Goal: Obtain resource: Download file/media

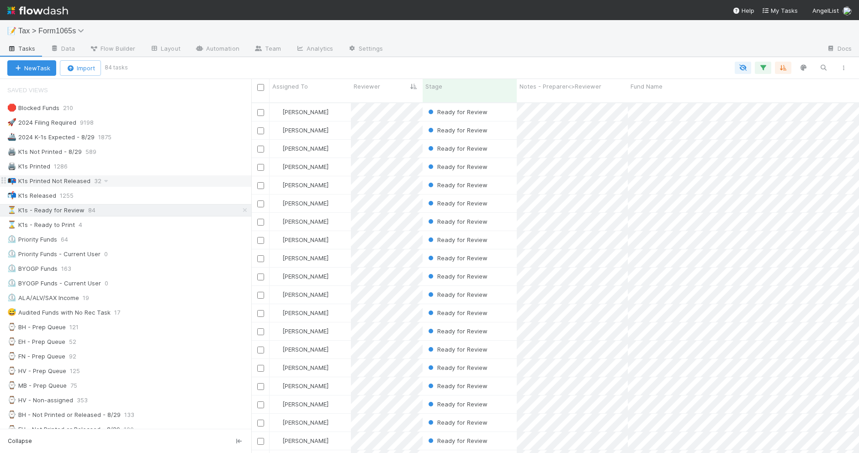
drag, startPoint x: 178, startPoint y: 181, endPoint x: 213, endPoint y: 206, distance: 42.7
click at [178, 181] on div "📭 K1s Printed Not Released 32" at bounding box center [129, 180] width 244 height 11
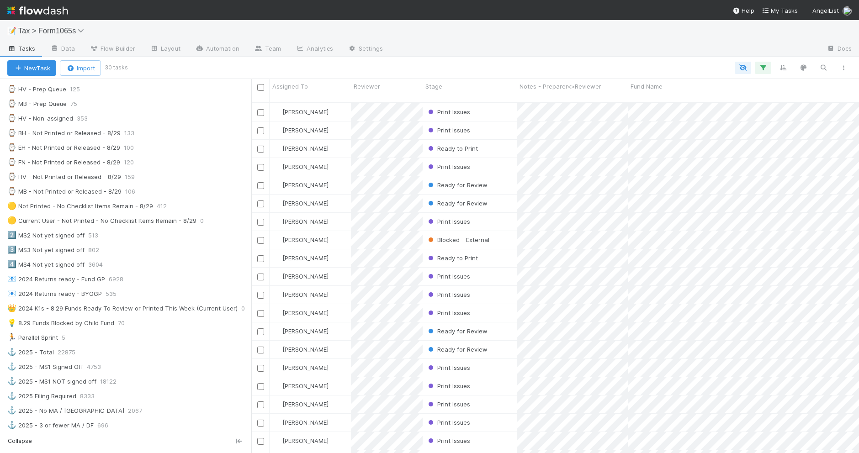
scroll to position [286, 0]
click at [196, 208] on div "🟡 Not Printed - No Checklist Items Remain - 8/29 412" at bounding box center [129, 202] width 244 height 11
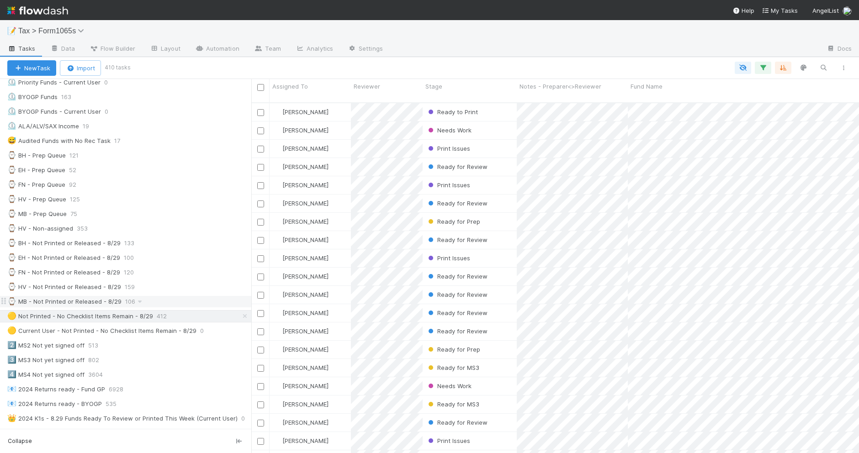
scroll to position [171, 0]
click at [168, 234] on div "⌚ HV - Non-assigned 353" at bounding box center [129, 228] width 244 height 11
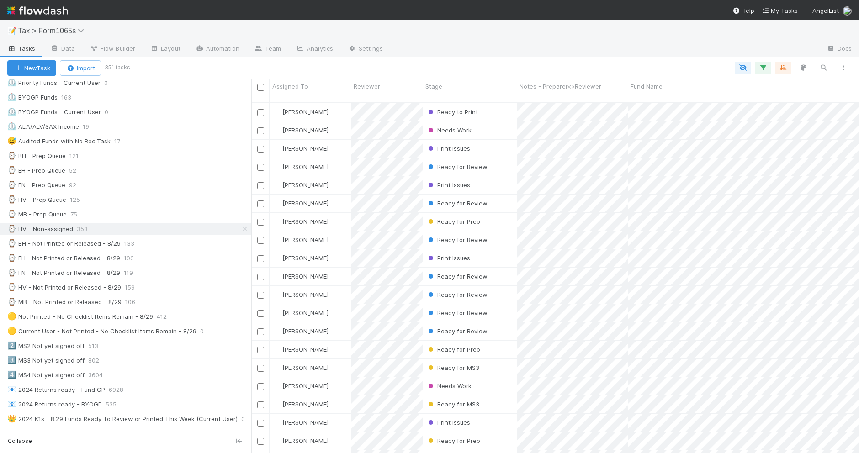
scroll to position [350, 599]
click at [762, 67] on icon "button" at bounding box center [762, 68] width 9 height 8
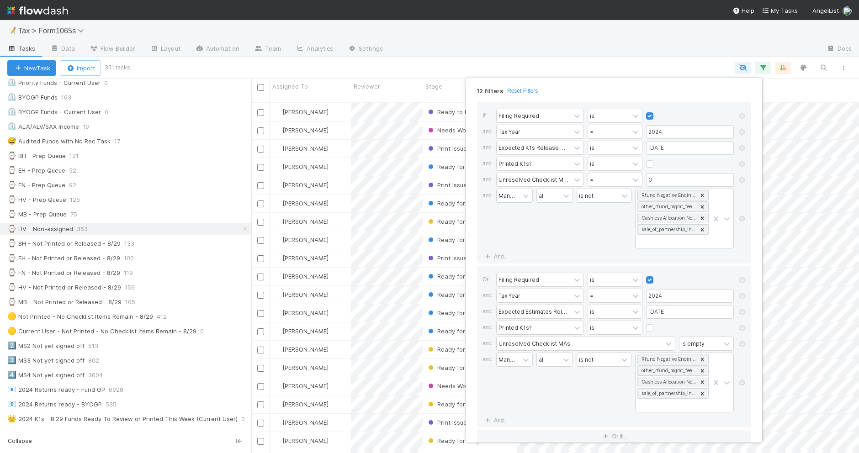
click at [481, 57] on div "12 filters Reset Filters If Filing Required is and Tax Year = 2024 and Expected…" at bounding box center [429, 226] width 859 height 453
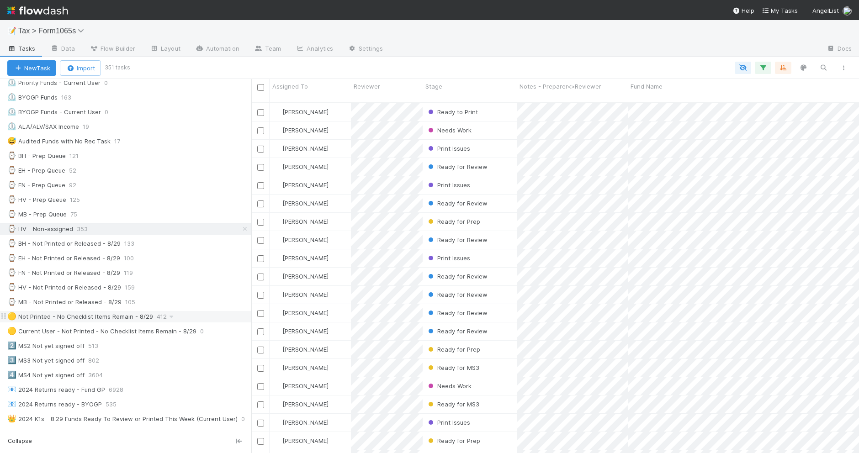
click at [217, 321] on div "🟡 Not Printed - No Checklist Items Remain - 8/29 412" at bounding box center [129, 316] width 244 height 11
click at [846, 69] on icon "button" at bounding box center [843, 67] width 9 height 5
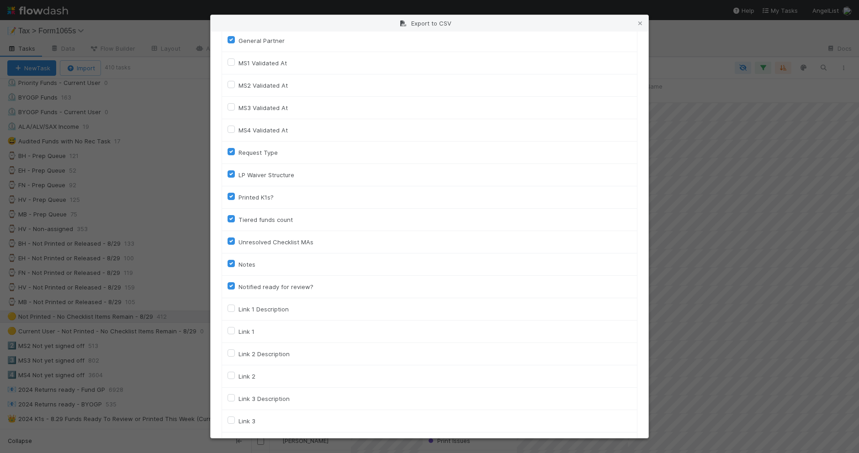
scroll to position [1251, 0]
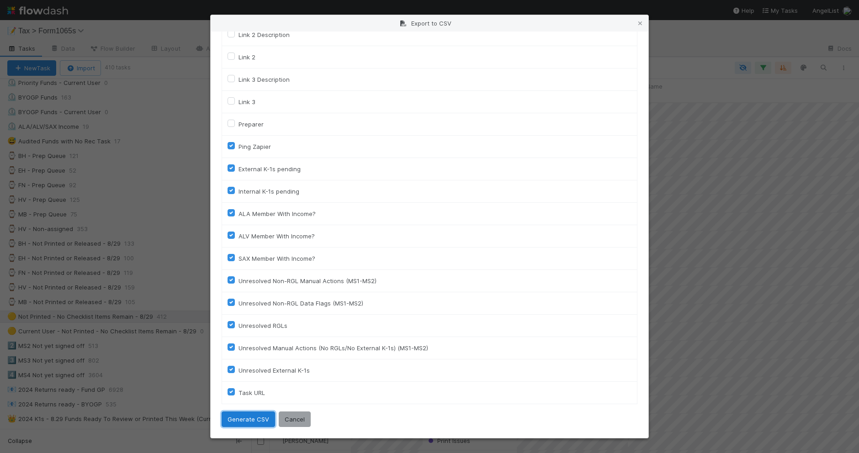
click at [256, 422] on button "Generate CSV" at bounding box center [248, 420] width 53 height 16
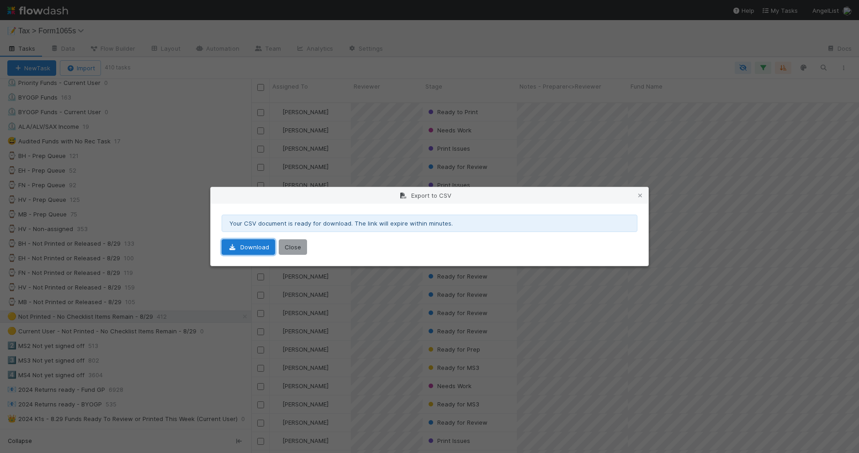
click at [259, 249] on link "Download" at bounding box center [248, 247] width 53 height 16
click at [638, 196] on icon at bounding box center [640, 196] width 9 height 6
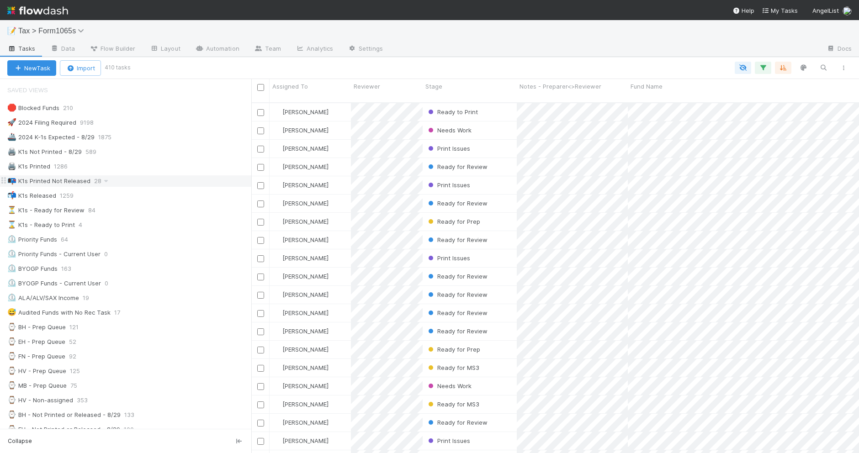
click at [186, 184] on div "📭 K1s Printed Not Released 28" at bounding box center [129, 180] width 244 height 11
click at [454, 124] on div at bounding box center [429, 226] width 859 height 453
click at [455, 127] on span "Ready for Review" at bounding box center [456, 130] width 61 height 7
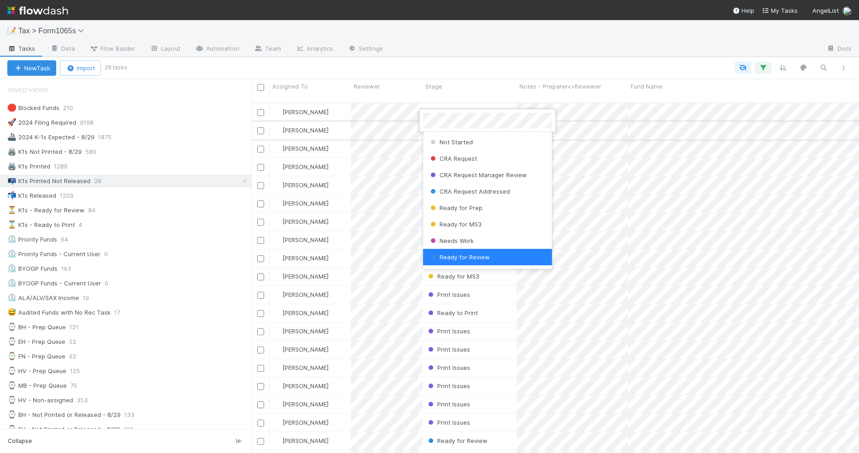
scroll to position [1, 0]
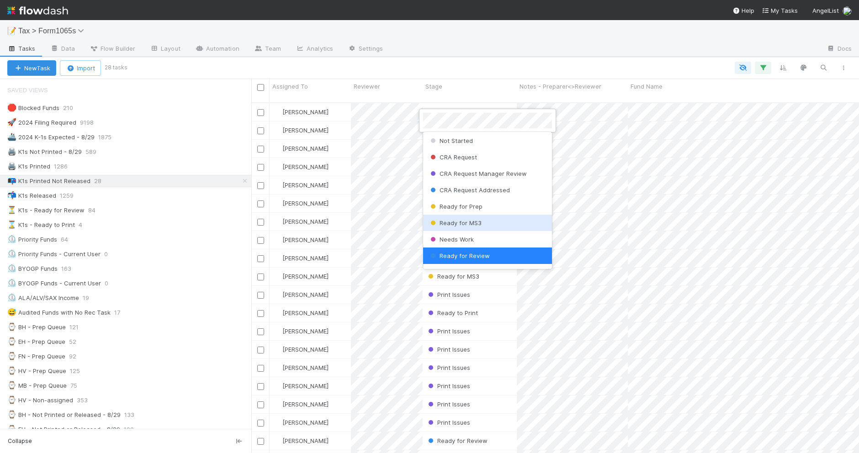
click at [488, 216] on div "Ready for MS3" at bounding box center [487, 223] width 129 height 16
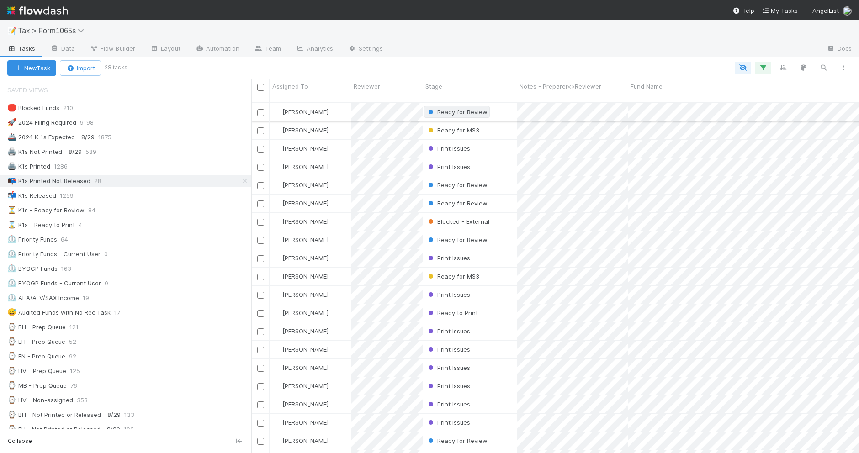
click at [463, 108] on span "Ready for Review" at bounding box center [456, 111] width 61 height 7
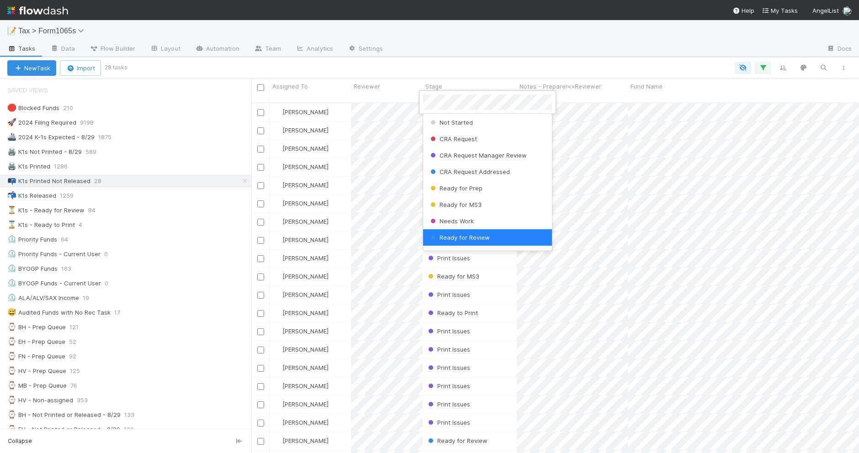
click at [465, 72] on div at bounding box center [429, 226] width 859 height 453
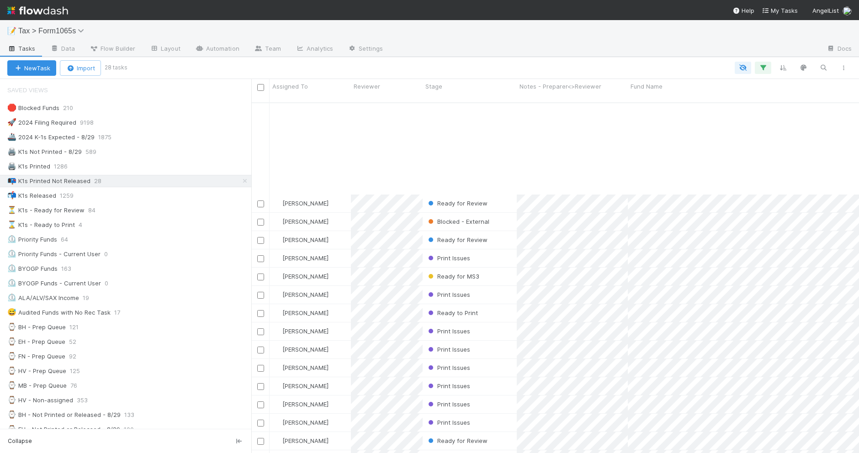
scroll to position [114, 0]
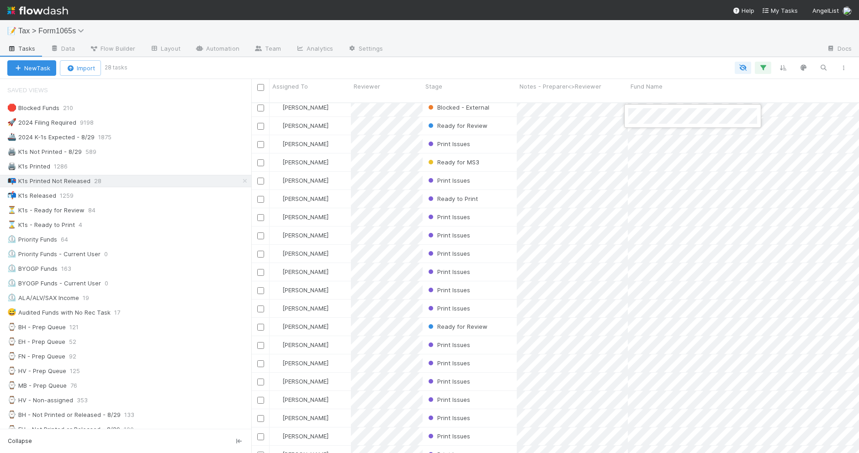
click at [472, 120] on div at bounding box center [429, 226] width 859 height 453
click at [471, 122] on span "Ready for Review" at bounding box center [456, 125] width 61 height 7
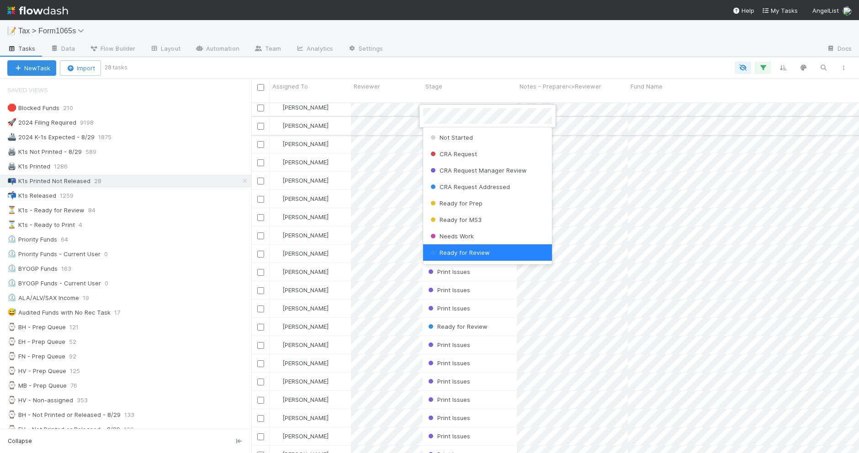
scroll to position [1, 0]
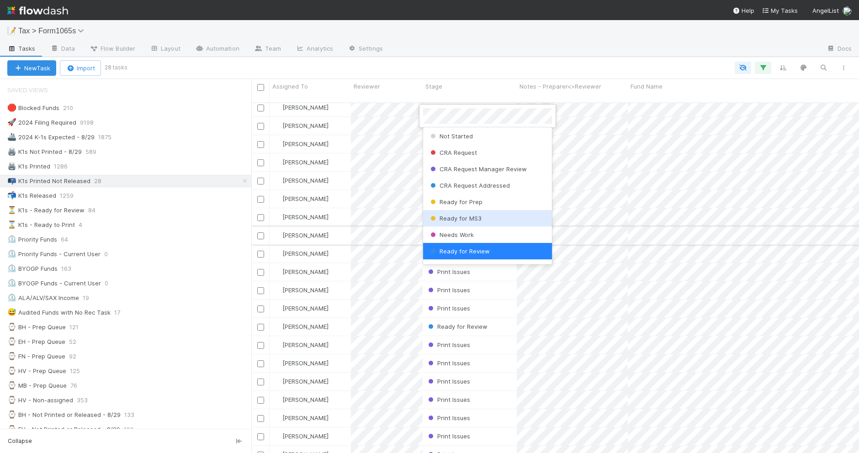
click at [513, 222] on div "Ready for MS3" at bounding box center [487, 218] width 129 height 16
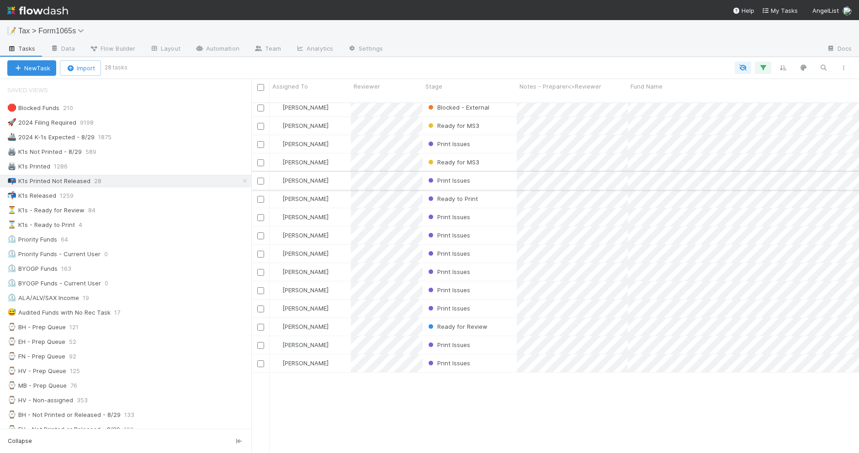
scroll to position [0, 0]
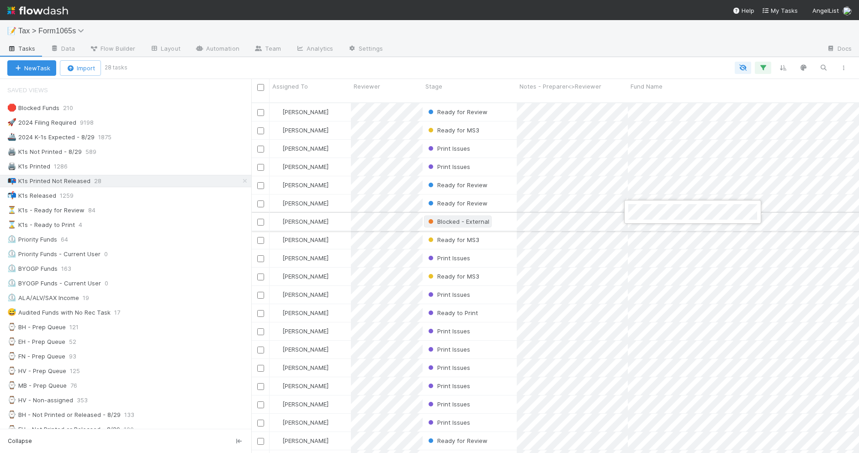
click at [474, 217] on div at bounding box center [429, 226] width 859 height 453
click at [473, 217] on div "Blocked - External" at bounding box center [457, 221] width 63 height 9
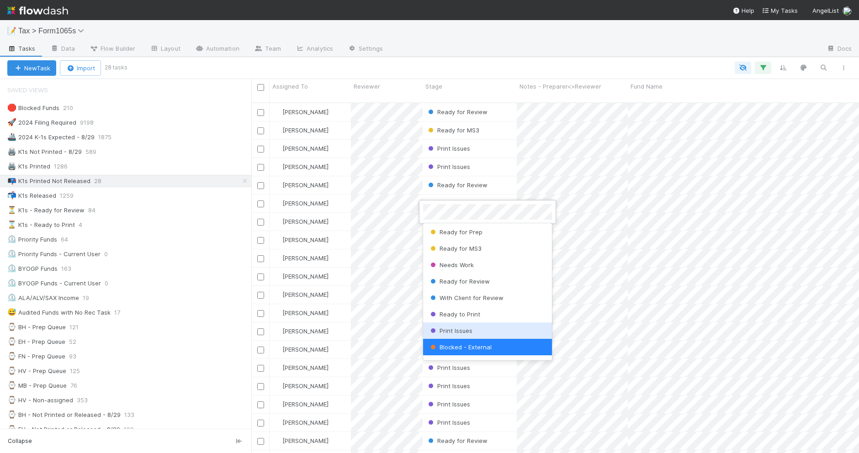
click at [504, 325] on div "Print Issues" at bounding box center [487, 331] width 129 height 16
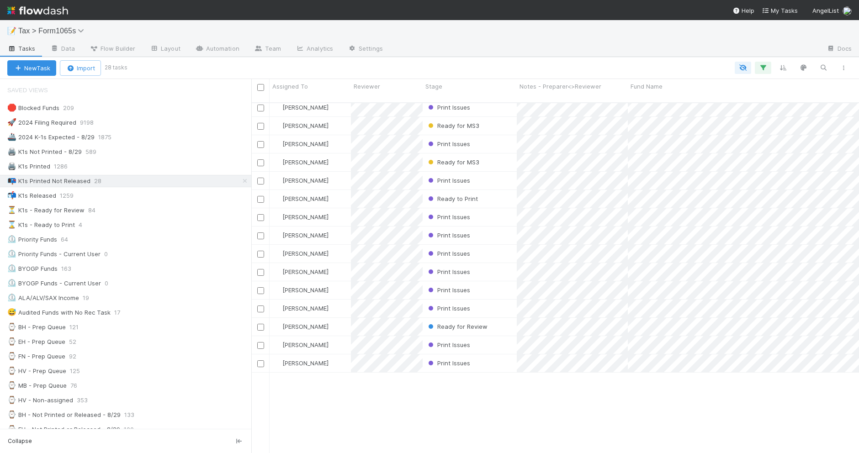
scroll to position [0, 0]
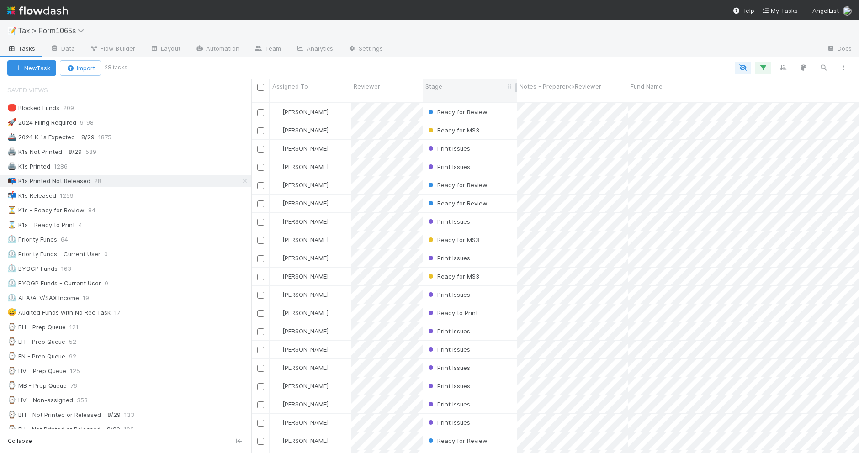
click at [451, 89] on div "Stage" at bounding box center [469, 86] width 89 height 9
click at [456, 100] on div "Sort First → Last" at bounding box center [478, 104] width 104 height 14
click at [658, 175] on div at bounding box center [429, 226] width 859 height 453
click at [451, 176] on div at bounding box center [429, 226] width 859 height 453
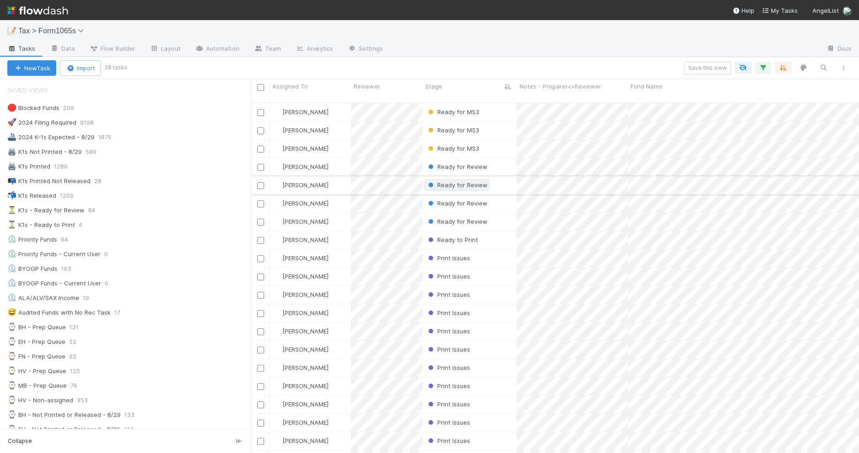
click at [456, 181] on span "Ready for Review" at bounding box center [456, 184] width 61 height 7
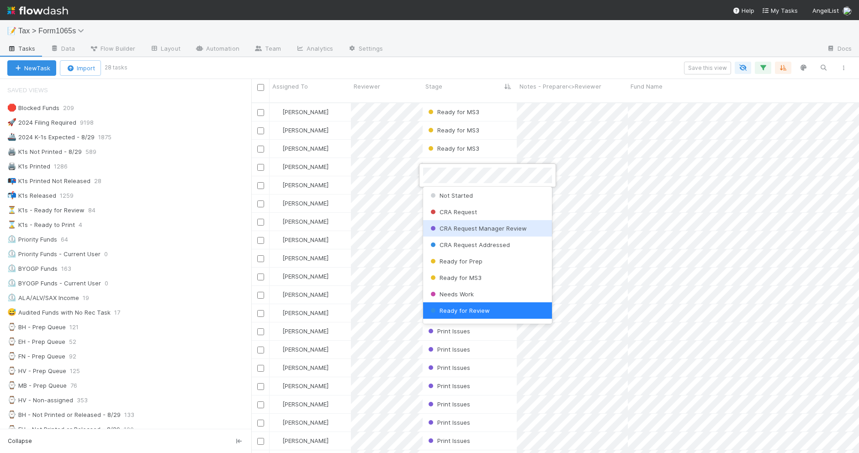
scroll to position [113, 0]
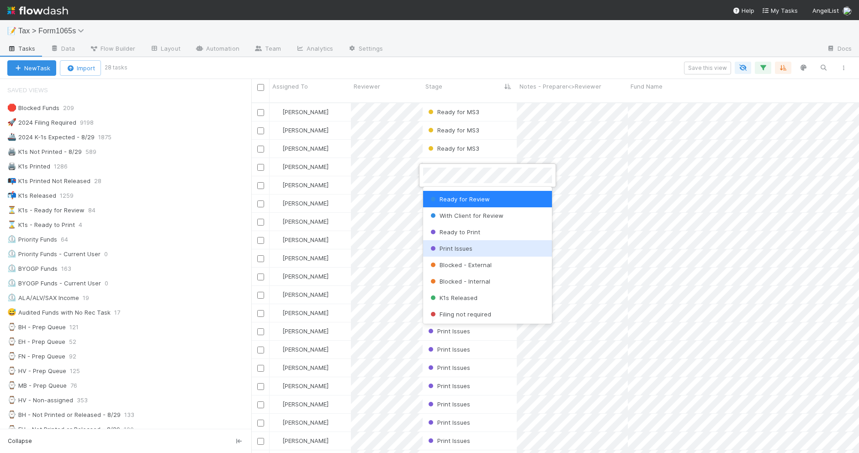
click at [497, 242] on div "Print Issues" at bounding box center [487, 248] width 129 height 16
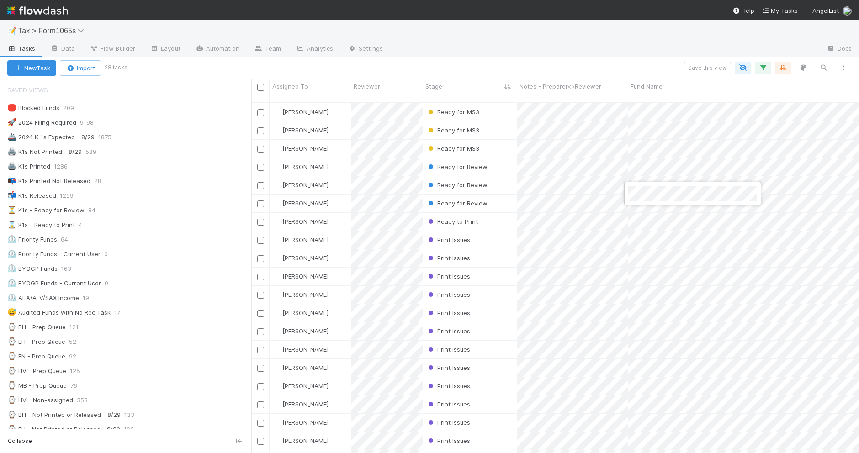
click at [461, 190] on div at bounding box center [429, 226] width 859 height 453
click at [458, 200] on span "Ready for Review" at bounding box center [456, 203] width 61 height 7
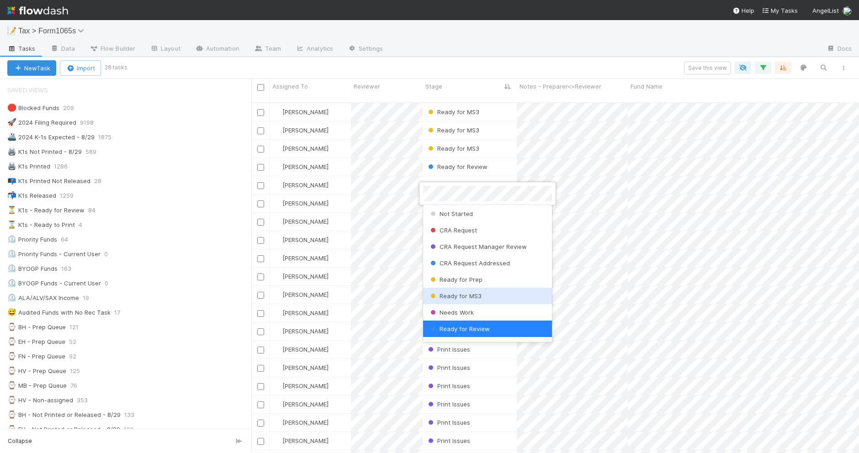
scroll to position [58, 0]
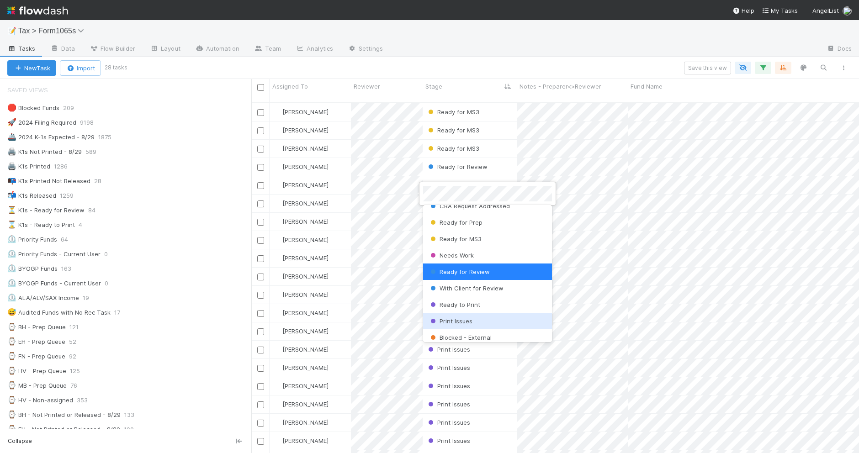
click at [482, 316] on div "Print Issues" at bounding box center [487, 321] width 129 height 16
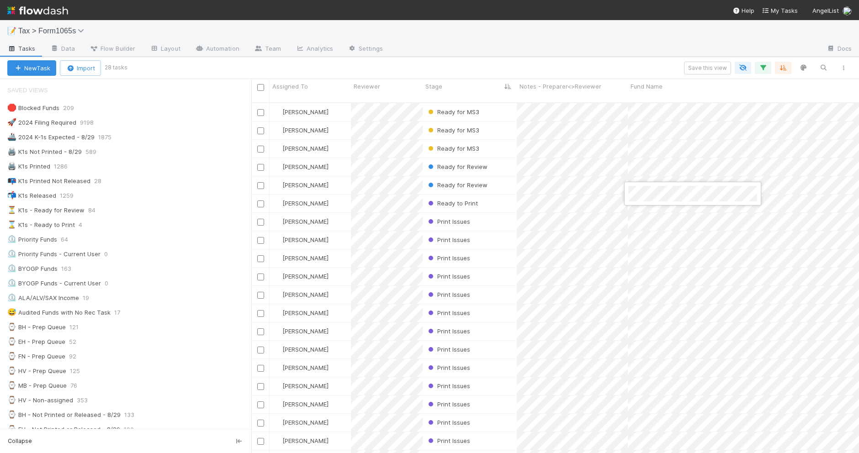
click at [452, 194] on div at bounding box center [429, 226] width 859 height 453
click at [452, 200] on span "Ready to Print" at bounding box center [452, 203] width 52 height 7
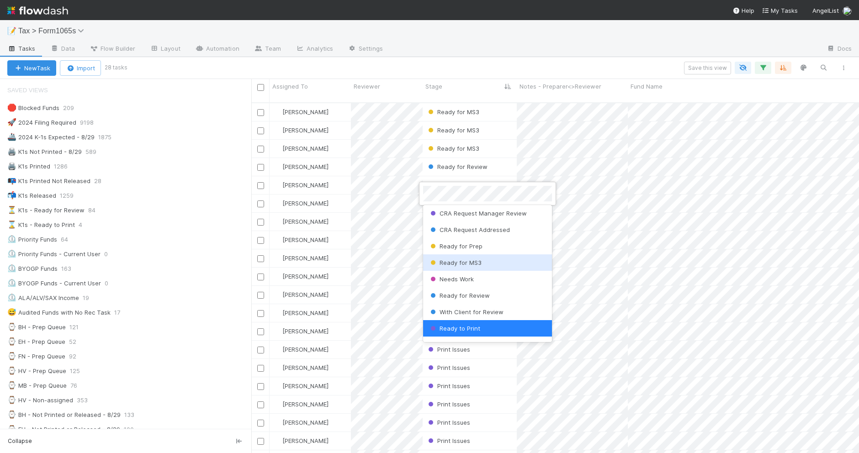
scroll to position [92, 0]
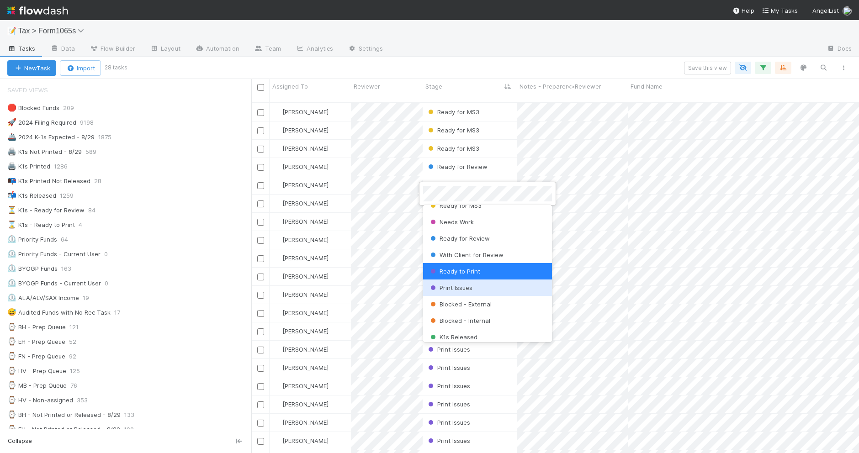
click at [499, 286] on div "Print Issues" at bounding box center [487, 288] width 129 height 16
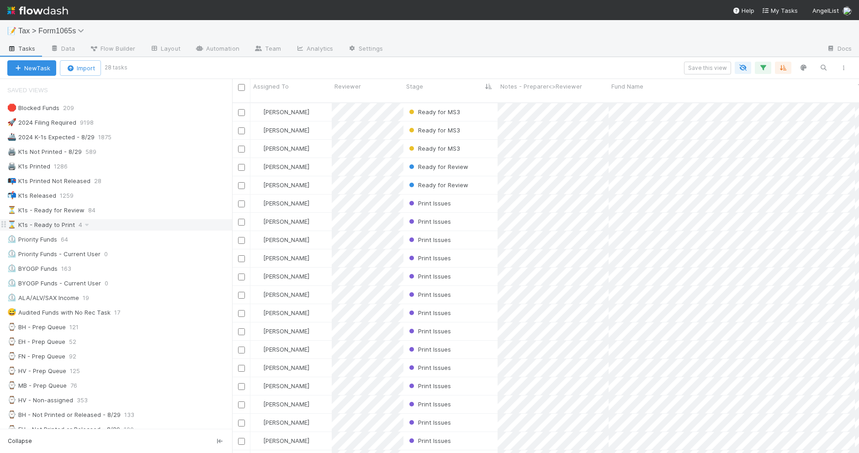
scroll to position [350, 618]
drag, startPoint x: 251, startPoint y: 222, endPoint x: 232, endPoint y: 223, distance: 19.2
click at [232, 223] on div at bounding box center [232, 266] width 0 height 374
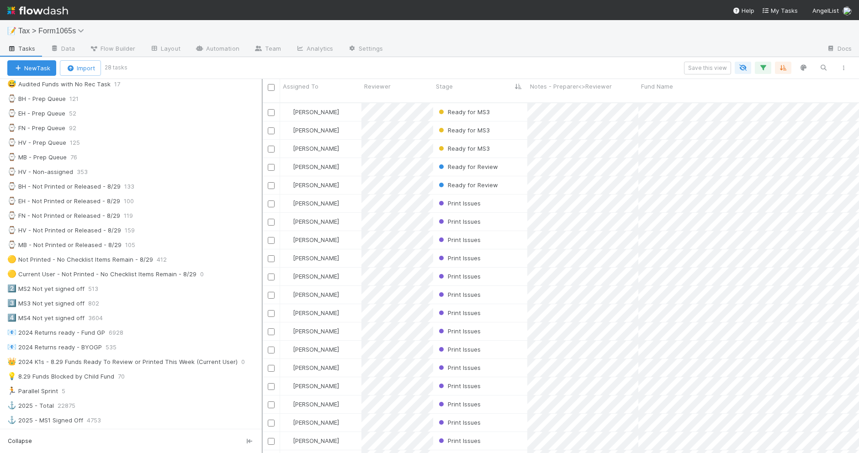
scroll to position [350, 588]
drag, startPoint x: 232, startPoint y: 327, endPoint x: 263, endPoint y: 325, distance: 30.7
click at [263, 325] on div at bounding box center [263, 266] width 1 height 374
click at [157, 265] on span "412" at bounding box center [166, 259] width 19 height 11
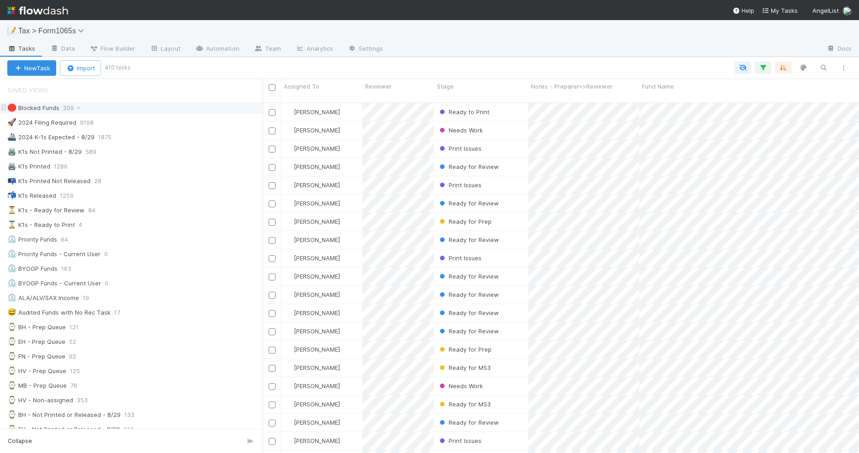
click at [145, 110] on div "🛑 Blocked Funds 209" at bounding box center [134, 107] width 255 height 11
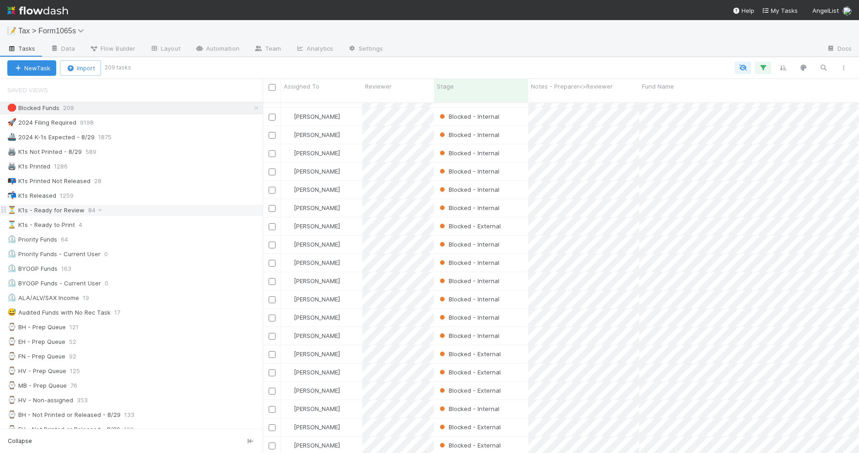
click at [134, 211] on div "⏳ K1s - Ready for Review 84" at bounding box center [134, 210] width 255 height 11
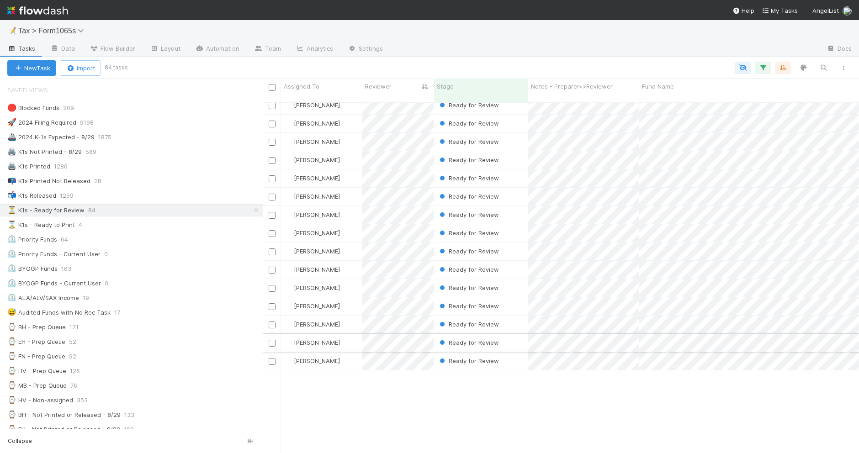
scroll to position [971, 0]
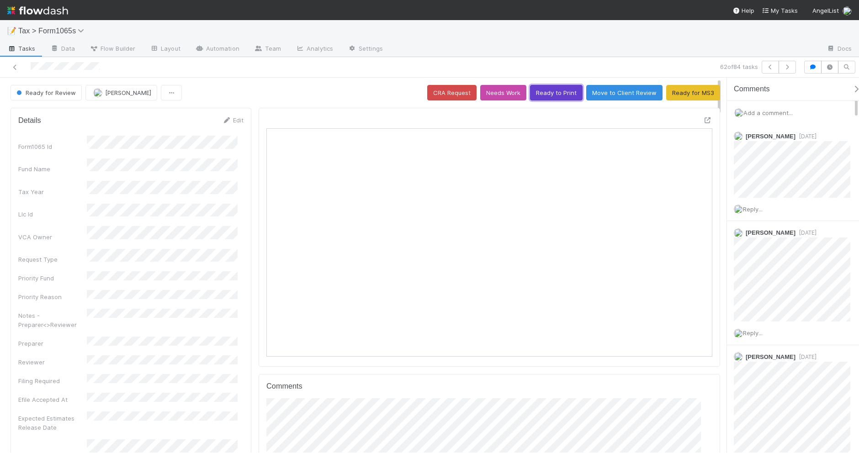
click at [541, 95] on button "Ready to Print" at bounding box center [556, 93] width 53 height 16
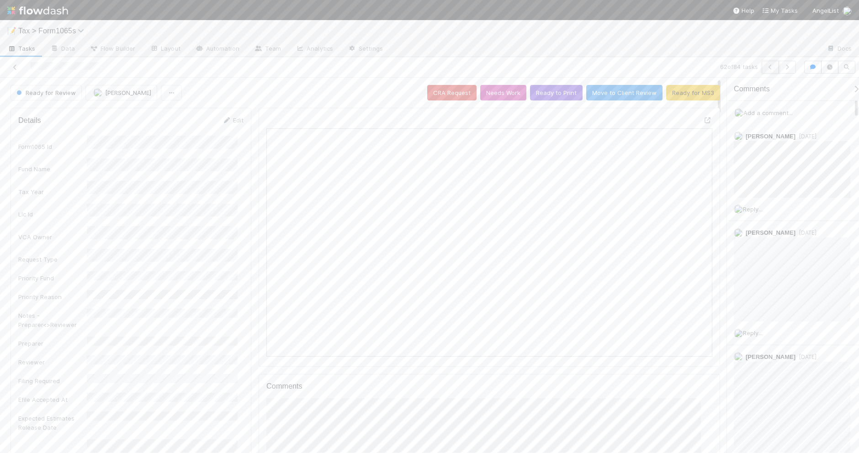
click at [766, 69] on icon "button" at bounding box center [770, 66] width 9 height 5
click at [548, 95] on button "Ready to Print" at bounding box center [556, 93] width 53 height 16
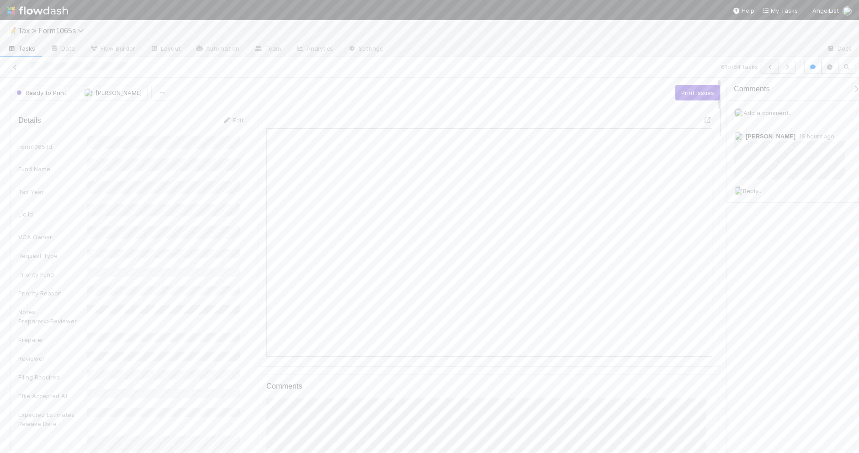
click at [767, 67] on icon "button" at bounding box center [770, 66] width 9 height 5
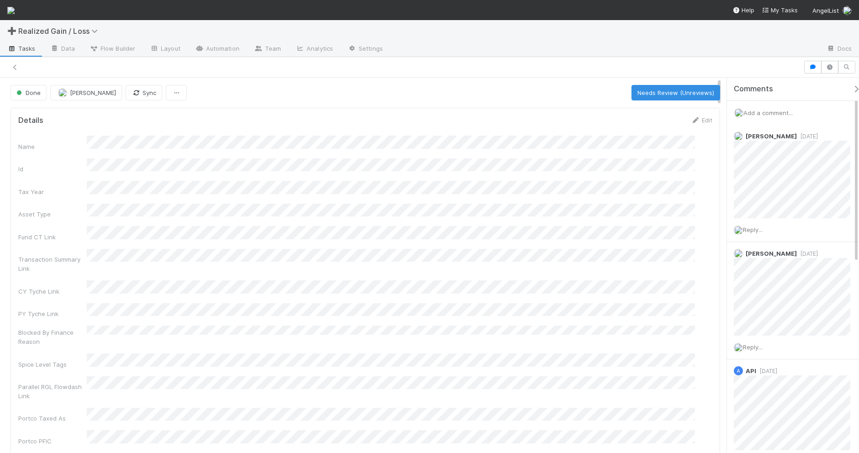
scroll to position [8, 9]
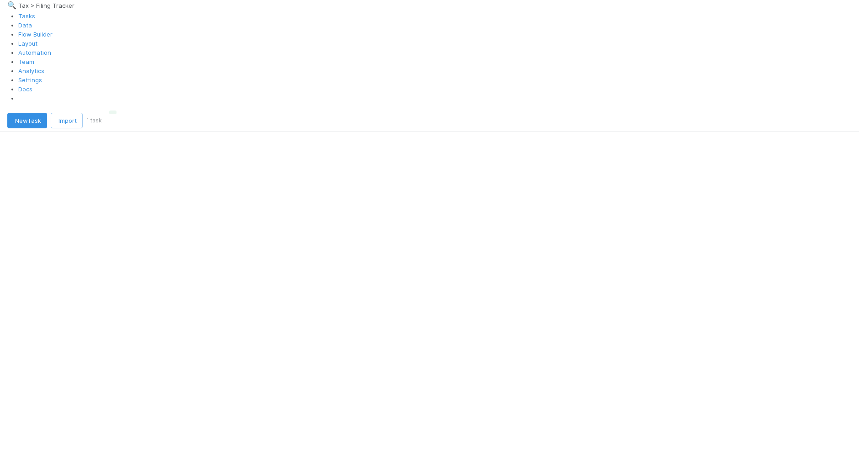
scroll to position [350, 599]
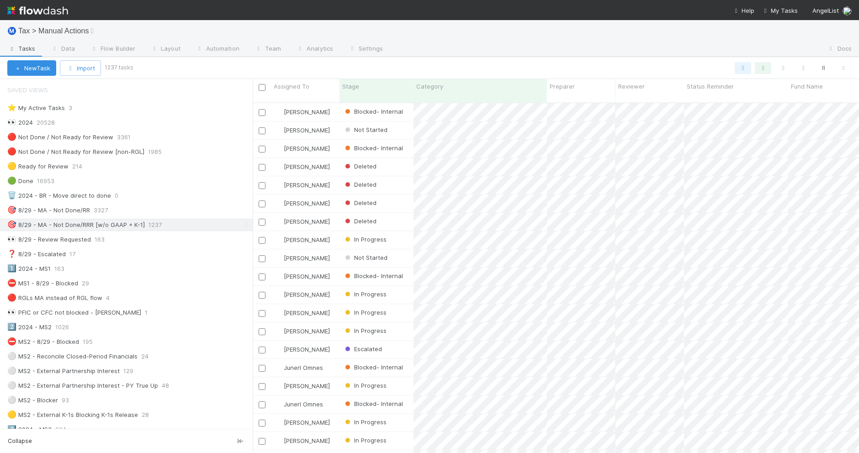
scroll to position [350, 597]
click at [841, 68] on icon "button" at bounding box center [843, 67] width 9 height 5
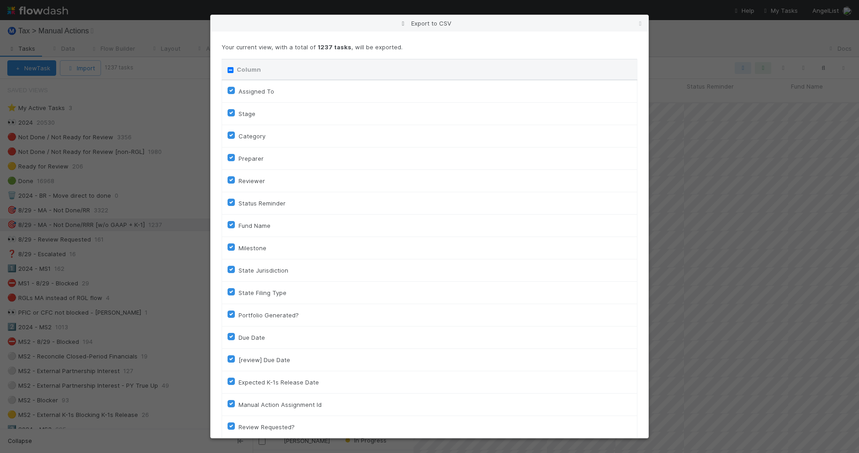
click at [228, 71] on input "Column" at bounding box center [231, 70] width 6 height 6
checkbox input "true"
click at [228, 71] on input "Column" at bounding box center [231, 70] width 6 height 6
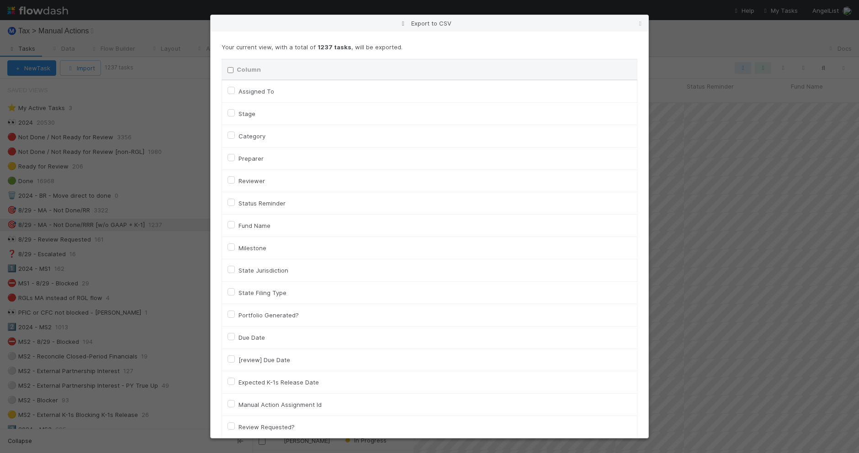
checkbox input "false"
checkbox To "false"
checkbox input "false"
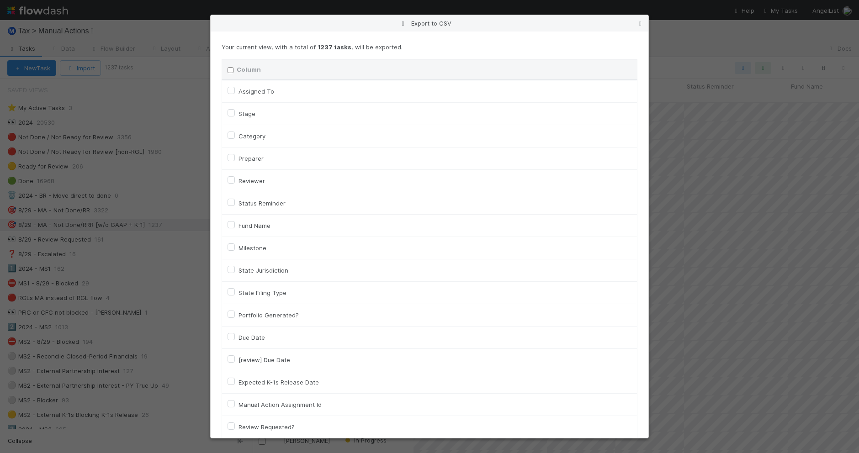
checkbox input "false"
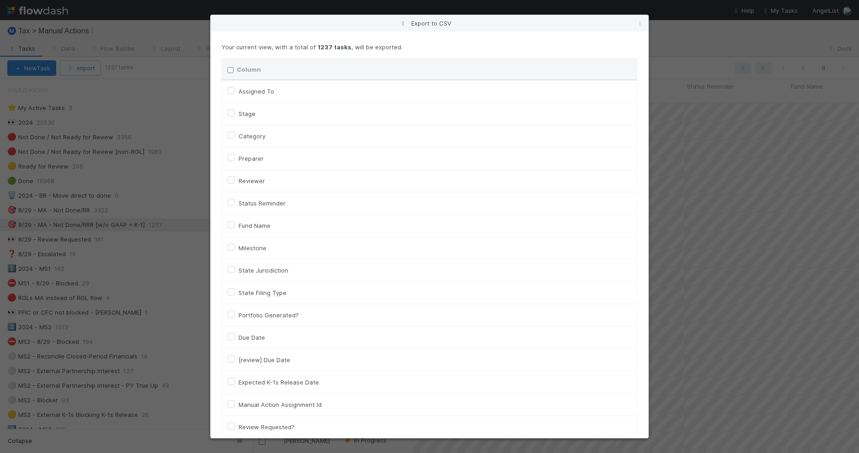
checkbox input "false"
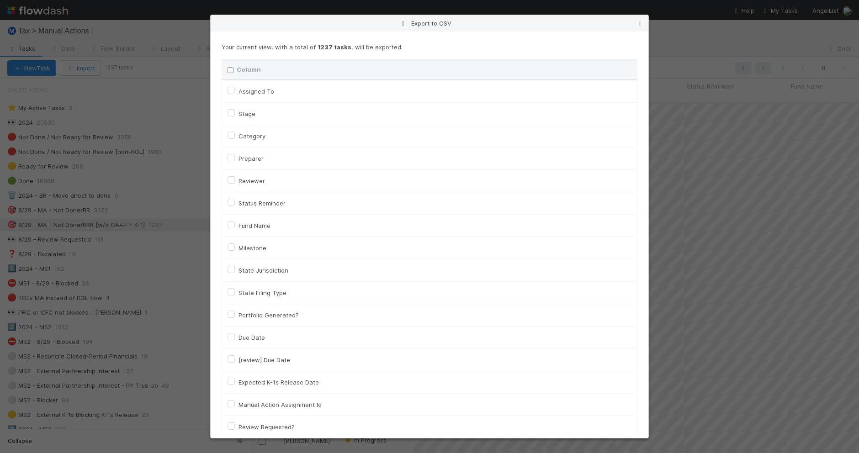
checkbox input "false"
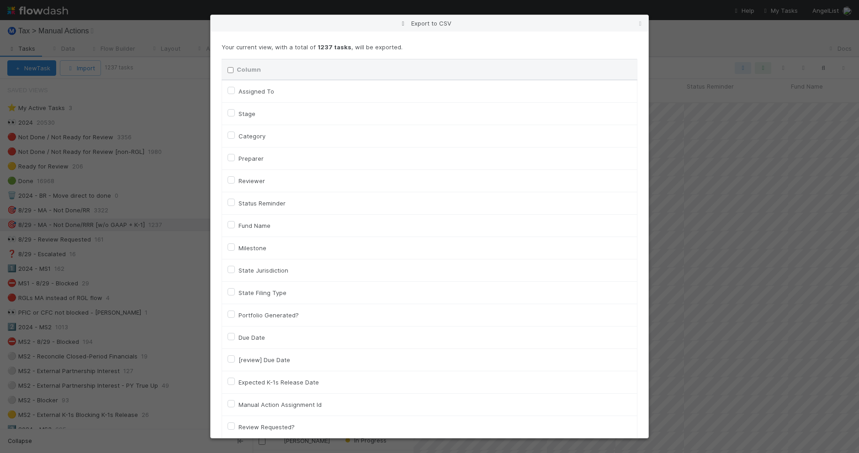
checkbox input "false"
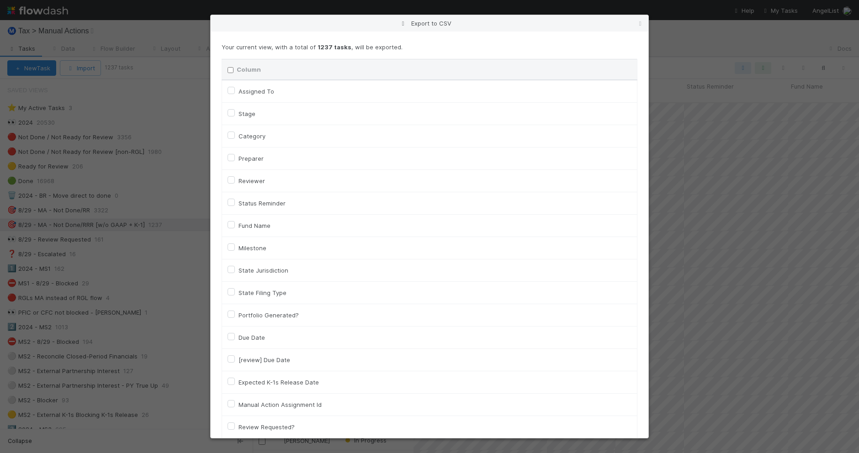
checkbox input "false"
checkbox On "false"
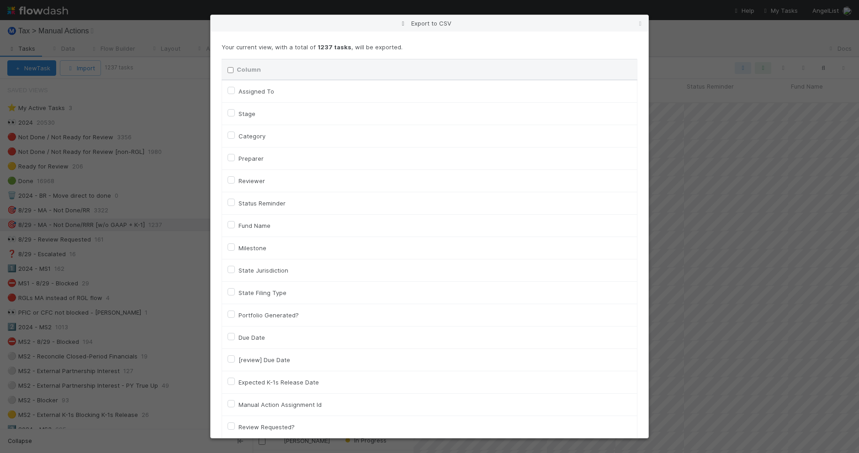
checkbox On "false"
checkbox input "false"
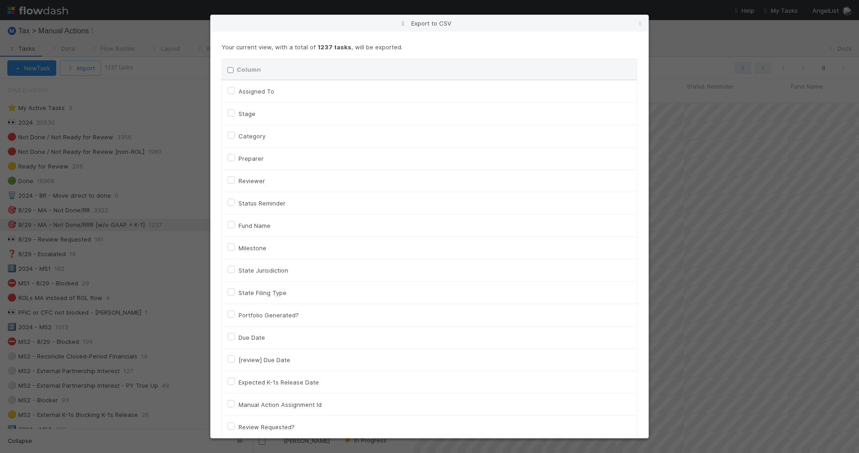
checkbox input "false"
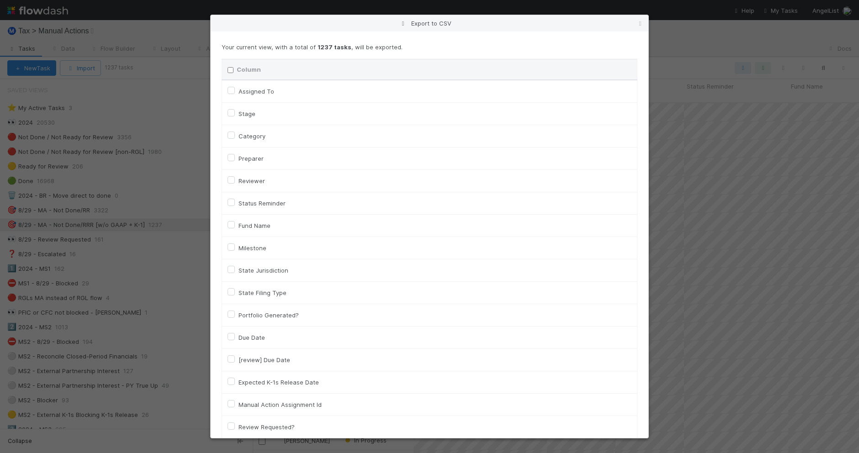
checkbox input "false"
checkbox URL "false"
click at [253, 88] on label "Assigned To" at bounding box center [256, 91] width 36 height 11
click at [235, 88] on To "Assigned To" at bounding box center [231, 90] width 7 height 8
checkbox To "true"
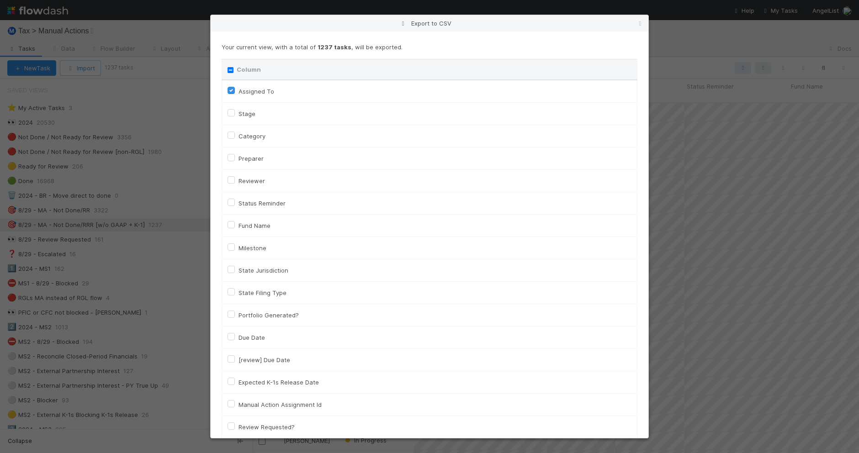
click at [247, 135] on label "Category" at bounding box center [251, 136] width 27 height 11
click at [235, 135] on input "Category" at bounding box center [231, 135] width 7 height 8
checkbox input "true"
click at [244, 223] on label "Fund Name" at bounding box center [254, 225] width 32 height 11
click at [235, 223] on input "Fund Name" at bounding box center [231, 224] width 7 height 8
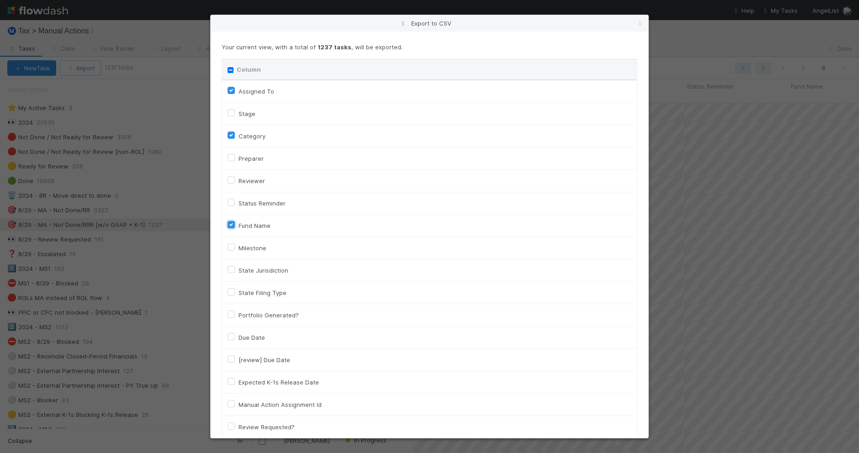
checkbox input "true"
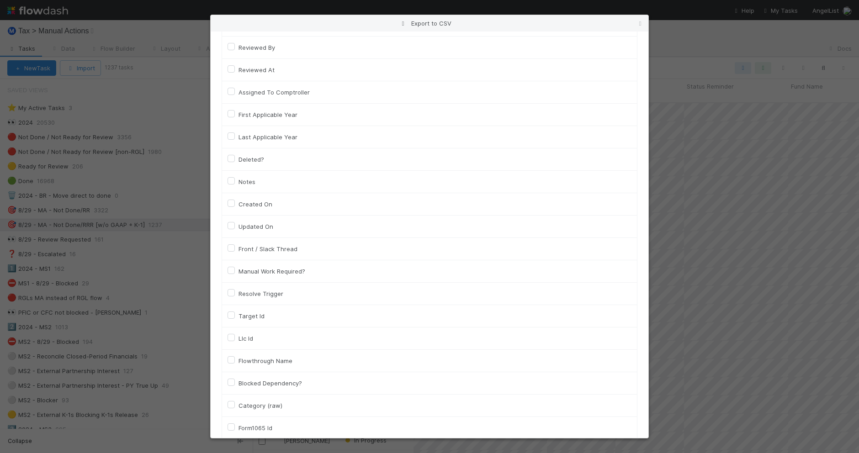
click at [246, 341] on label "Llc Id" at bounding box center [245, 338] width 15 height 11
click at [235, 341] on input "Llc Id" at bounding box center [231, 337] width 7 height 8
checkbox input "true"
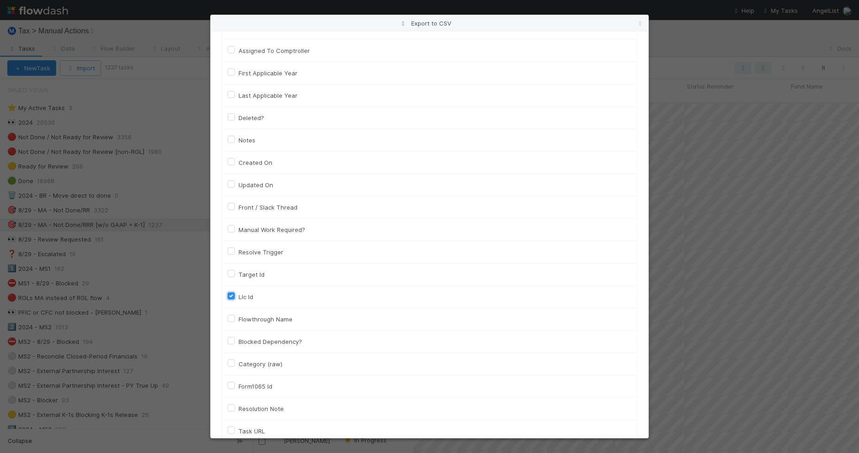
scroll to position [599, 0]
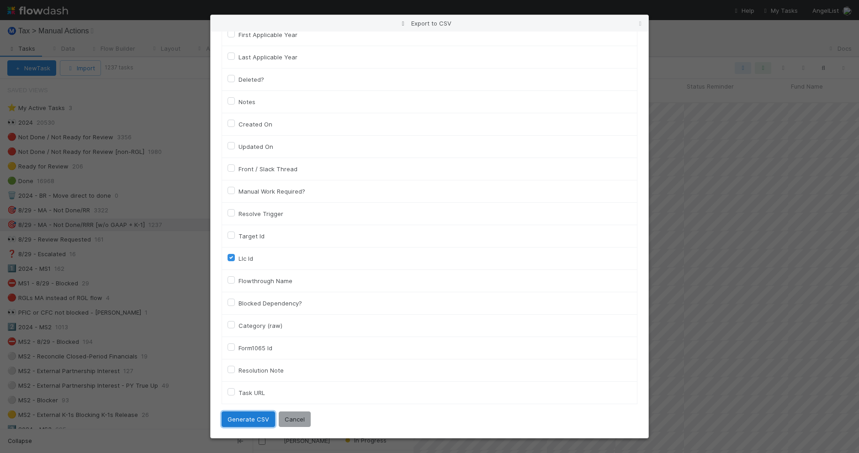
click at [250, 424] on button "Generate CSV" at bounding box center [248, 420] width 53 height 16
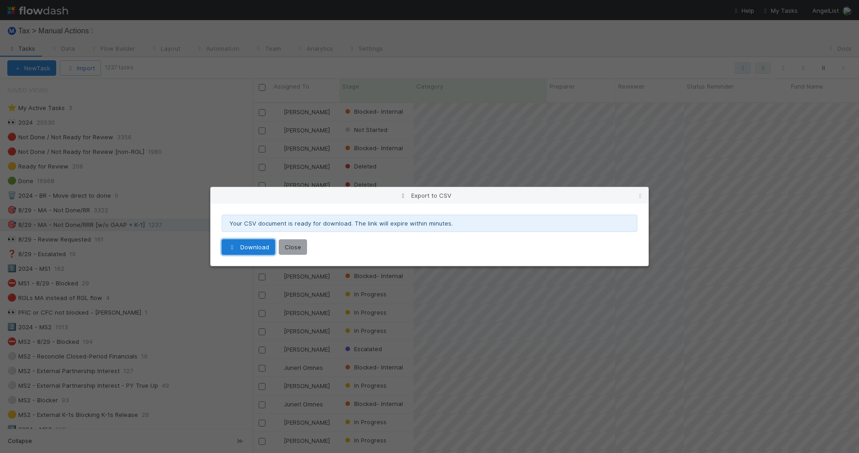
click at [250, 249] on link "Download" at bounding box center [248, 247] width 53 height 16
drag, startPoint x: 643, startPoint y: 197, endPoint x: 17, endPoint y: 182, distance: 626.1
click at [643, 197] on icon at bounding box center [640, 196] width 9 height 6
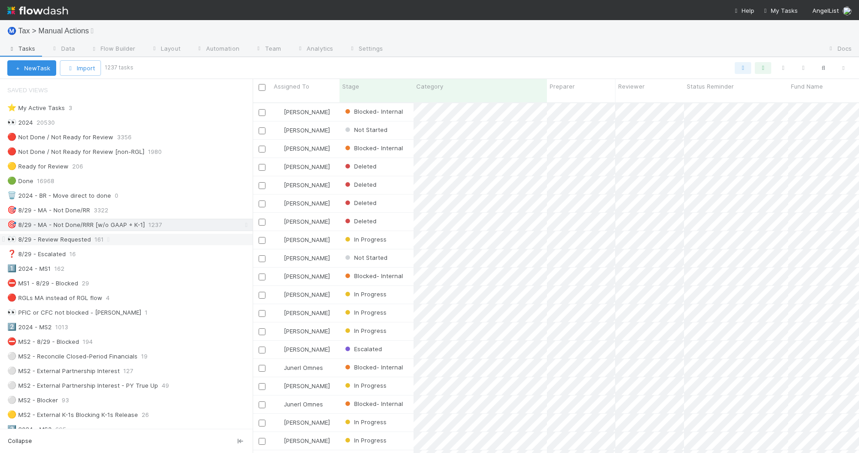
click at [154, 240] on div "👀 8/29 - Review Requested 161" at bounding box center [129, 239] width 245 height 11
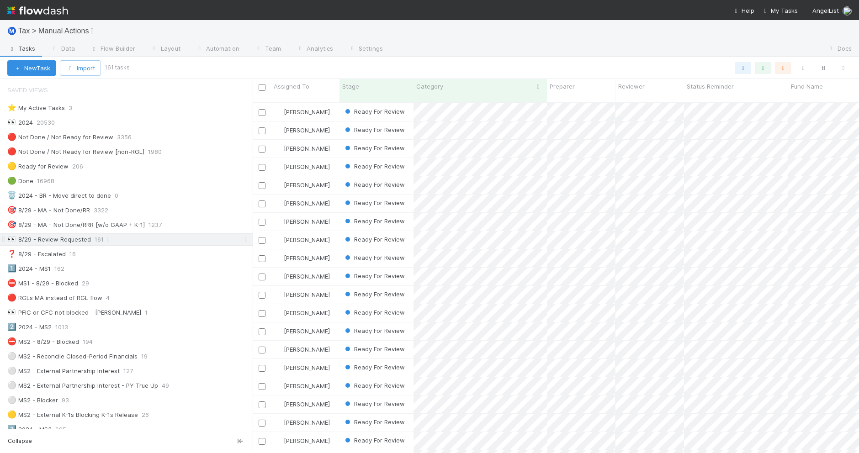
scroll to position [350, 597]
click at [843, 69] on icon "button" at bounding box center [843, 67] width 9 height 5
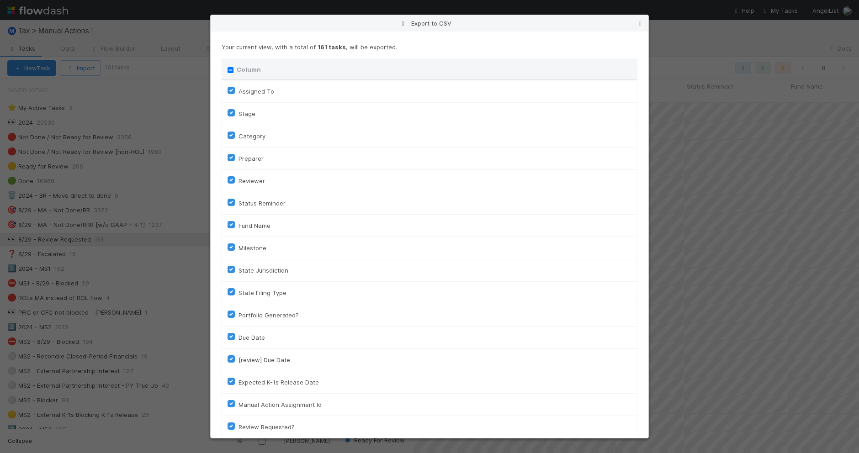
click at [230, 69] on input "Column" at bounding box center [231, 70] width 6 height 6
checkbox input "true"
click at [230, 69] on input "Column" at bounding box center [231, 70] width 6 height 6
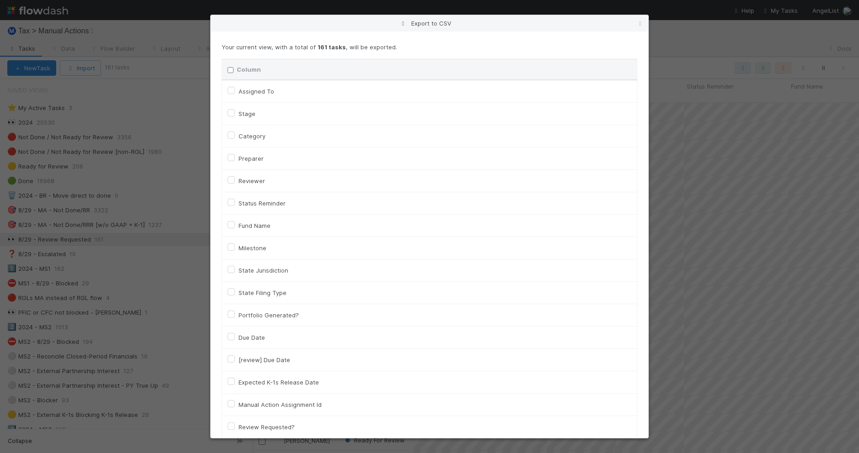
checkbox input "false"
checkbox To "false"
checkbox input "false"
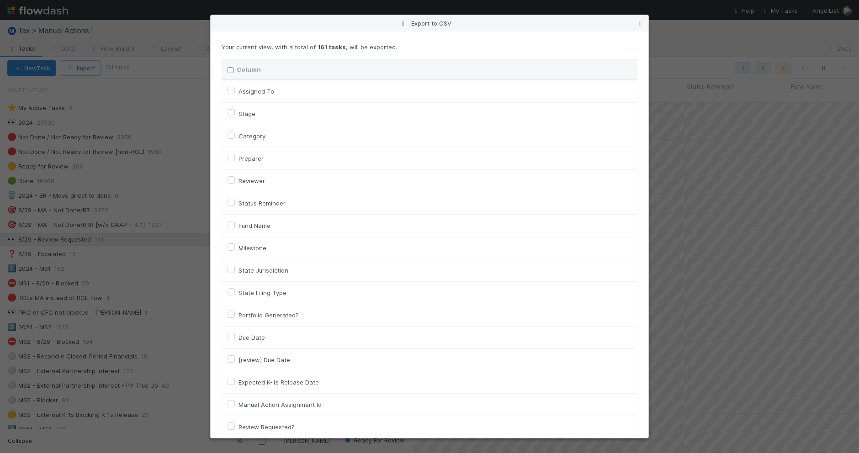
checkbox input "false"
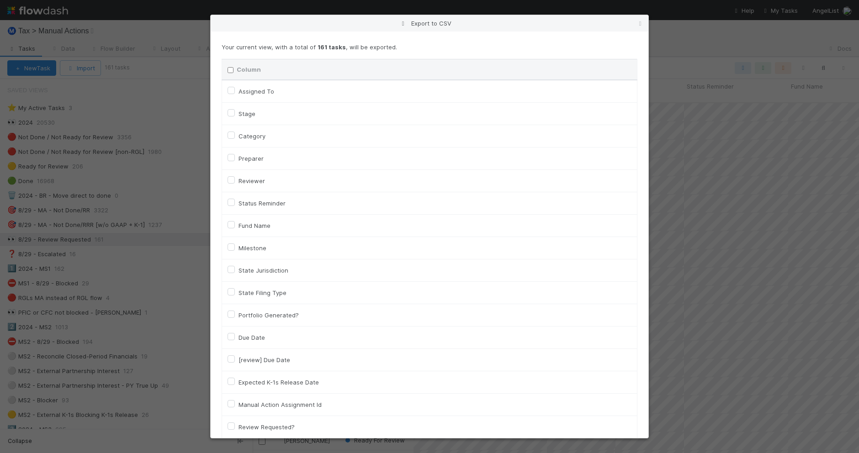
checkbox input "false"
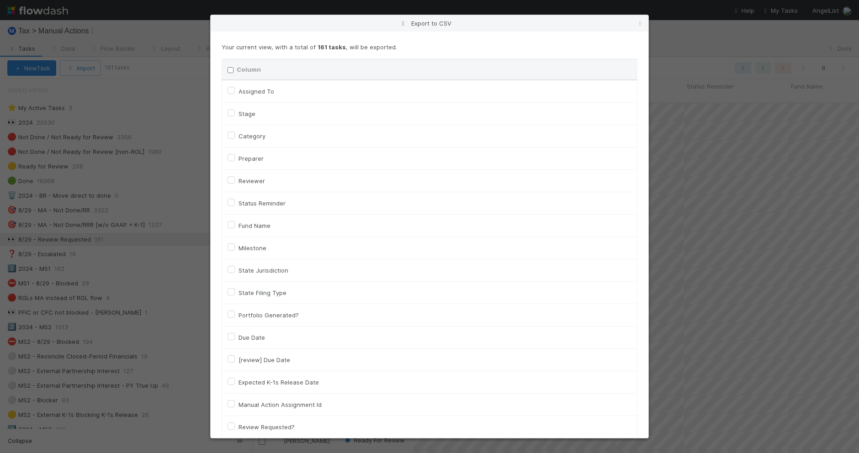
checkbox input "false"
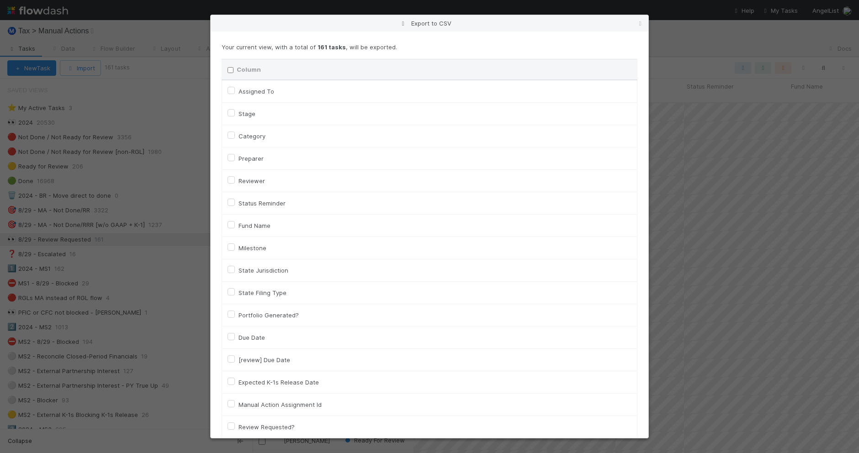
checkbox input "false"
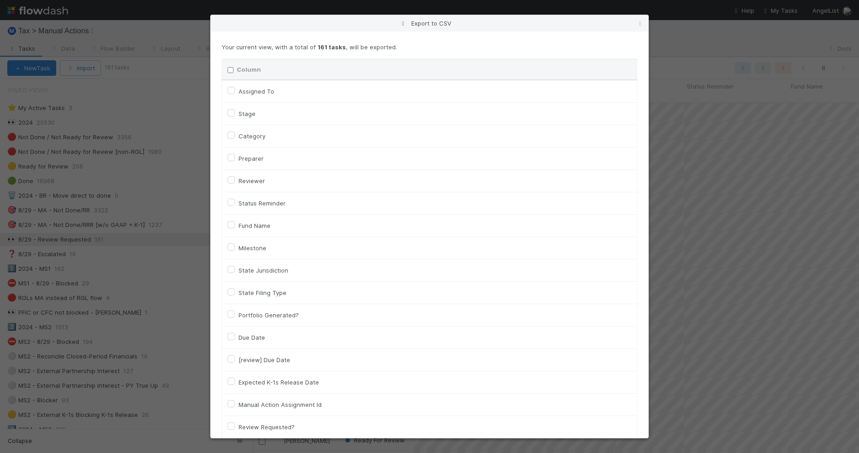
checkbox input "false"
checkbox On "false"
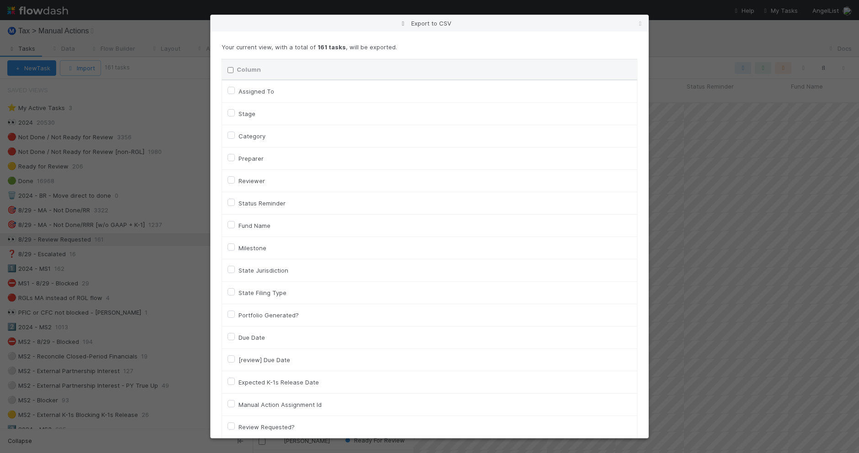
checkbox On "false"
checkbox input "false"
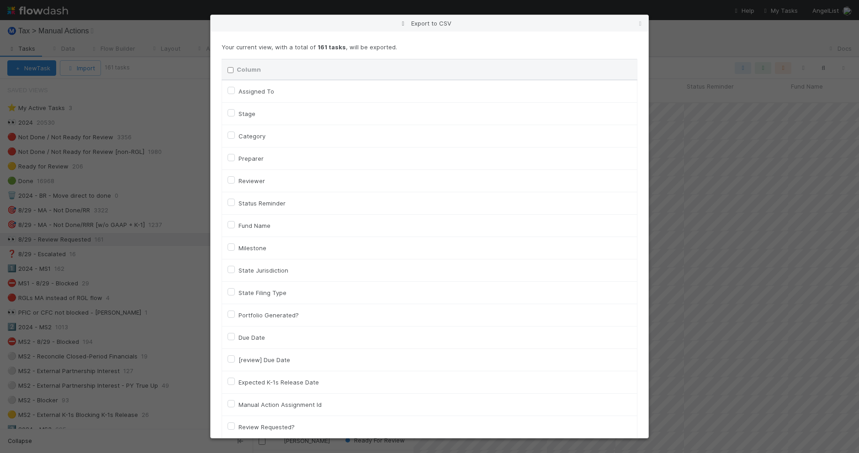
checkbox input "false"
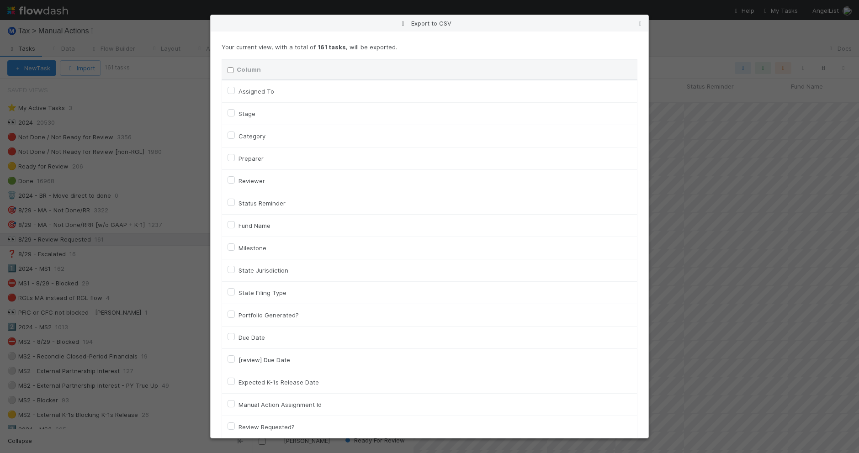
checkbox input "false"
checkbox URL "false"
click at [247, 92] on label "Assigned To" at bounding box center [256, 91] width 36 height 11
click at [235, 92] on To "Assigned To" at bounding box center [231, 90] width 7 height 8
checkbox To "true"
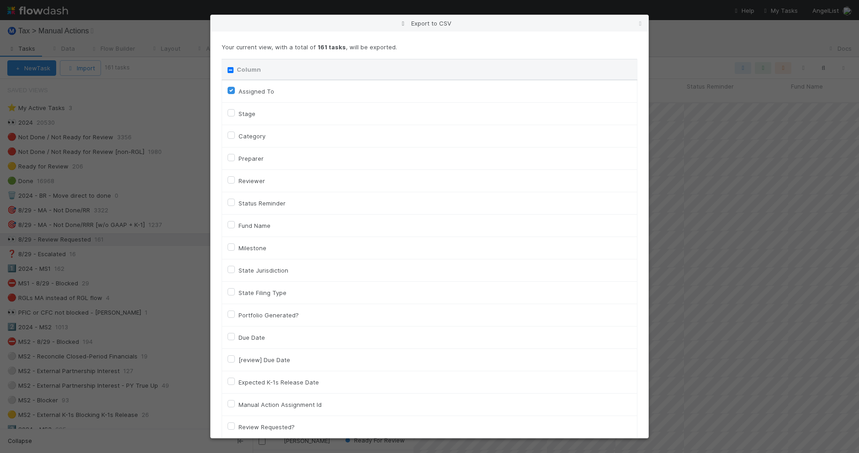
click at [246, 135] on label "Category" at bounding box center [251, 136] width 27 height 11
click at [235, 135] on input "Category" at bounding box center [231, 135] width 7 height 8
checkbox input "true"
click at [254, 229] on label "Fund Name" at bounding box center [254, 225] width 32 height 11
click at [235, 228] on input "Fund Name" at bounding box center [231, 224] width 7 height 8
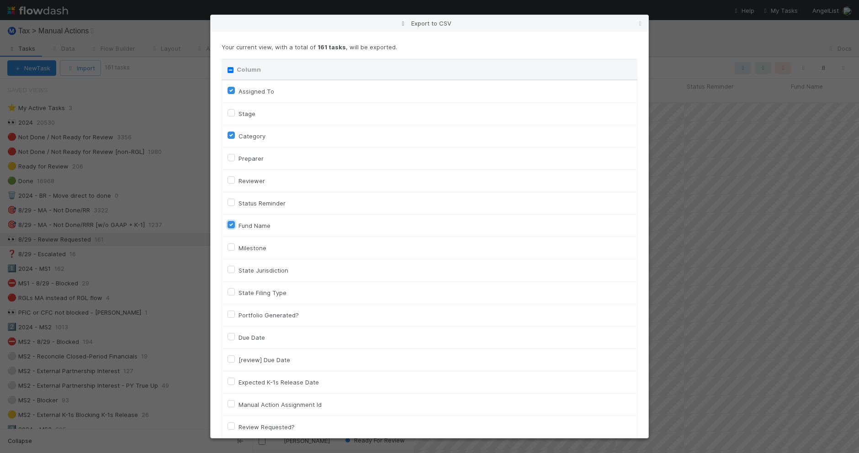
checkbox input "true"
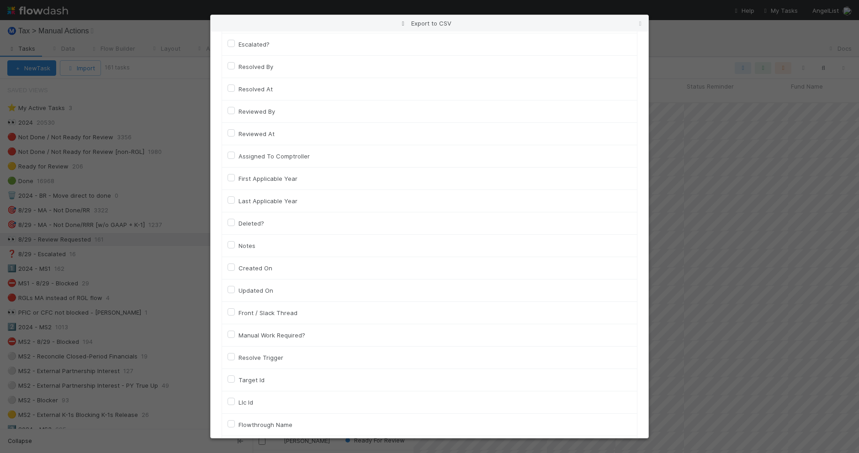
scroll to position [514, 0]
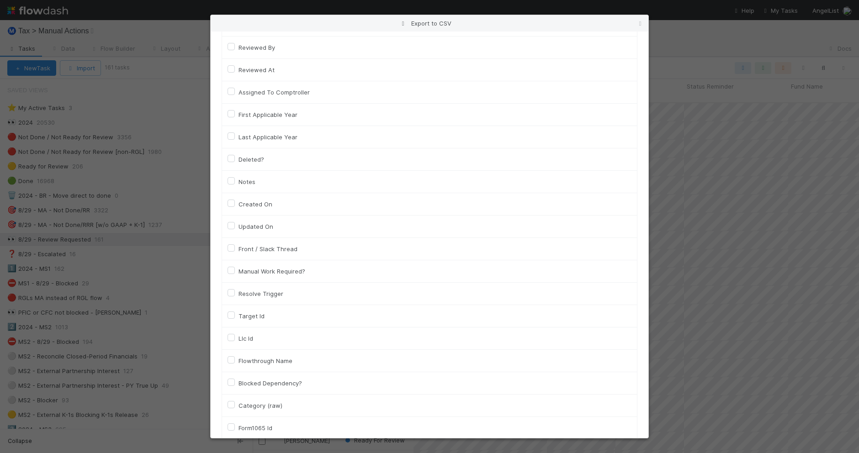
click at [245, 341] on label "Llc Id" at bounding box center [245, 338] width 15 height 11
click at [235, 341] on input "Llc Id" at bounding box center [231, 337] width 7 height 8
checkbox input "true"
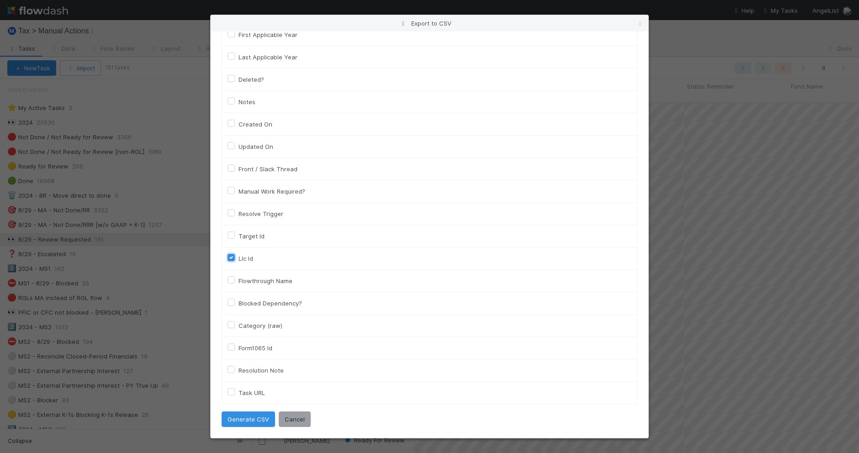
scroll to position [599, 0]
click at [250, 419] on button "Generate CSV" at bounding box center [248, 420] width 53 height 16
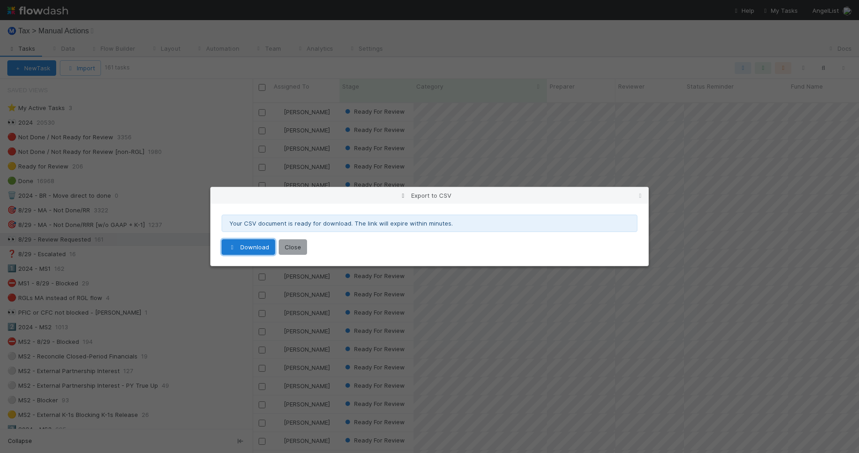
click at [255, 249] on link "Download" at bounding box center [248, 247] width 53 height 16
click at [639, 191] on link at bounding box center [640, 195] width 9 height 9
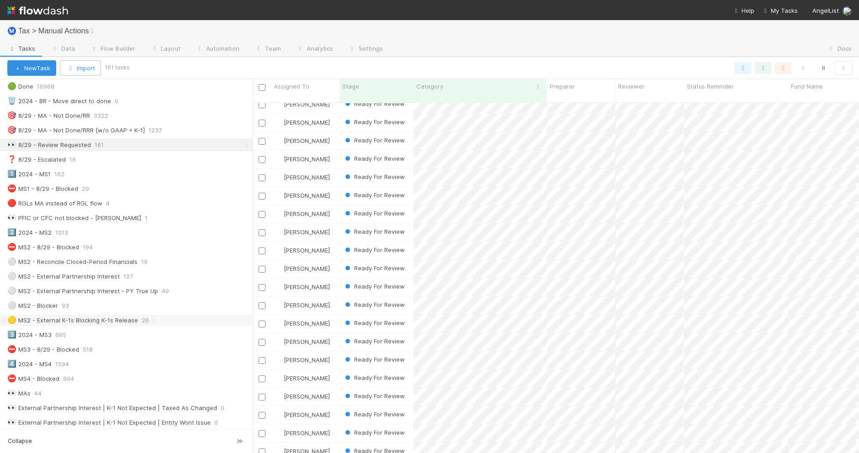
scroll to position [171, 0]
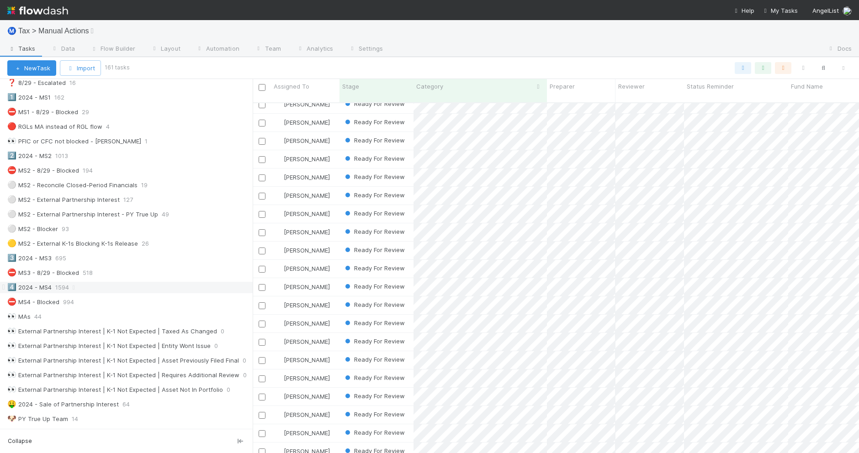
click at [192, 293] on div "4️⃣ 2024 - MS4 1594" at bounding box center [129, 287] width 245 height 11
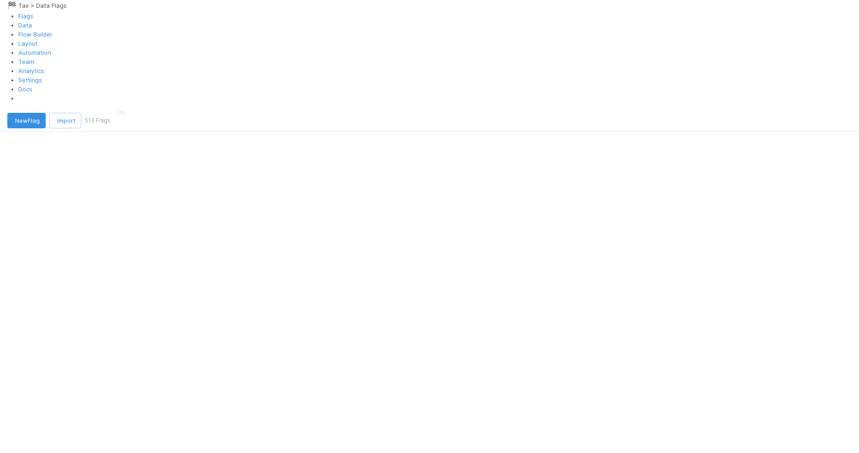
scroll to position [350, 599]
click at [114, 140] on icon "button" at bounding box center [114, 140] width 0 height 0
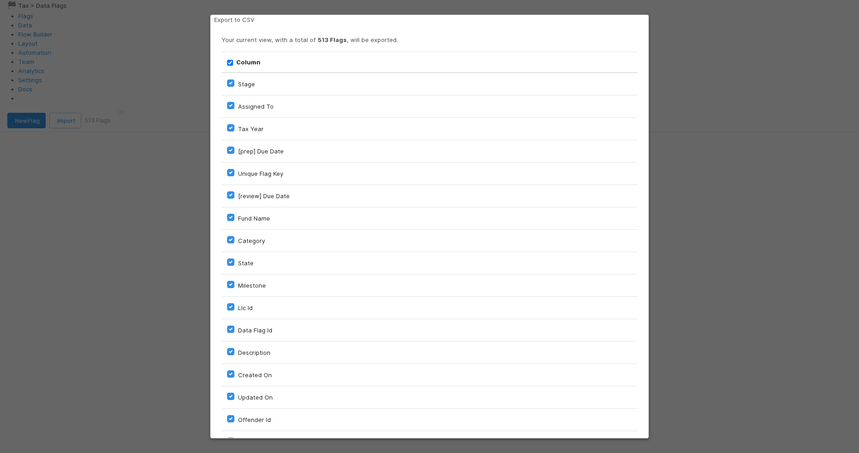
click at [230, 66] on input "Column" at bounding box center [230, 63] width 6 height 6
checkbox input "false"
checkbox To "false"
checkbox input "false"
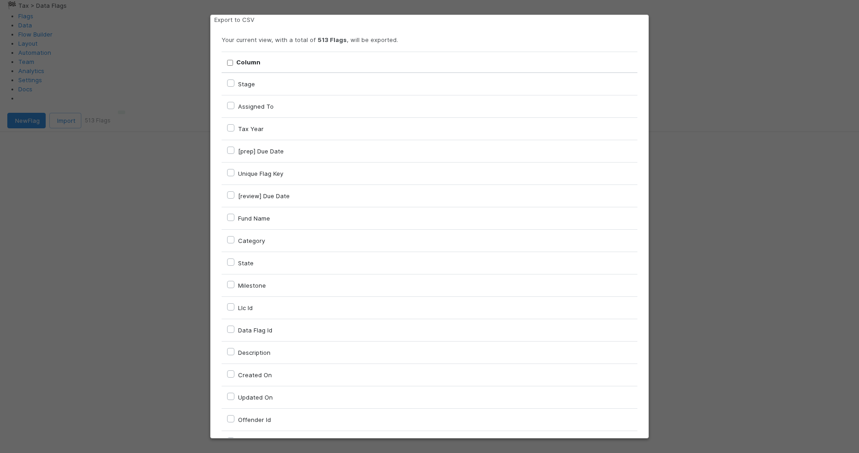
checkbox input "false"
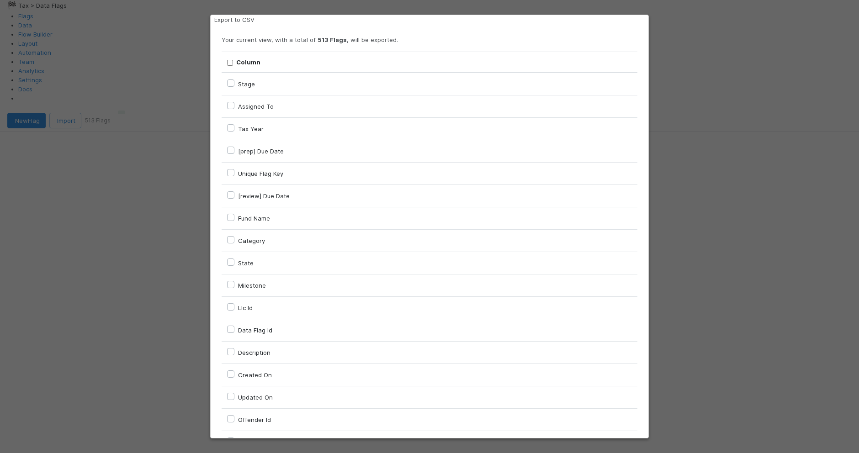
checkbox input "false"
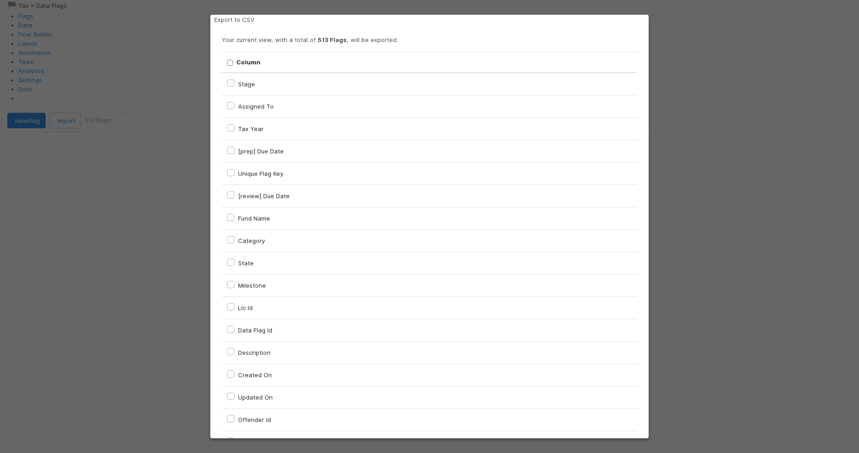
checkbox On "false"
checkbox input "false"
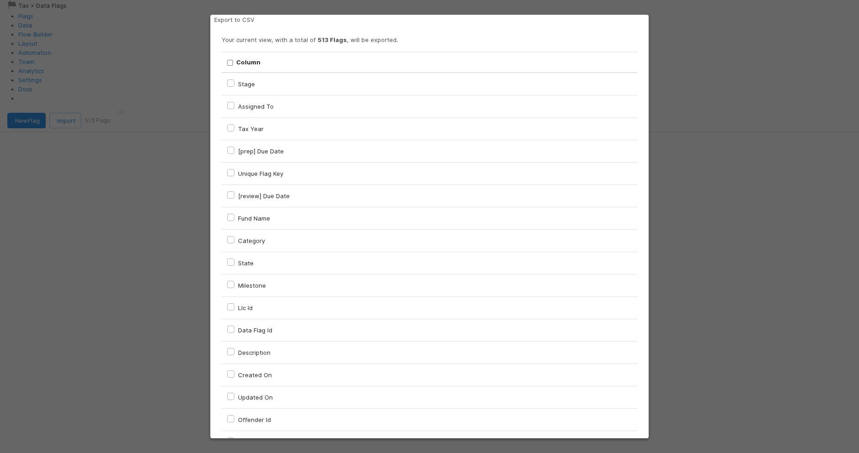
checkbox input "false"
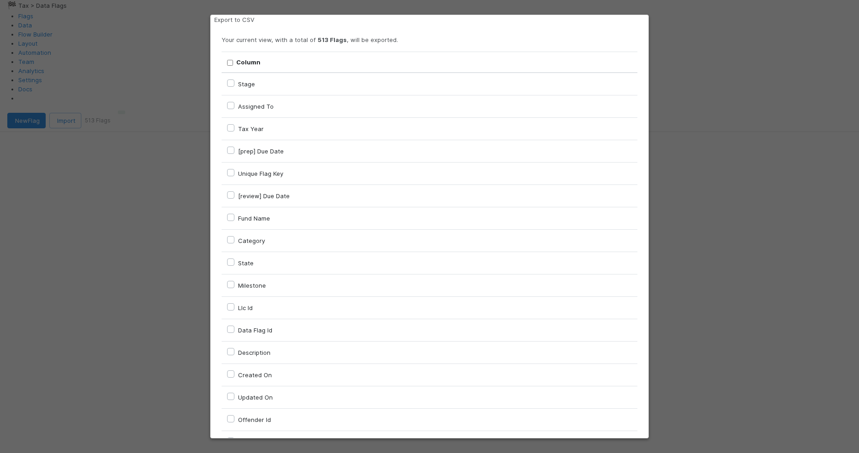
checkbox input "false"
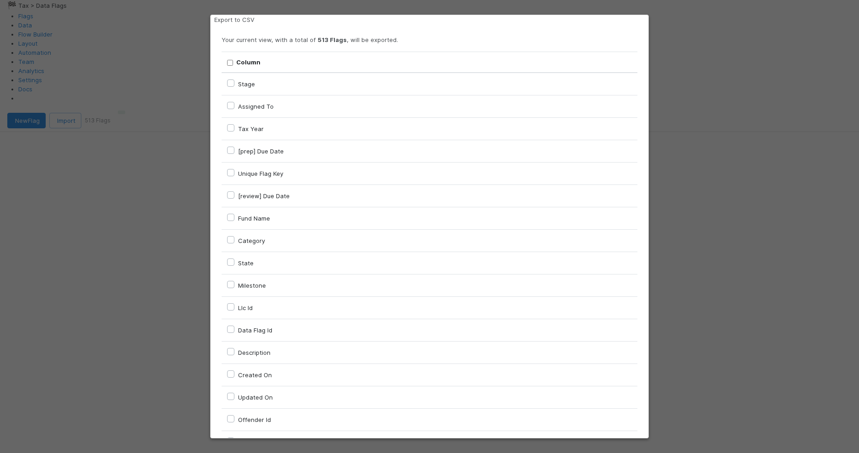
checkbox input "false"
checkbox URL "false"
click at [230, 66] on input "Column" at bounding box center [230, 63] width 6 height 6
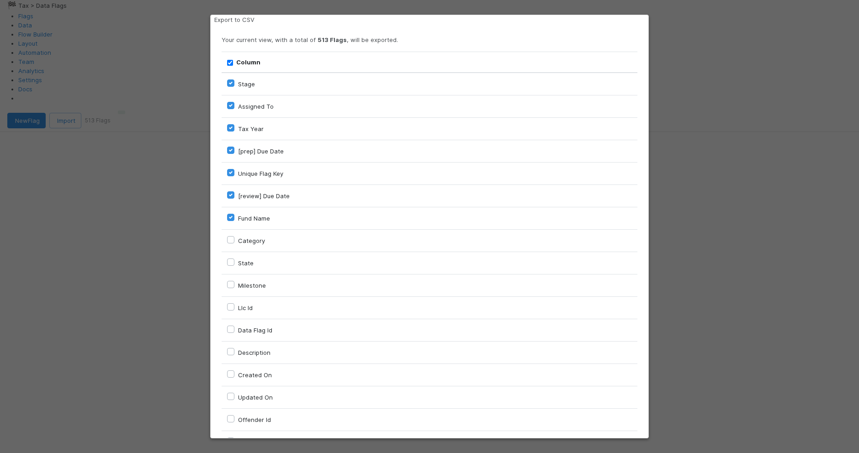
checkbox input "true"
checkbox To "true"
checkbox input "true"
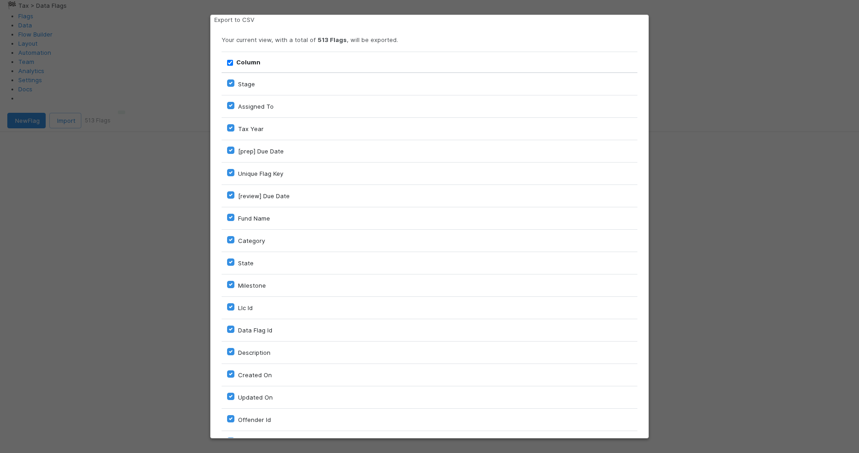
checkbox input "true"
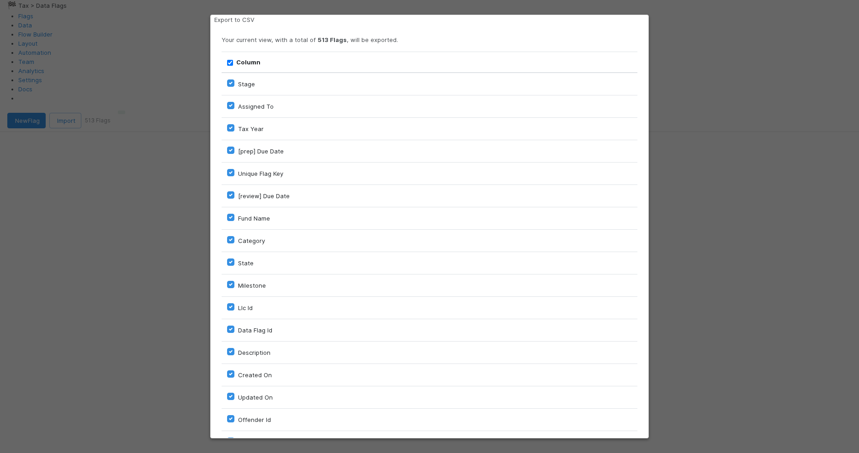
checkbox input "true"
checkbox On "true"
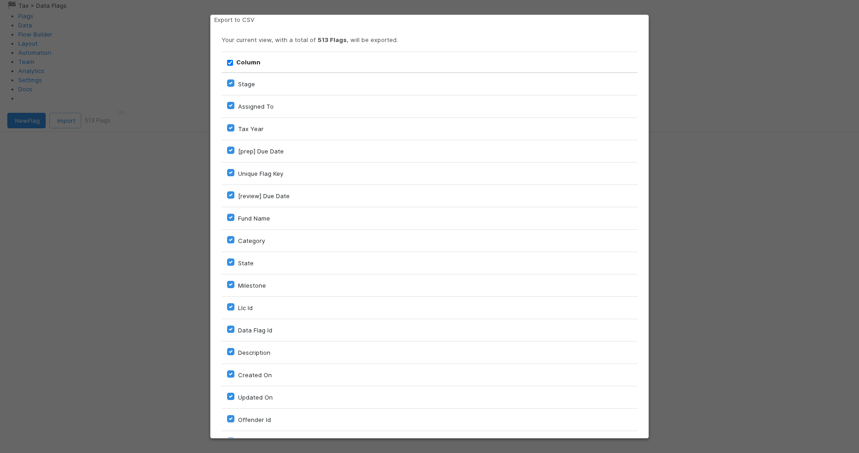
checkbox On "true"
checkbox input "true"
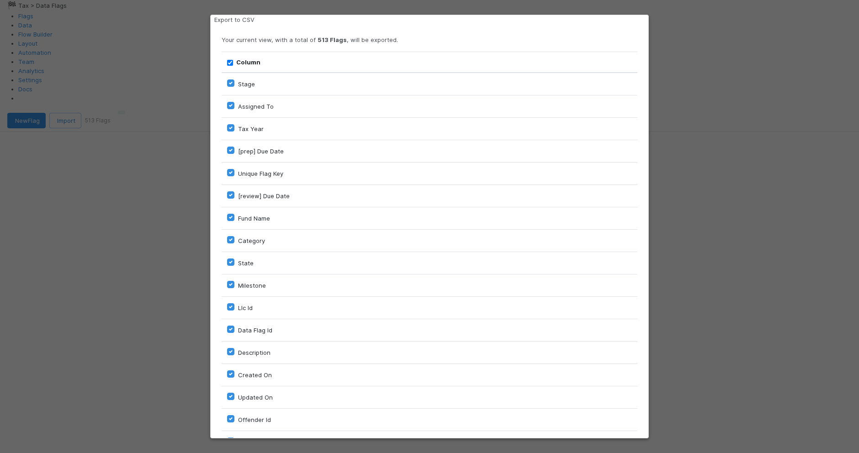
checkbox input "true"
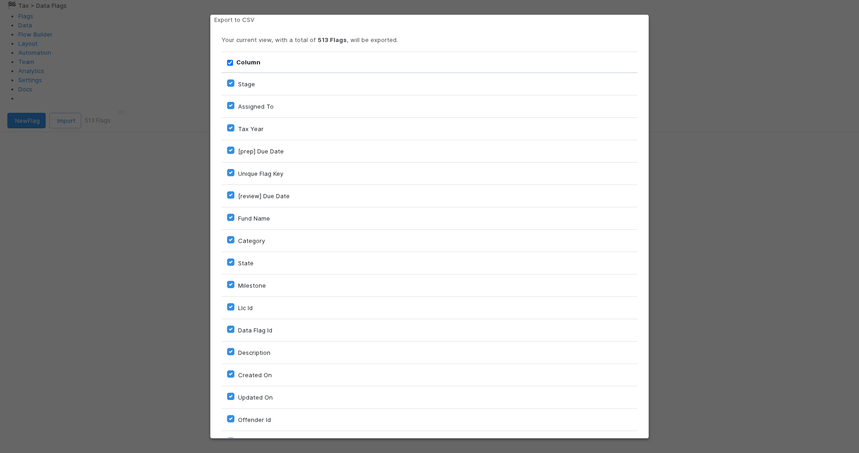
checkbox input "true"
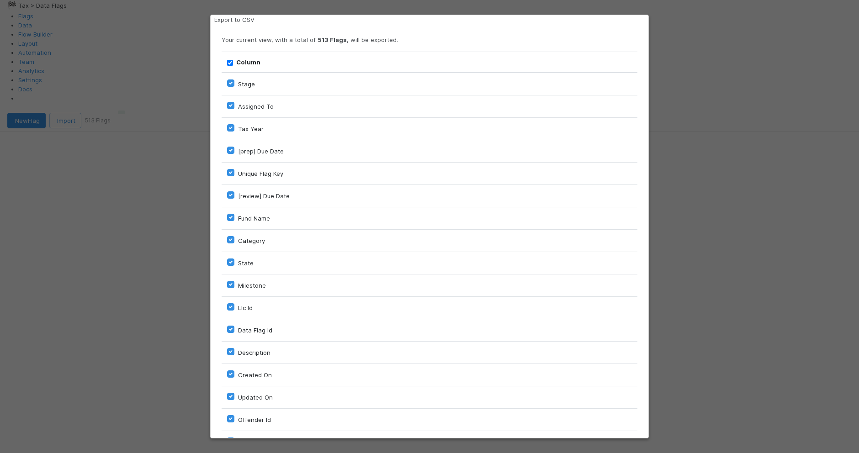
checkbox input "true"
checkbox URL "true"
click at [230, 66] on input "Column" at bounding box center [230, 63] width 6 height 6
checkbox input "false"
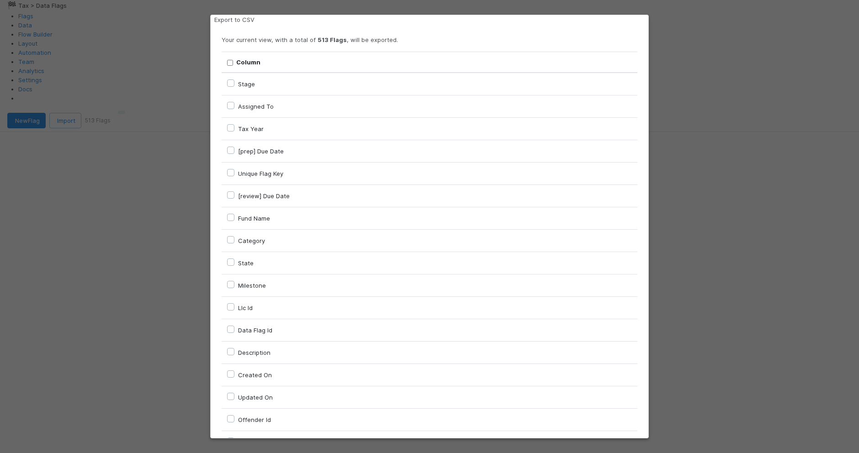
checkbox input "false"
checkbox To "false"
checkbox input "false"
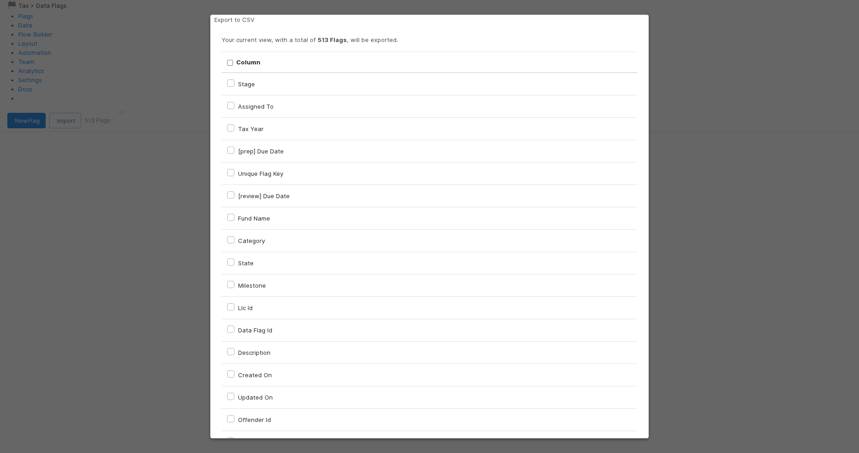
checkbox input "false"
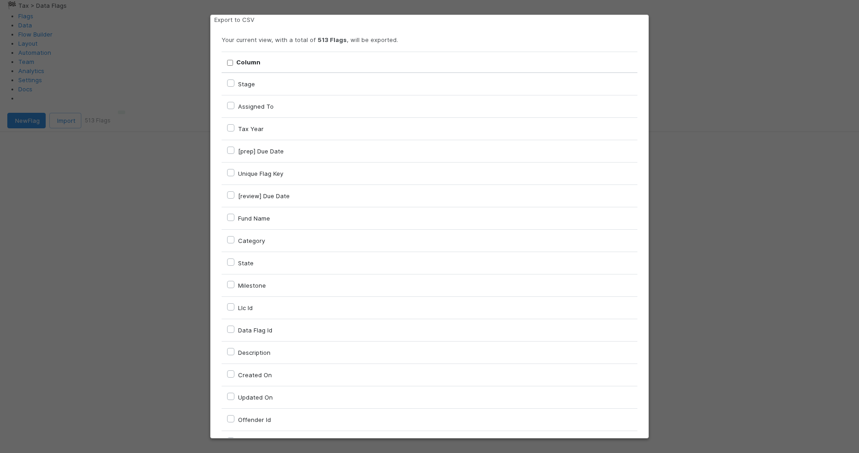
checkbox input "false"
checkbox On "false"
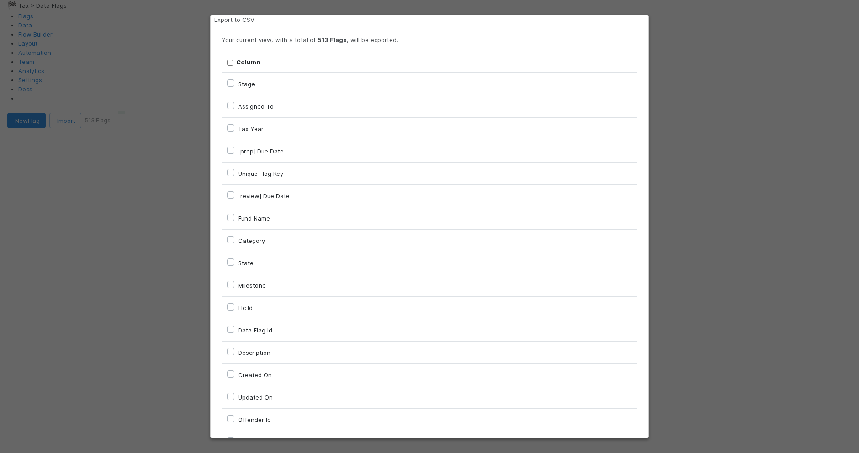
checkbox input "false"
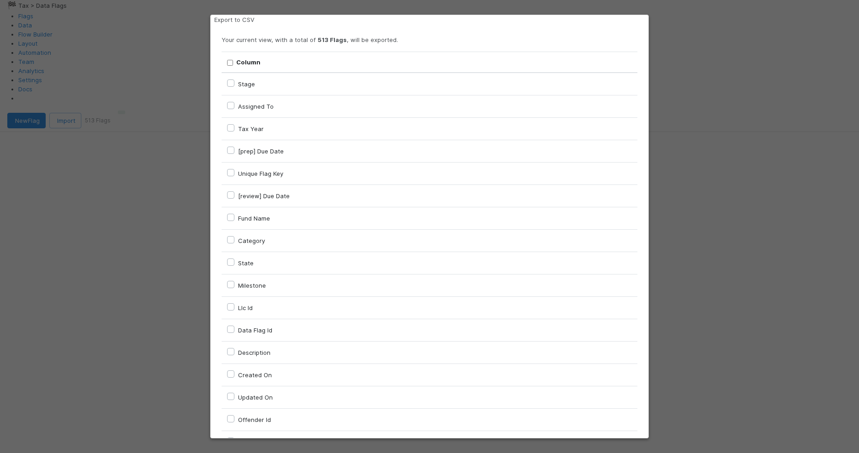
checkbox input "false"
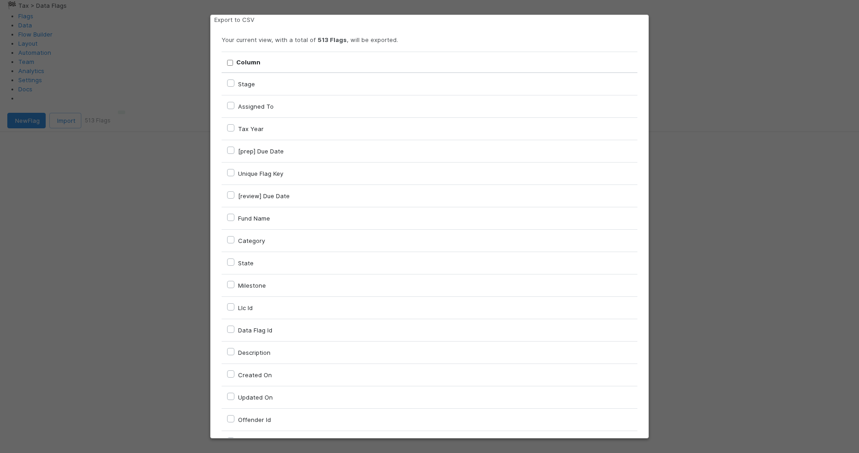
checkbox input "false"
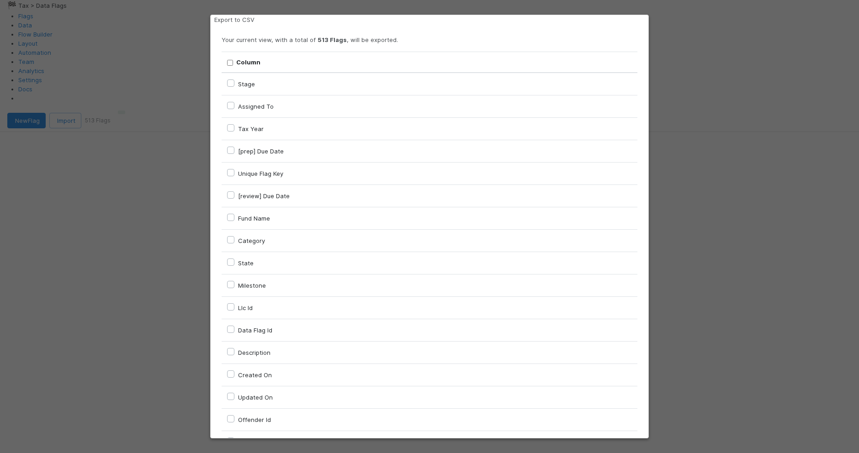
checkbox input "false"
checkbox URL "false"
click at [265, 112] on label "Assigned To" at bounding box center [256, 106] width 36 height 11
click at [234, 109] on To "Assigned To" at bounding box center [230, 105] width 7 height 8
checkbox To "true"
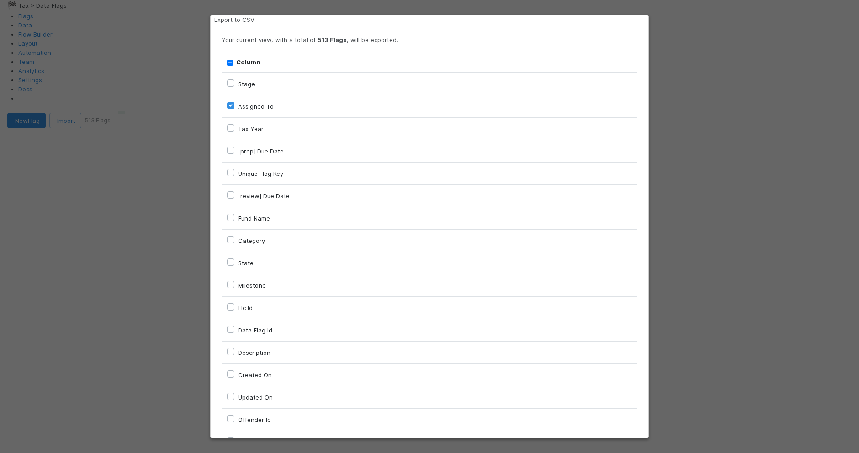
click at [262, 224] on label "Fund Name" at bounding box center [254, 218] width 32 height 11
click at [234, 221] on input "Fund Name" at bounding box center [230, 217] width 7 height 8
checkbox input "true"
click at [268, 179] on label "Unique Flag Key" at bounding box center [260, 173] width 45 height 11
click at [234, 176] on input "Unique Flag Key" at bounding box center [230, 172] width 7 height 8
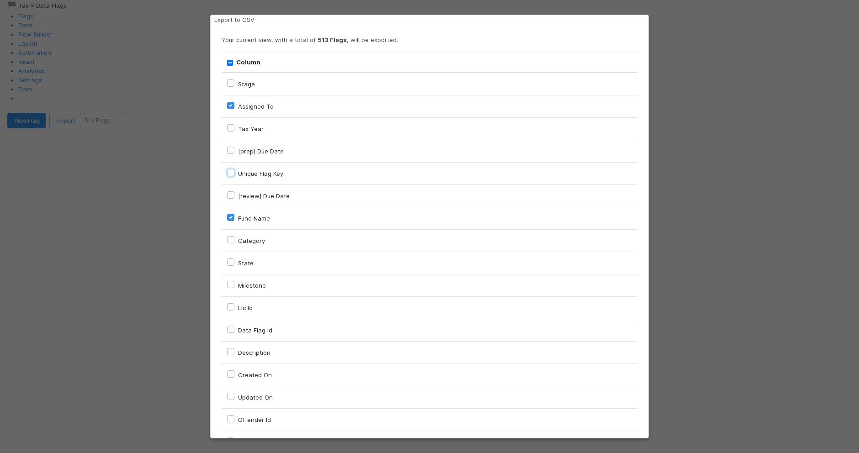
checkbox input "true"
click at [252, 252] on td "Category" at bounding box center [430, 241] width 416 height 22
click at [252, 246] on label "Category" at bounding box center [251, 240] width 27 height 11
click at [234, 244] on input "Category" at bounding box center [230, 239] width 7 height 8
checkbox input "true"
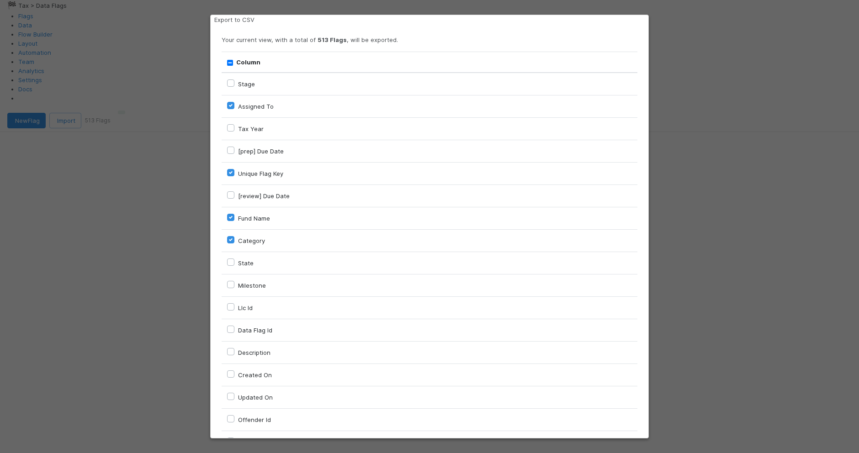
click at [249, 313] on label "Llc Id" at bounding box center [245, 307] width 15 height 11
click at [234, 311] on input "Llc Id" at bounding box center [230, 306] width 7 height 8
checkbox input "true"
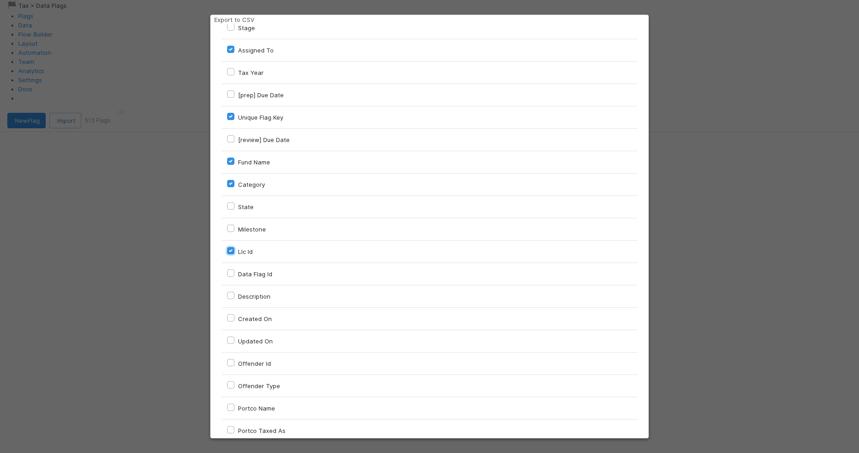
scroll to position [396, 0]
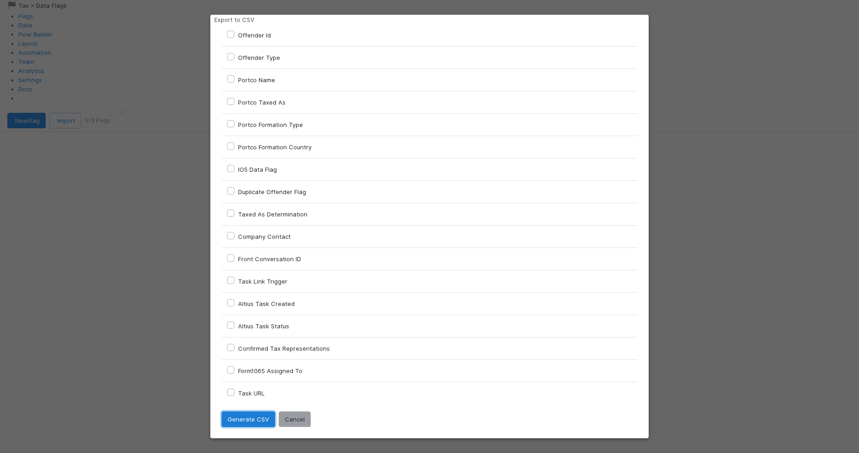
click at [247, 415] on button "Generate CSV" at bounding box center [248, 420] width 53 height 16
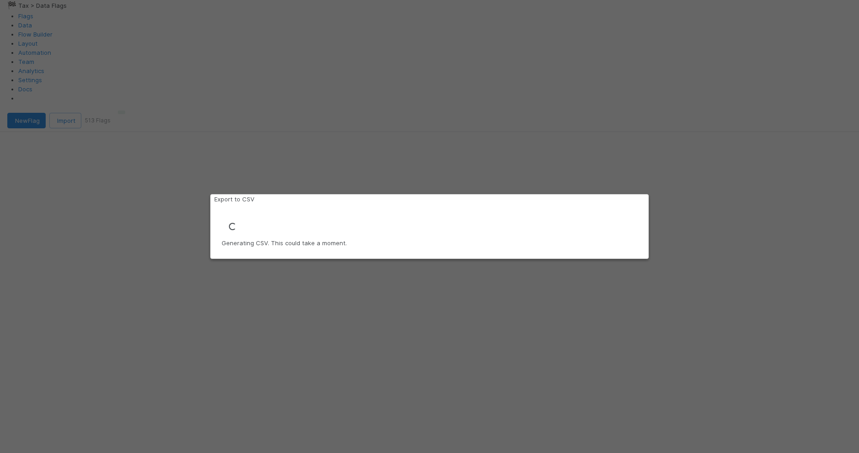
scroll to position [0, 0]
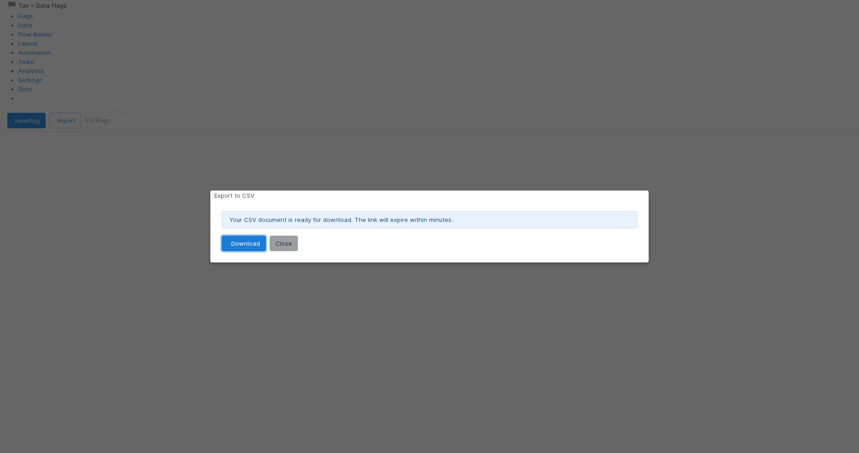
click at [254, 250] on link "Download" at bounding box center [244, 244] width 44 height 16
click at [254, 192] on link at bounding box center [254, 195] width 0 height 7
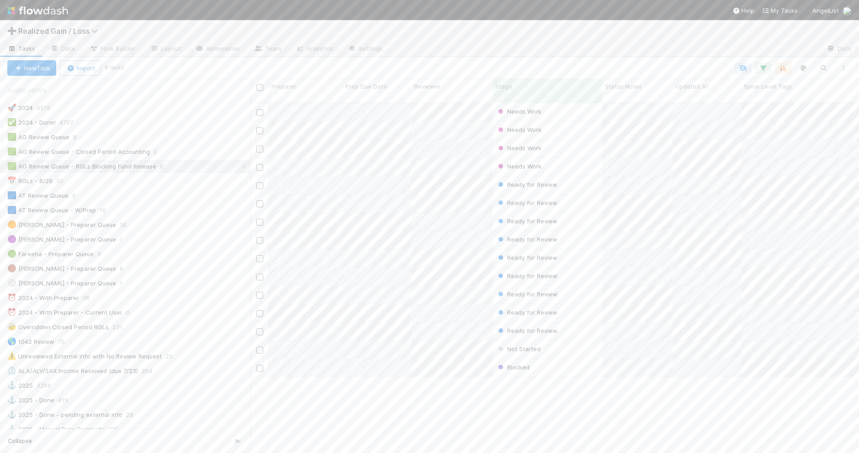
scroll to position [350, 599]
click at [190, 136] on div "🟩 AG Review Queue 8" at bounding box center [128, 137] width 243 height 11
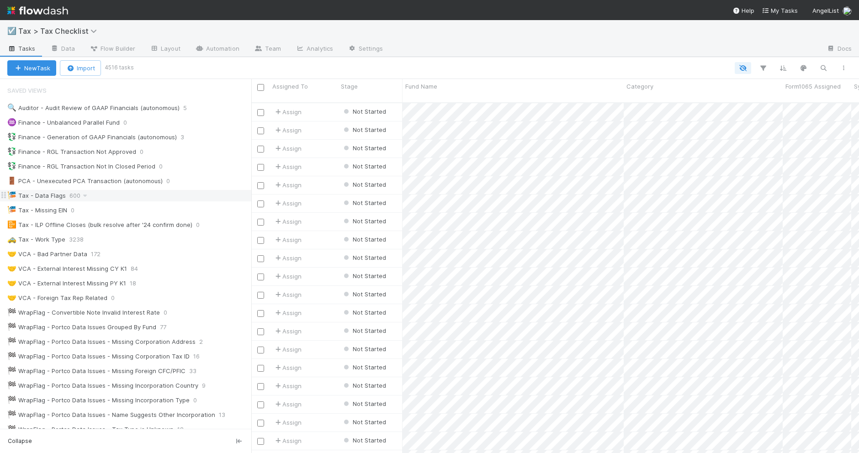
scroll to position [57, 0]
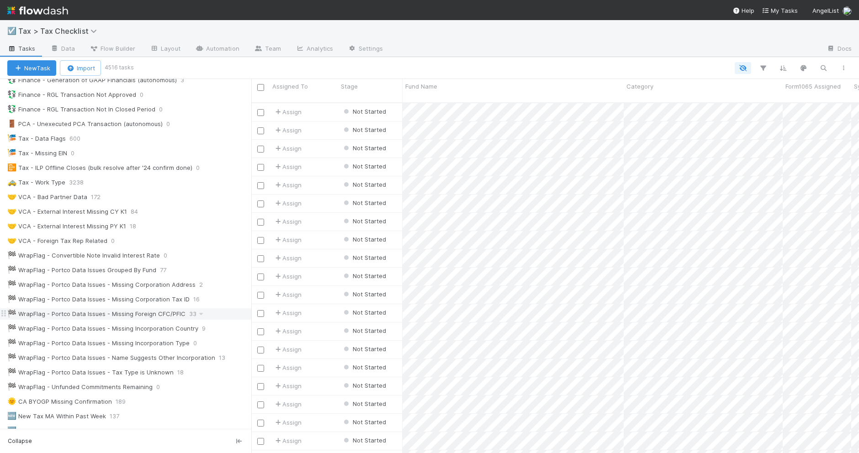
click at [209, 320] on div "🏁 WrapFlag - Portco Data Issues - Missing Foreign CFC/PFIC 33" at bounding box center [129, 313] width 244 height 11
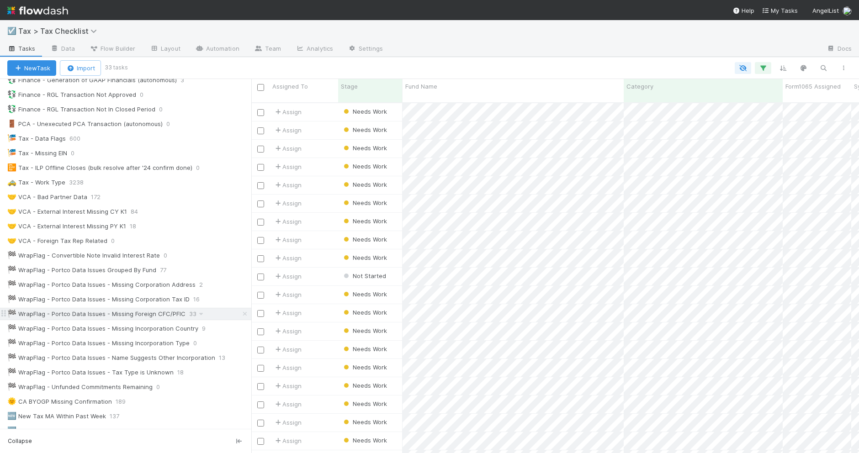
scroll to position [350, 599]
click at [260, 87] on input "checkbox" at bounding box center [260, 87] width 7 height 7
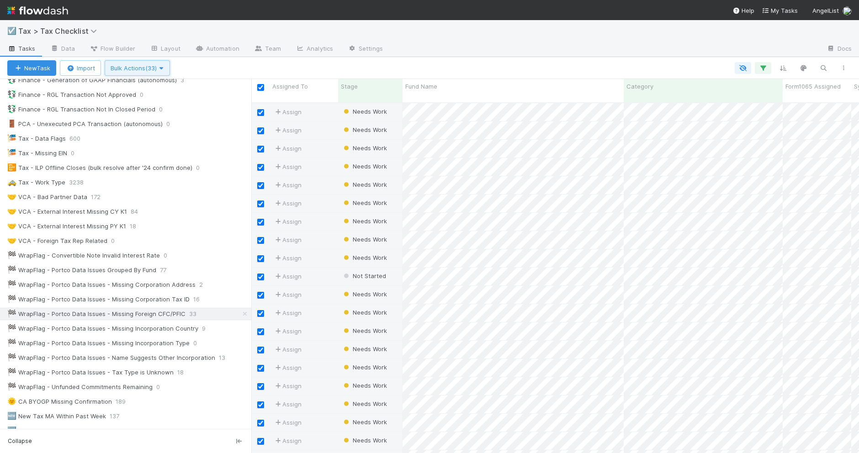
click at [138, 67] on span "Bulk Actions (33)" at bounding box center [137, 67] width 53 height 7
click at [198, 64] on div "Assign to Update data Start Not Filing Delete" at bounding box center [429, 226] width 859 height 453
click at [261, 85] on input "checkbox" at bounding box center [260, 87] width 7 height 7
checkbox input "false"
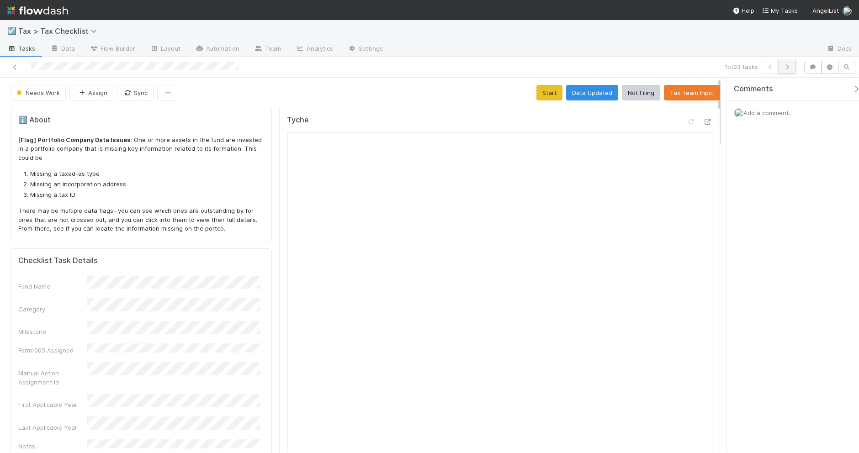
click at [789, 64] on icon "button" at bounding box center [787, 66] width 9 height 5
click at [784, 65] on icon "button" at bounding box center [787, 66] width 9 height 5
click at [17, 69] on icon at bounding box center [15, 67] width 9 height 6
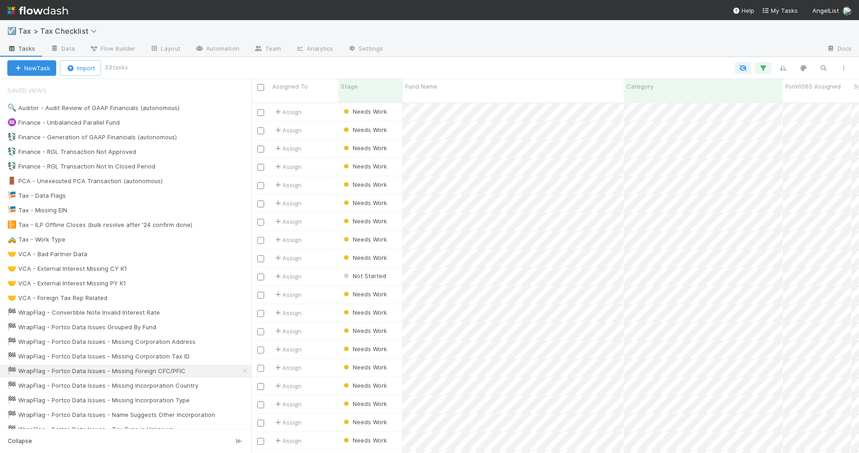
scroll to position [350, 599]
click at [763, 69] on icon "button" at bounding box center [762, 68] width 9 height 8
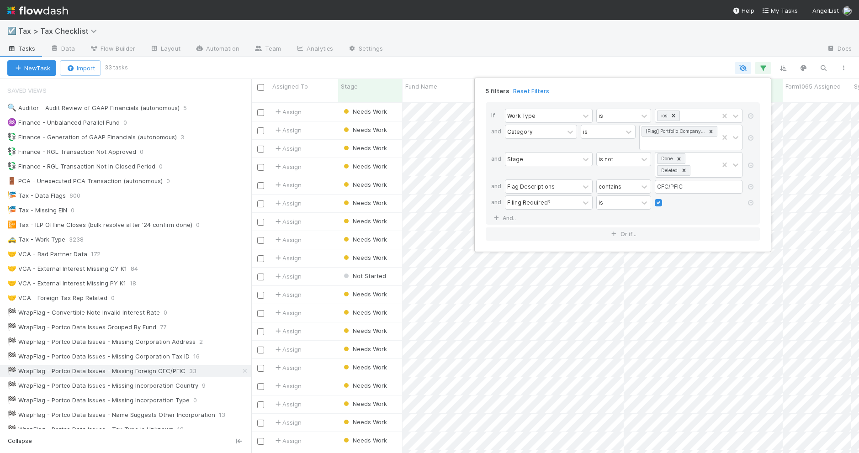
click at [614, 53] on div "5 filters Reset Filters If Work Type is ios and Category is [Flag] Portfolio Co…" at bounding box center [429, 226] width 859 height 453
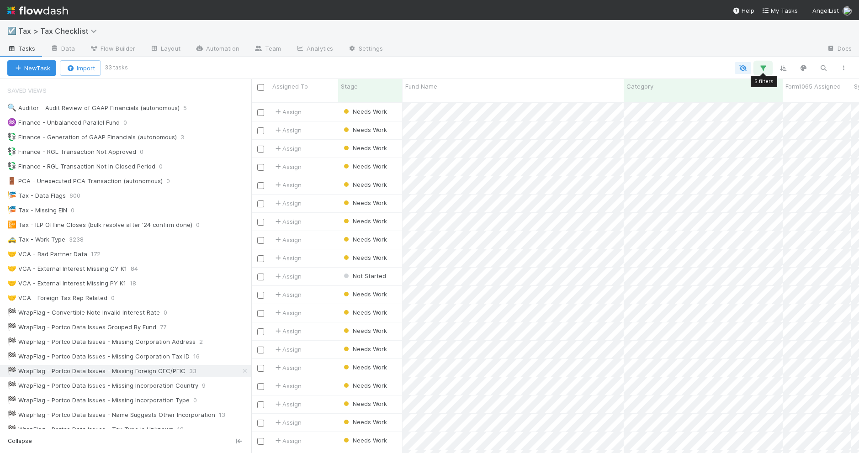
click at [760, 71] on icon "button" at bounding box center [762, 68] width 9 height 8
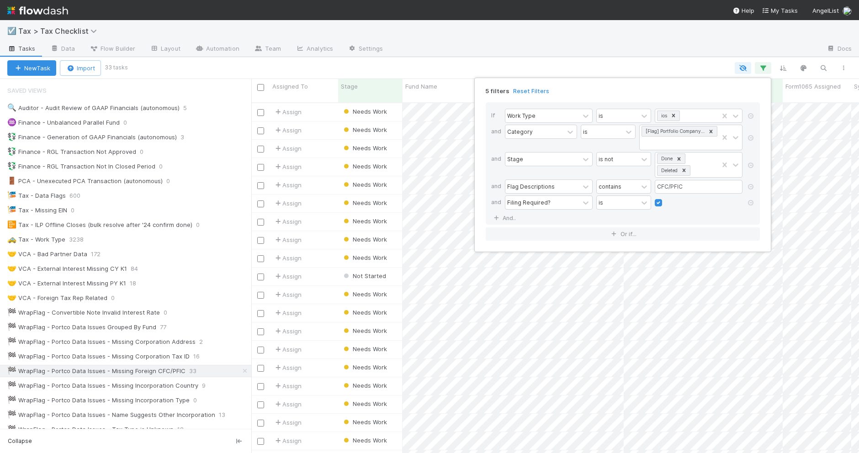
click at [423, 62] on div "5 filters Reset Filters If Work Type is ios and Category is [Flag] Portfolio Co…" at bounding box center [429, 226] width 859 height 453
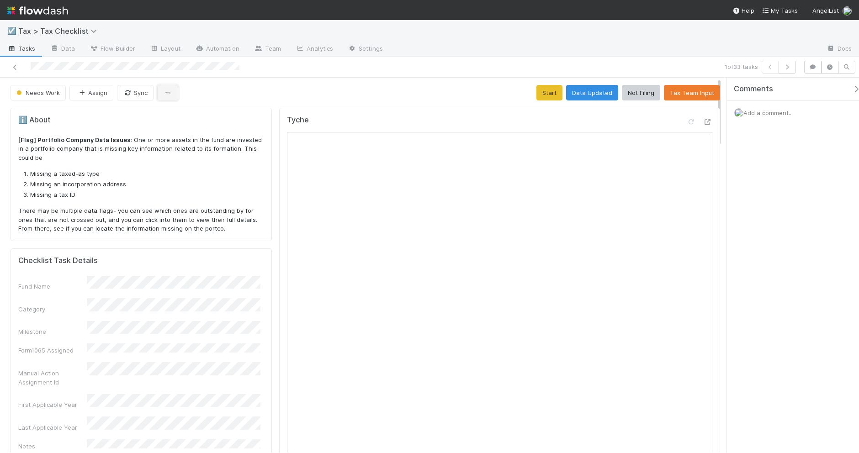
click at [163, 99] on button "button" at bounding box center [167, 93] width 21 height 16
click at [288, 90] on div "Duplicate Delete" at bounding box center [429, 226] width 859 height 453
click at [15, 67] on icon at bounding box center [15, 67] width 9 height 6
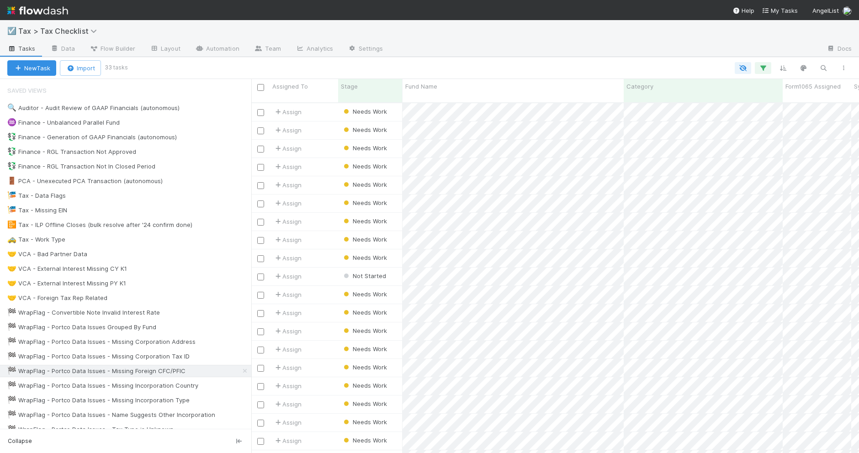
scroll to position [350, 599]
click at [843, 69] on icon "button" at bounding box center [843, 67] width 9 height 5
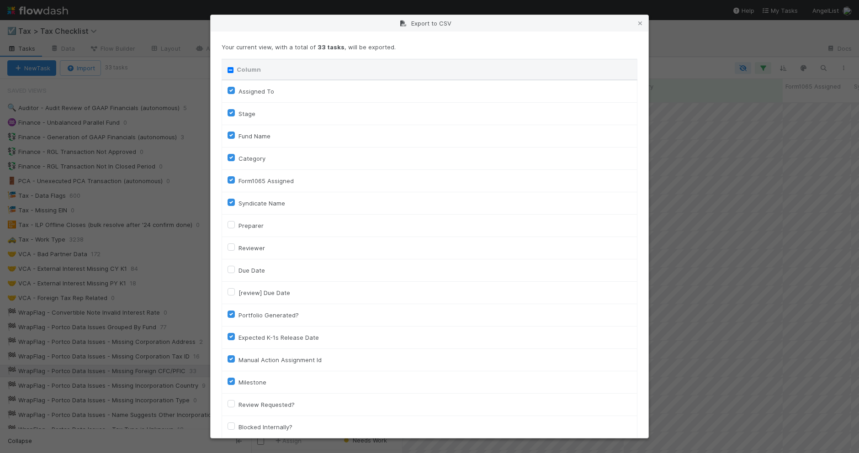
click at [230, 69] on input "Column" at bounding box center [231, 70] width 6 height 6
checkbox input "true"
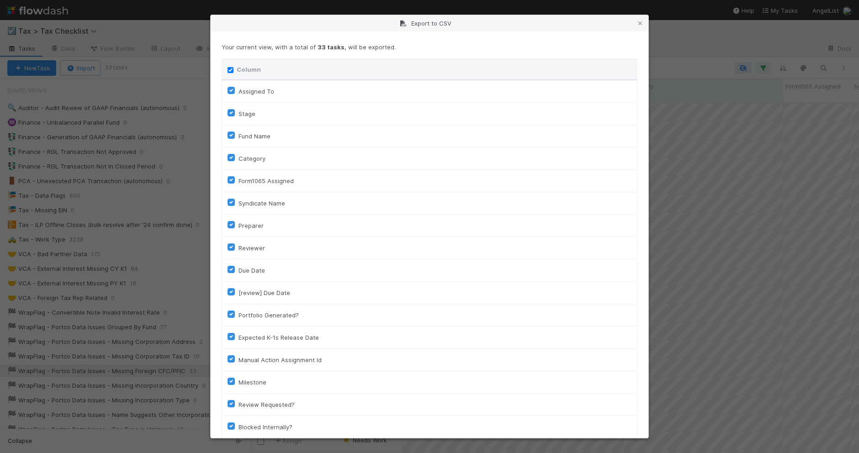
checkbox input "true"
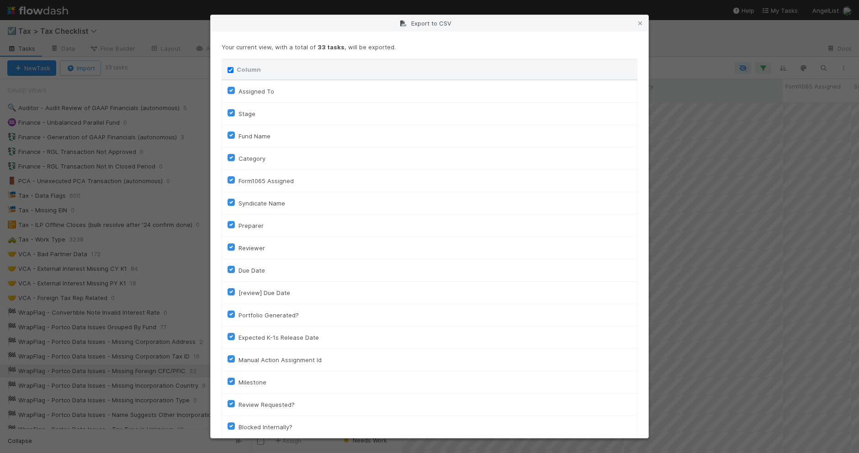
checkbox input "true"
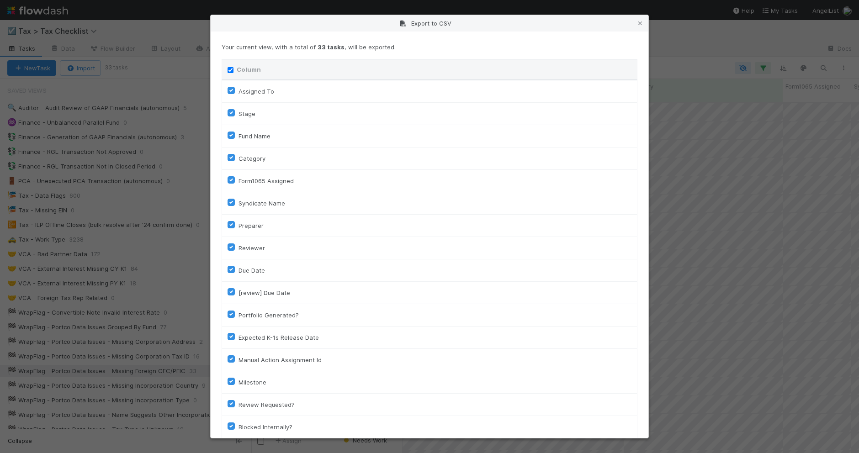
checkbox input "true"
click at [230, 69] on input "Column" at bounding box center [231, 70] width 6 height 6
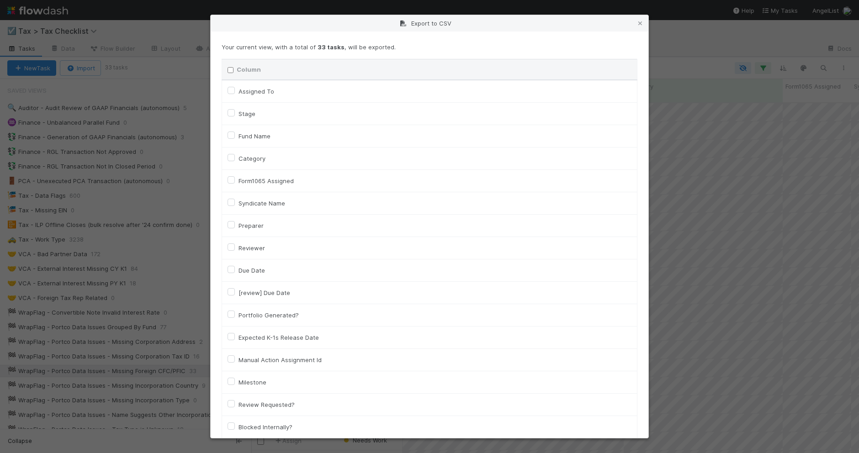
checkbox input "false"
checkbox To "false"
checkbox input "false"
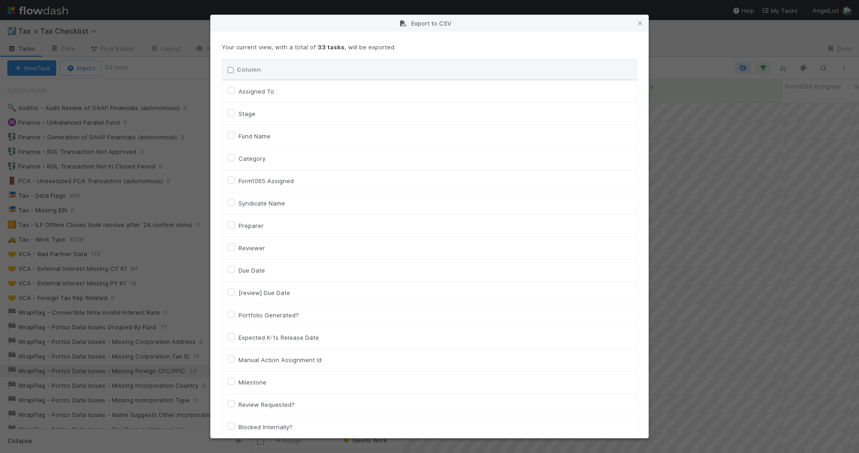
checkbox input "false"
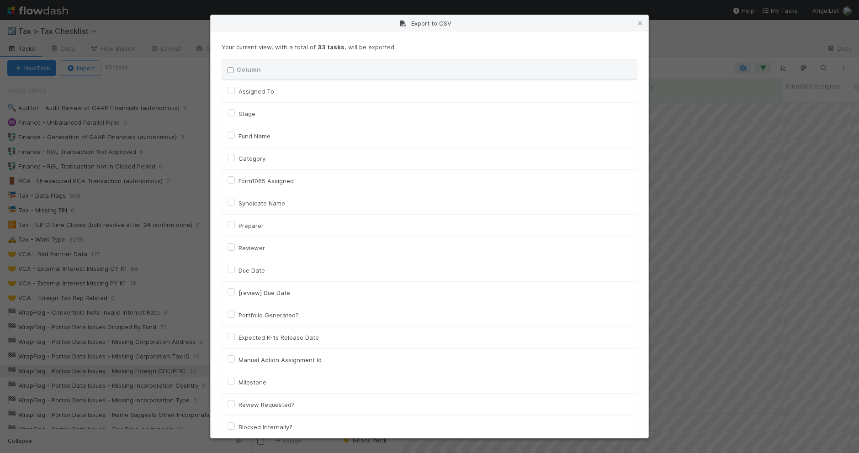
checkbox input "false"
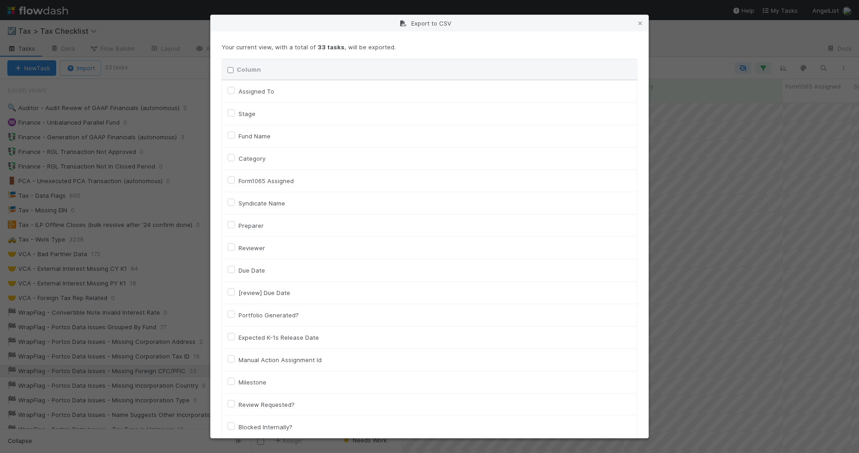
checkbox input "false"
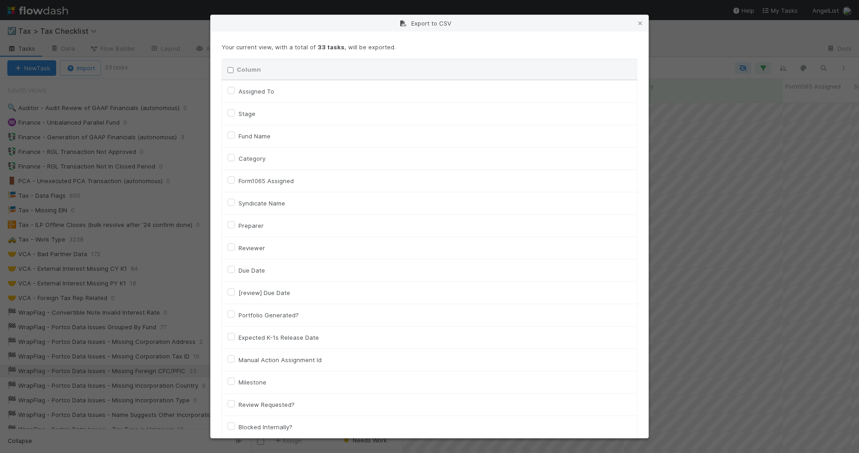
checkbox input "false"
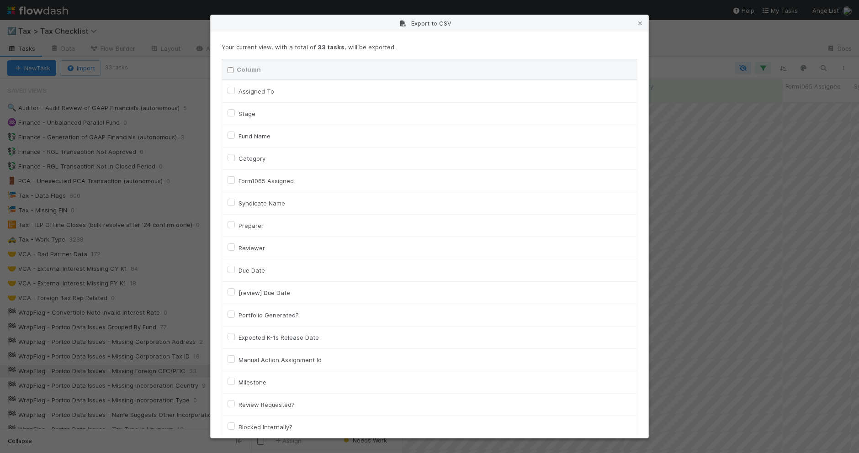
checkbox input "false"
checkbox On "false"
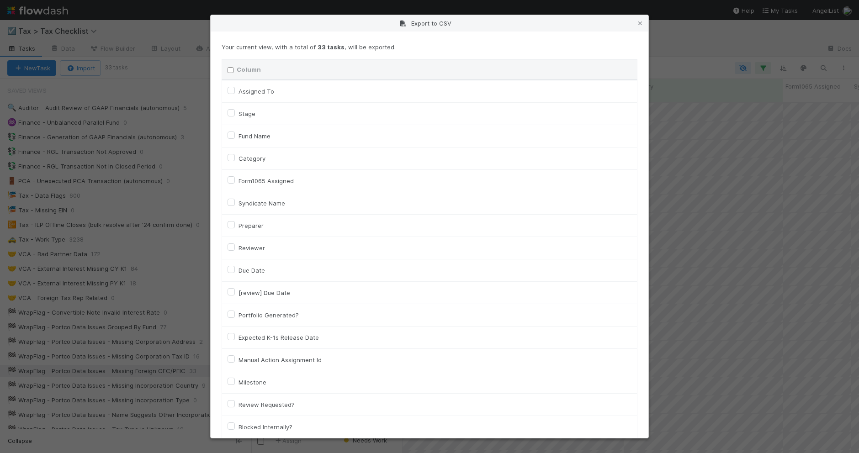
checkbox input "false"
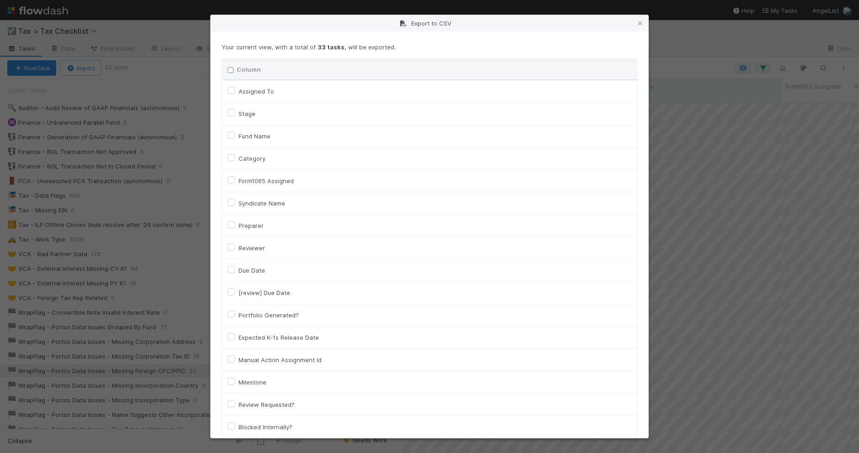
checkbox input "false"
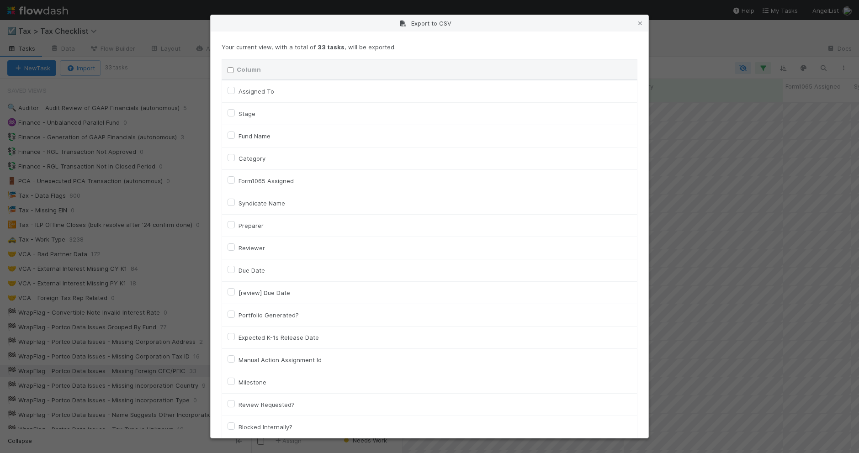
checkbox input "false"
checkbox URL "false"
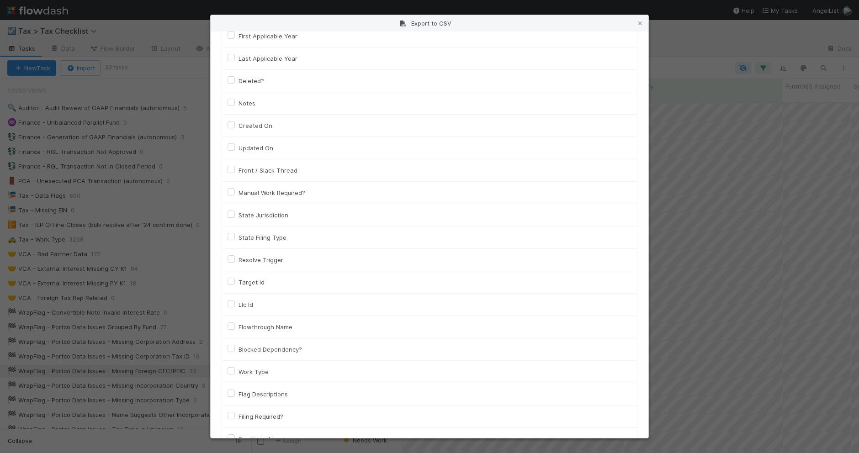
scroll to position [571, 0]
click at [252, 306] on label "Llc Id" at bounding box center [245, 303] width 15 height 11
click at [235, 306] on input "Llc Id" at bounding box center [231, 302] width 7 height 8
checkbox input "true"
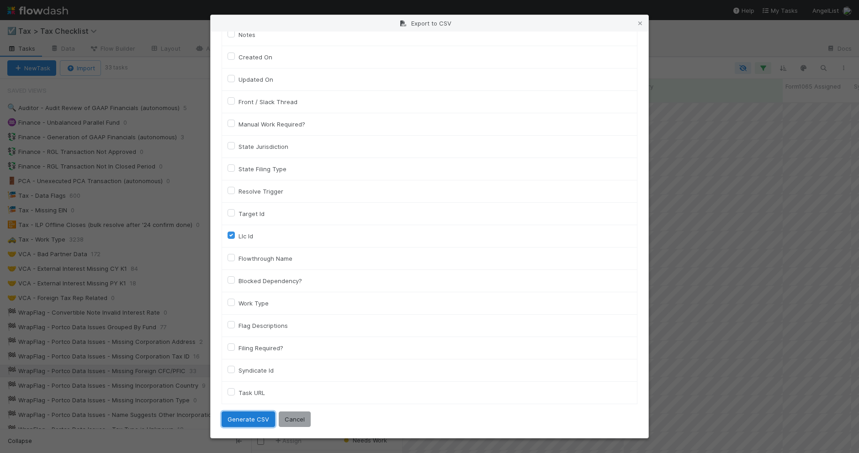
click at [261, 416] on button "Generate CSV" at bounding box center [248, 420] width 53 height 16
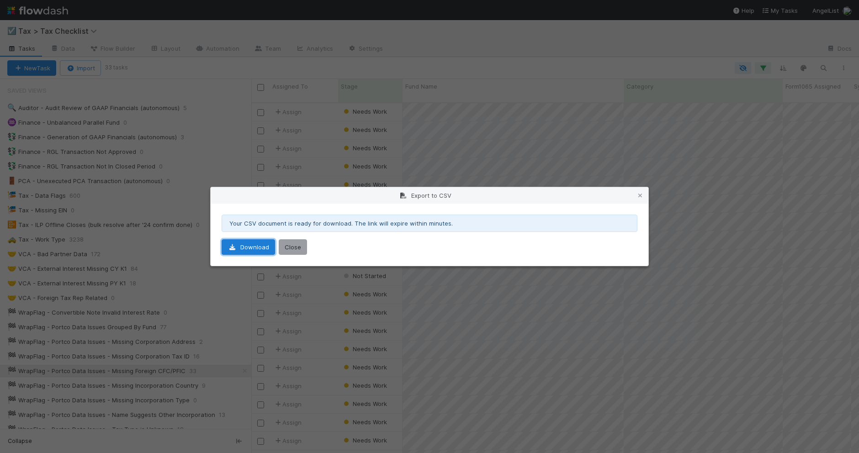
click at [260, 252] on link "Download" at bounding box center [248, 247] width 53 height 16
click at [641, 196] on icon at bounding box center [640, 196] width 9 height 6
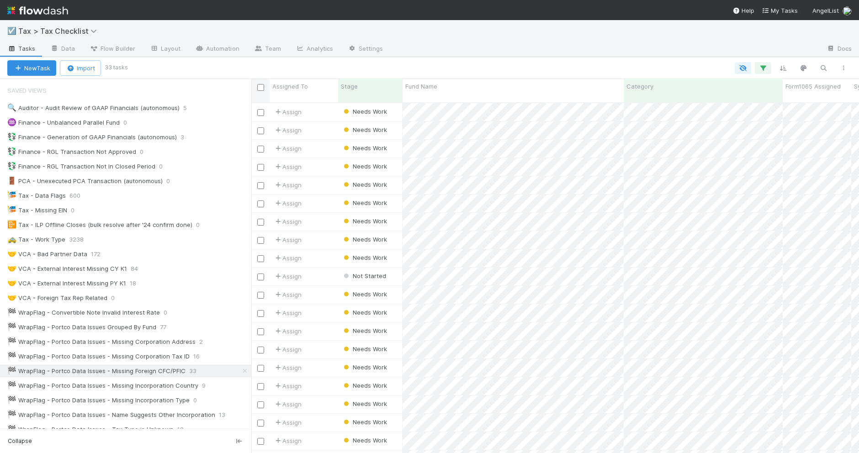
click at [260, 87] on input "checkbox" at bounding box center [260, 87] width 7 height 7
checkbox input "true"
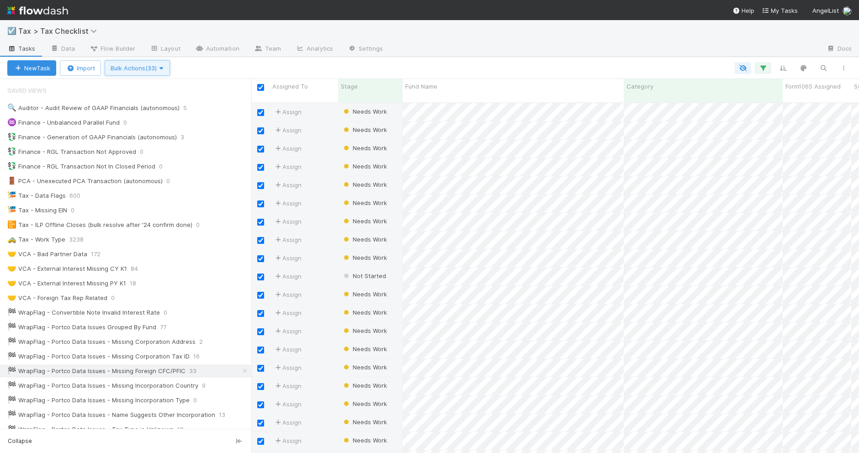
click at [147, 64] on span "Bulk Actions (33)" at bounding box center [137, 67] width 53 height 7
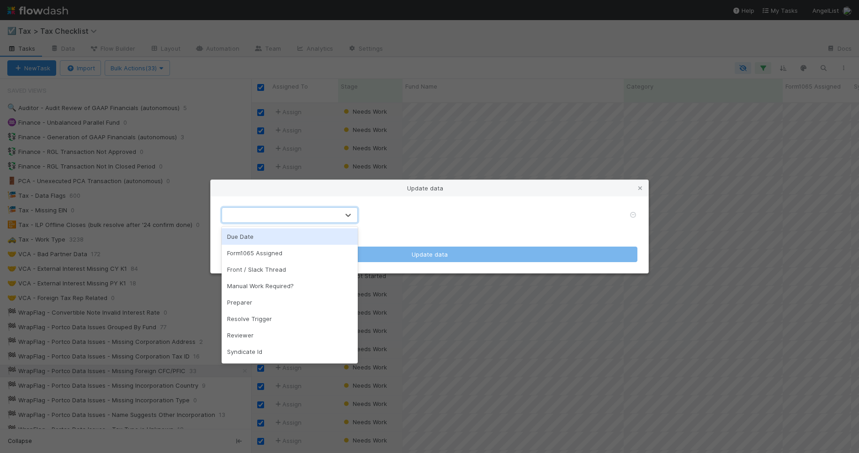
click at [327, 211] on div at bounding box center [280, 215] width 117 height 15
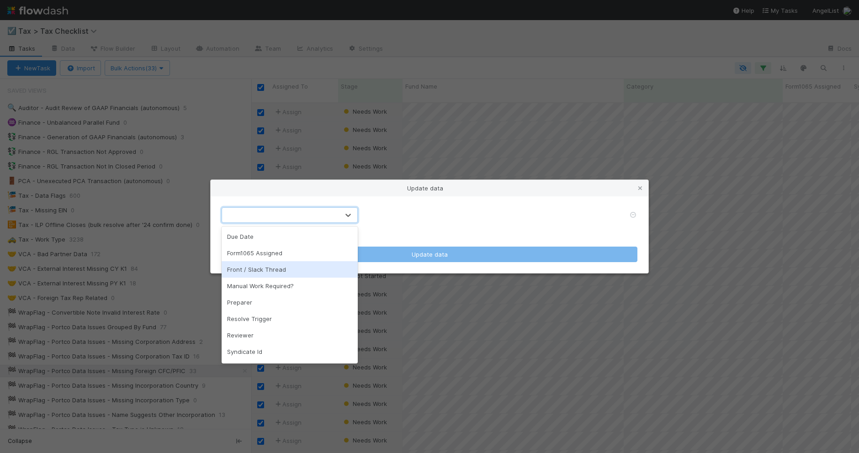
scroll to position [31, 0]
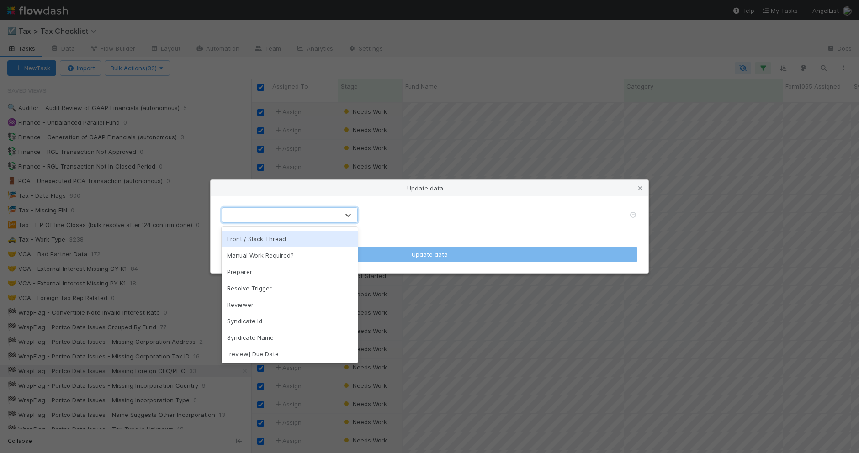
click at [437, 204] on div "option Front / Slack Thread focused, 3 of 10. 10 results available. Use Up and …" at bounding box center [430, 234] width 438 height 77
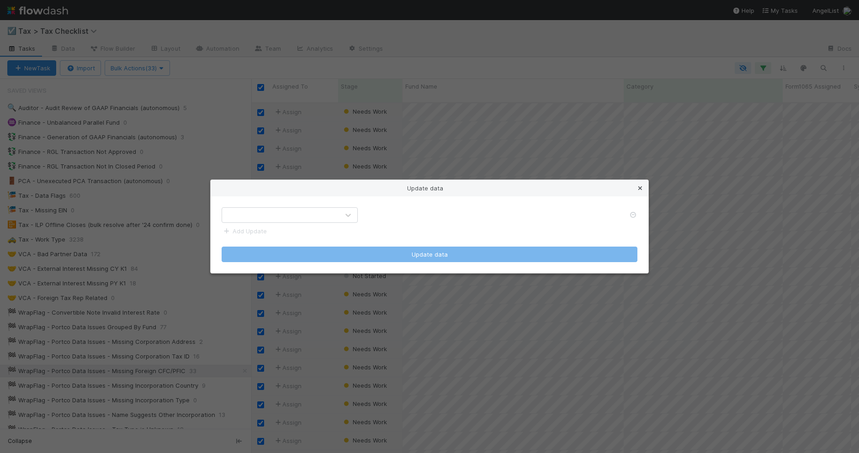
click at [642, 188] on icon at bounding box center [640, 188] width 9 height 6
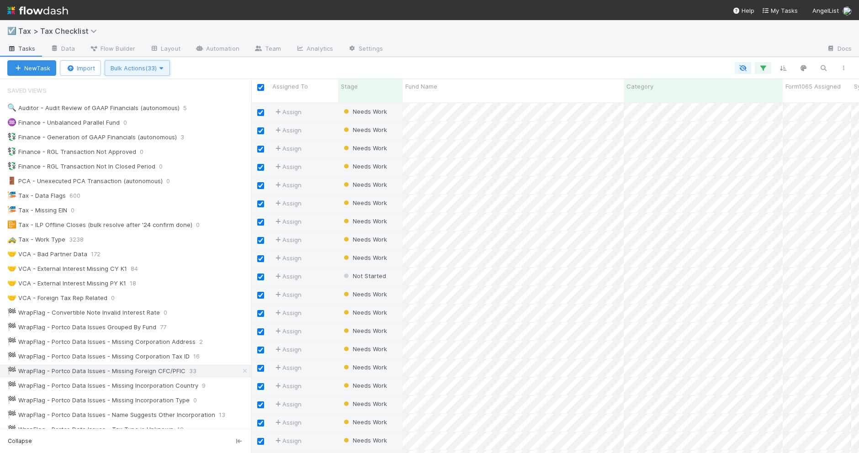
click at [144, 67] on span "Bulk Actions (33)" at bounding box center [137, 67] width 53 height 7
click at [254, 67] on div "Assign to Update data Start Not Filing Delete" at bounding box center [429, 226] width 859 height 453
click at [510, 53] on div "Assign to Update data Start Not Filing Delete" at bounding box center [429, 226] width 859 height 453
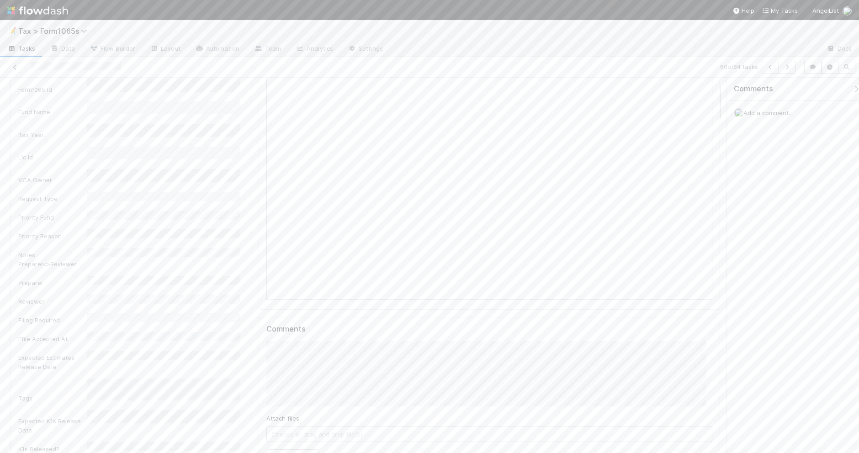
scroll to position [171, 0]
click at [288, 346] on button "Add Comment" at bounding box center [292, 343] width 53 height 16
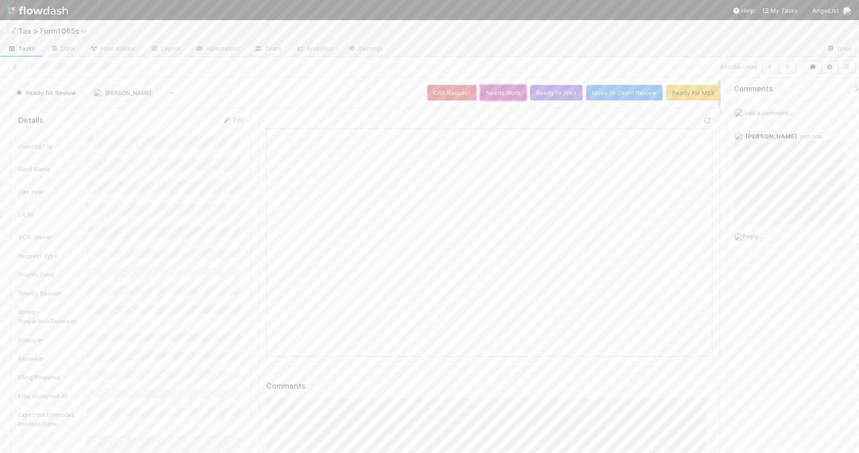
click at [494, 95] on button "Needs Work" at bounding box center [503, 93] width 46 height 16
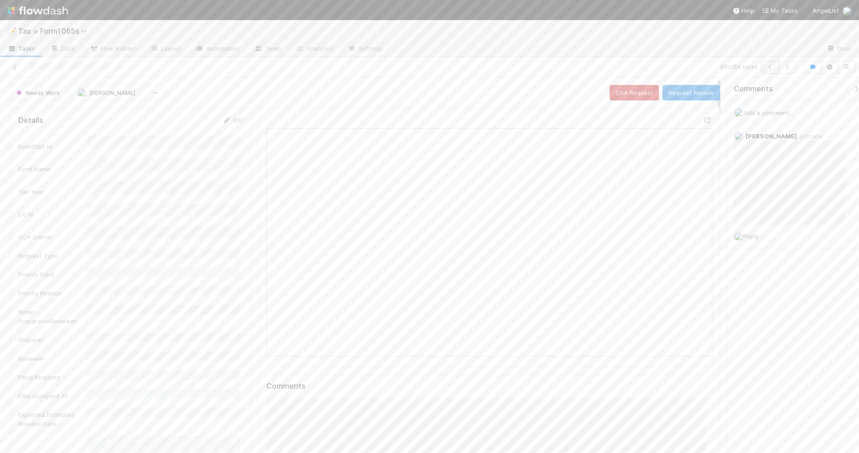
click at [766, 69] on icon "button" at bounding box center [770, 66] width 9 height 5
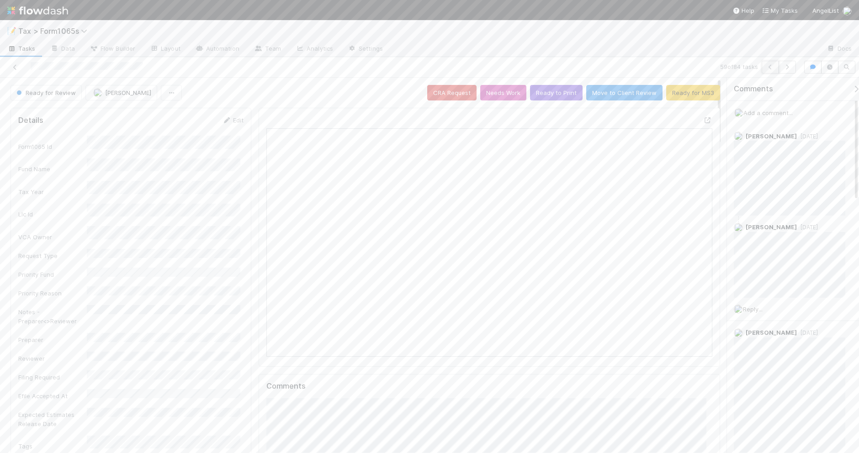
click at [766, 67] on icon "button" at bounding box center [770, 66] width 9 height 5
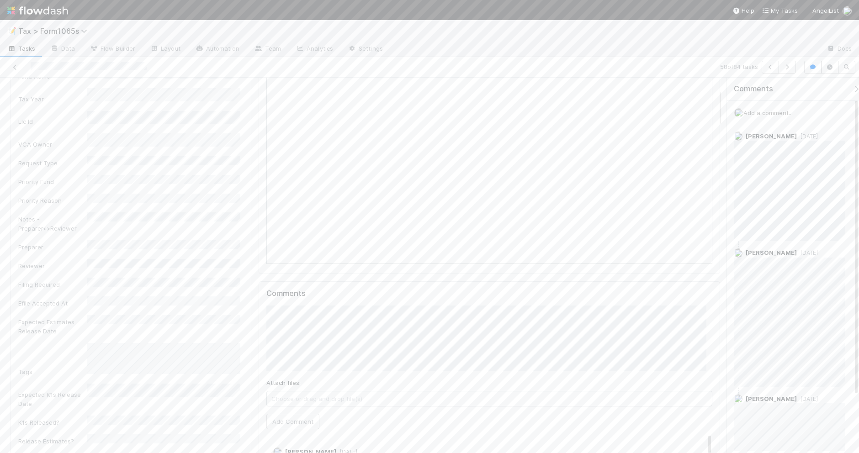
scroll to position [114, 0]
click at [300, 401] on button "Add Comment" at bounding box center [292, 400] width 53 height 16
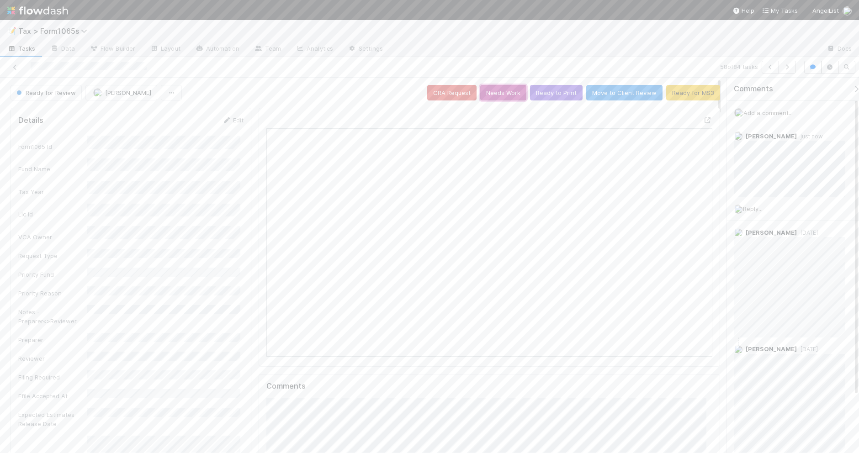
drag, startPoint x: 498, startPoint y: 96, endPoint x: 514, endPoint y: 94, distance: 16.1
click at [498, 96] on button "Needs Work" at bounding box center [503, 93] width 46 height 16
click at [768, 70] on button "button" at bounding box center [770, 67] width 17 height 13
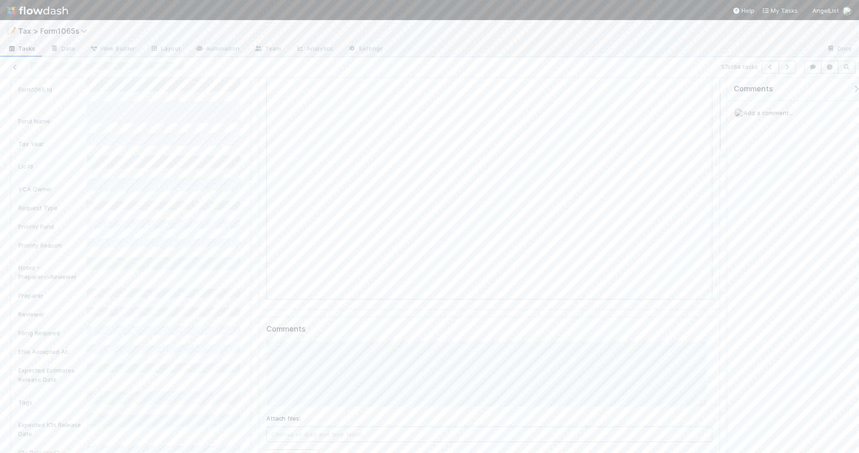
scroll to position [171, 0]
click at [298, 346] on button "Add Comment" at bounding box center [292, 343] width 53 height 16
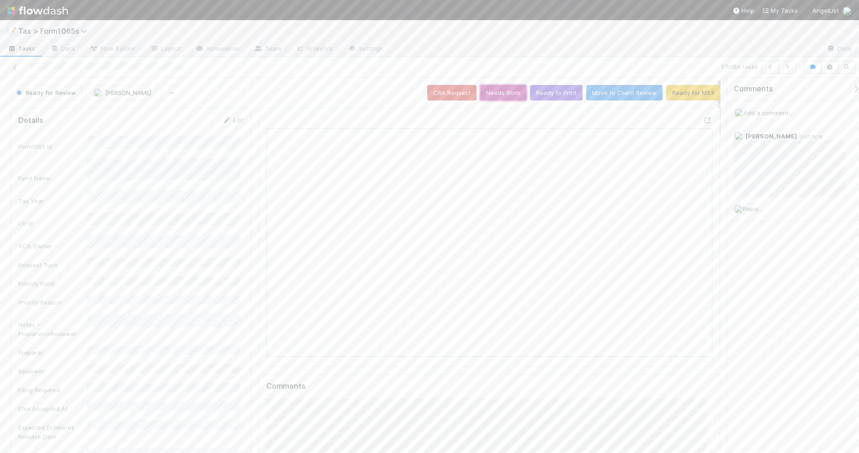
click at [501, 93] on button "Needs Work" at bounding box center [503, 93] width 46 height 16
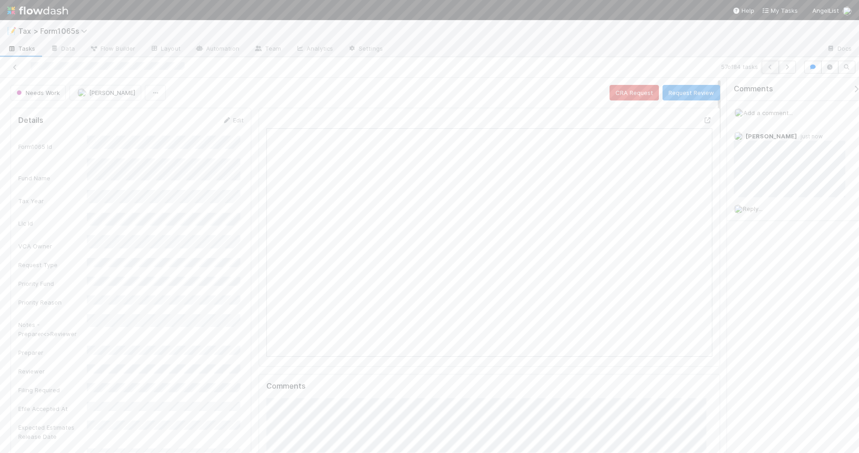
click at [763, 67] on button "button" at bounding box center [770, 67] width 17 height 13
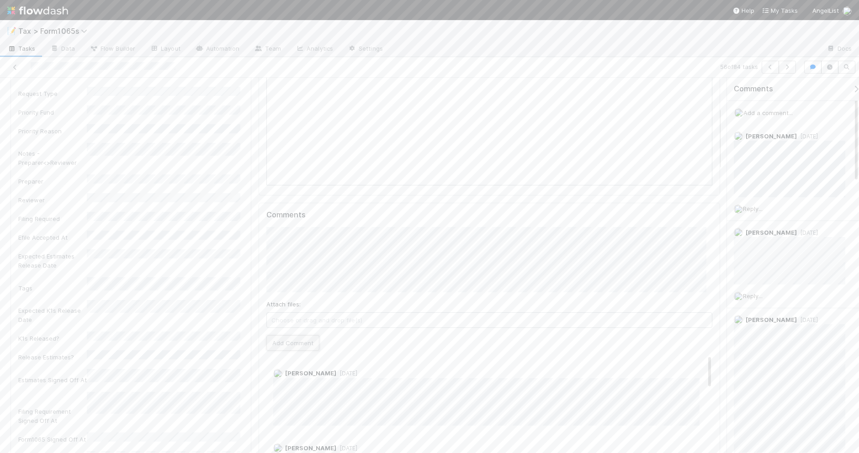
click at [307, 346] on button "Add Comment" at bounding box center [292, 343] width 53 height 16
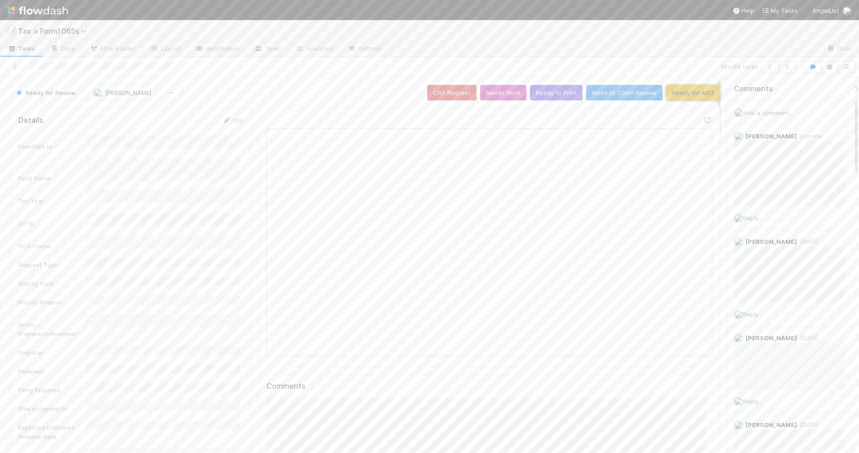
click at [677, 94] on button "Ready for MS3" at bounding box center [693, 93] width 54 height 16
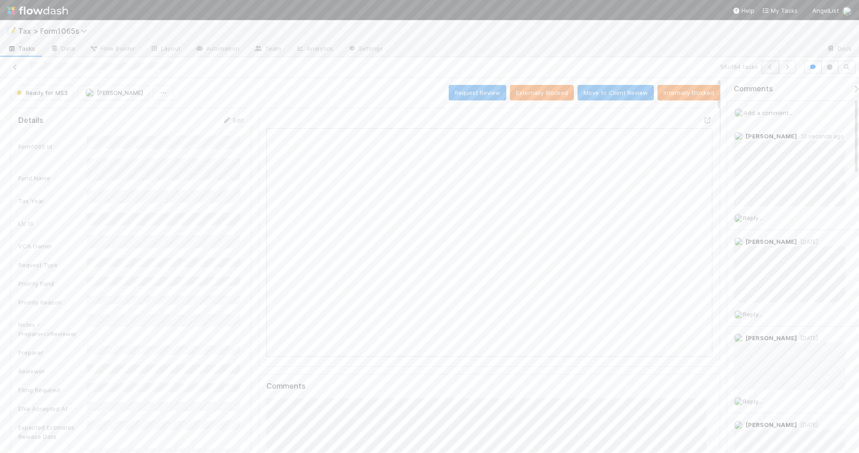
click at [763, 65] on button "button" at bounding box center [770, 67] width 17 height 13
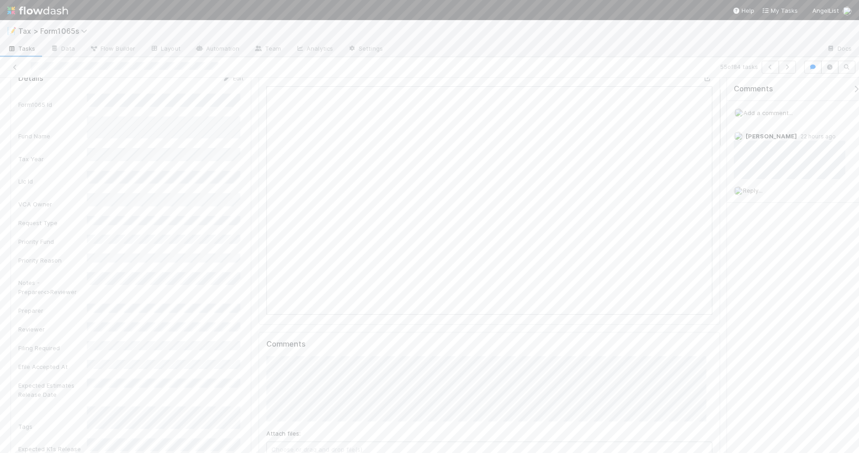
scroll to position [114, 0]
click at [308, 398] on button "Add Comment" at bounding box center [292, 400] width 53 height 16
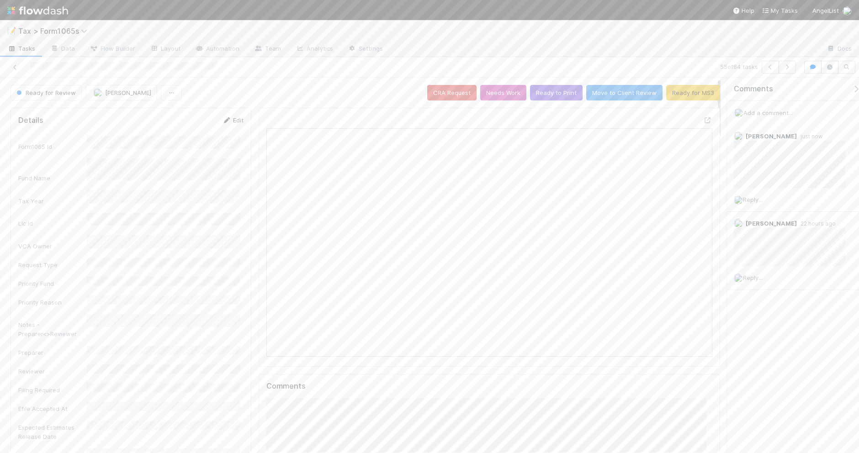
click at [228, 120] on link "Edit" at bounding box center [232, 120] width 21 height 7
click at [164, 416] on div "[PERSON_NAME]" at bounding box center [165, 415] width 150 height 16
click at [193, 122] on button "Save" at bounding box center [195, 124] width 26 height 16
click at [766, 69] on icon "button" at bounding box center [770, 66] width 9 height 5
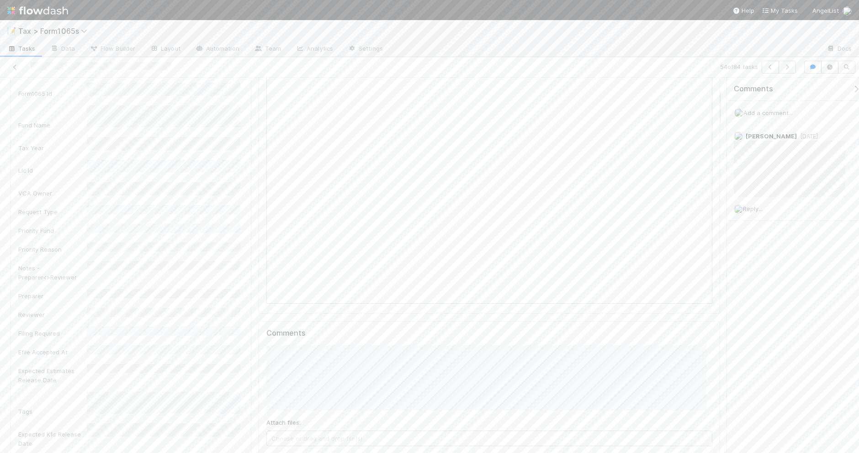
scroll to position [114, 0]
click at [318, 370] on span "[PERSON_NAME]" at bounding box center [310, 373] width 46 height 7
click at [289, 398] on button "Add Comment" at bounding box center [292, 400] width 53 height 16
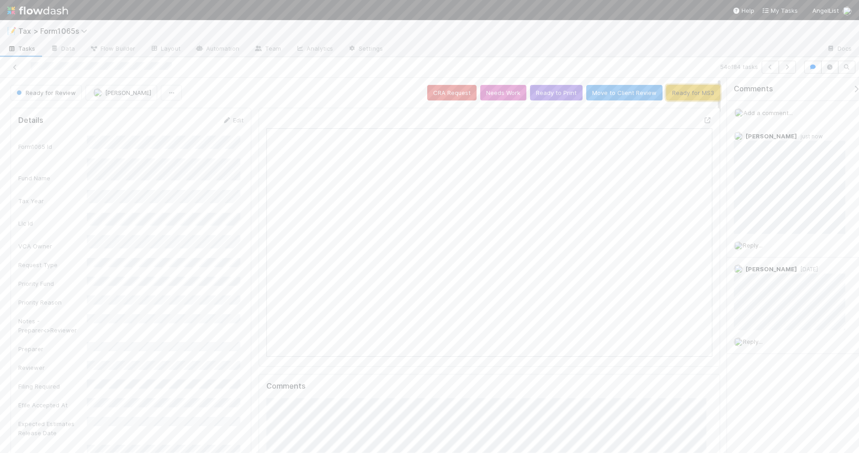
click at [678, 95] on button "Ready for MS3" at bounding box center [693, 93] width 54 height 16
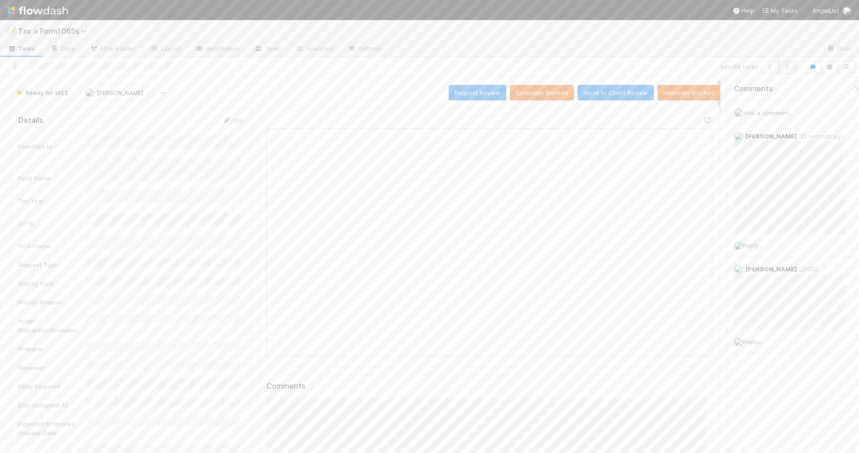
click at [784, 66] on icon "button" at bounding box center [787, 66] width 9 height 5
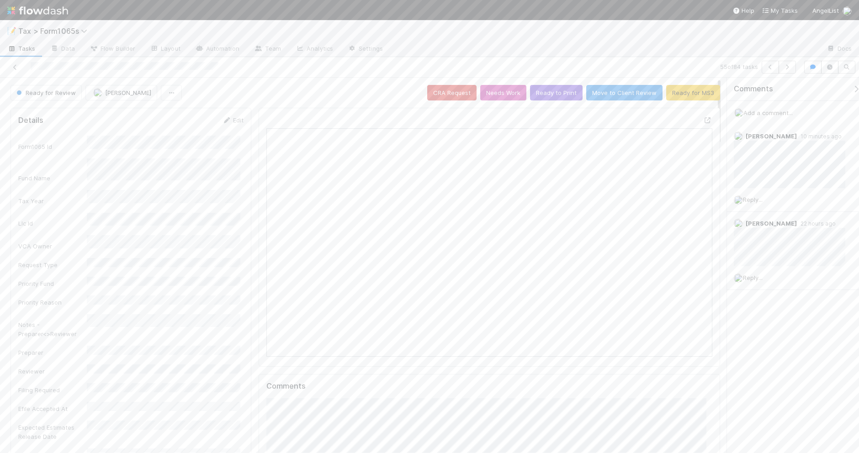
scroll to position [177, 431]
click at [768, 65] on icon "button" at bounding box center [770, 66] width 9 height 5
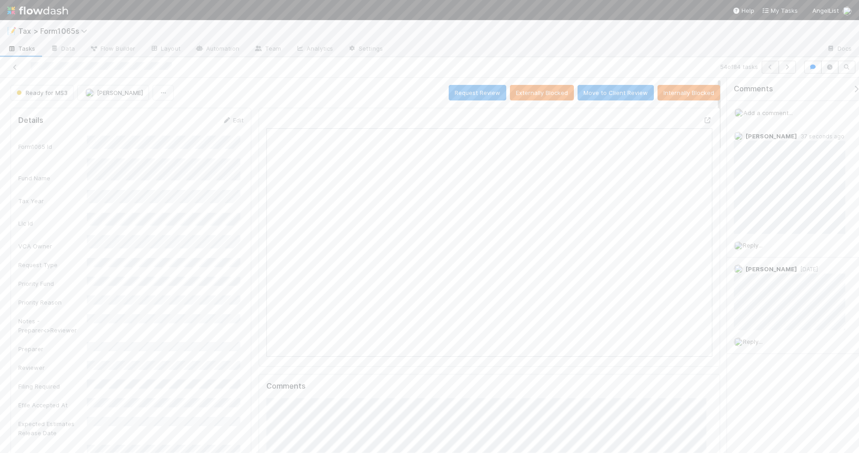
scroll to position [177, 431]
click at [768, 69] on icon "button" at bounding box center [770, 66] width 9 height 5
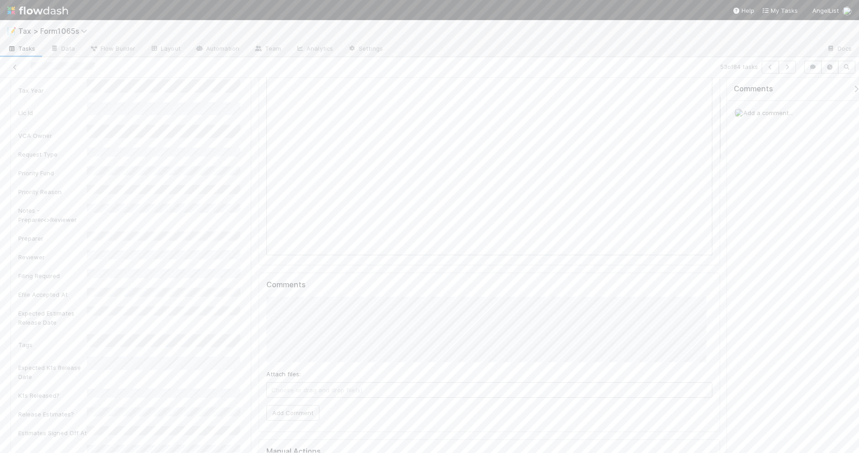
scroll to position [114, 0]
click at [766, 67] on icon "button" at bounding box center [770, 66] width 9 height 5
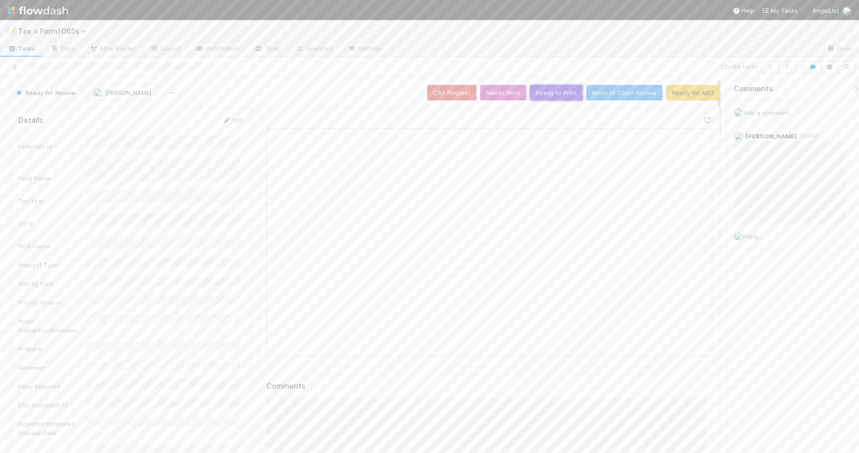
click at [538, 97] on button "Ready to Print" at bounding box center [556, 93] width 53 height 16
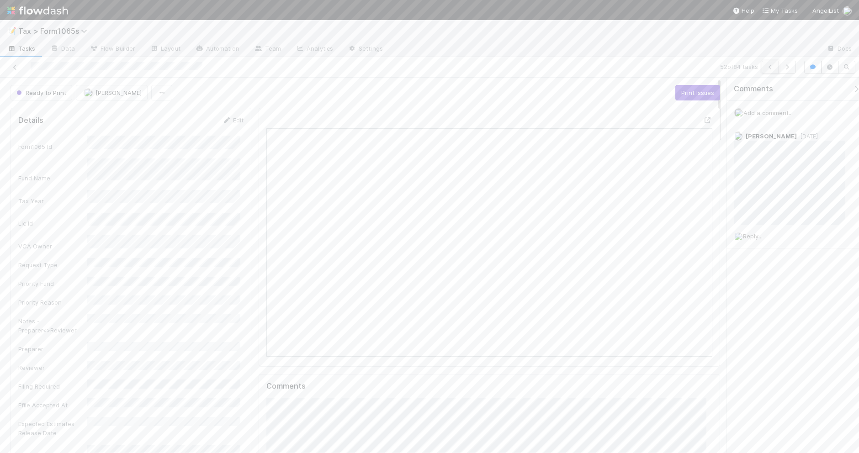
click at [766, 66] on icon "button" at bounding box center [770, 66] width 9 height 5
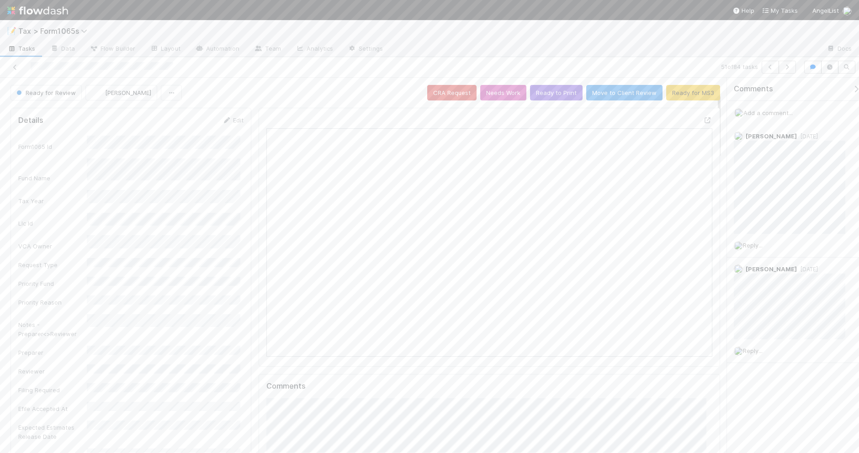
scroll to position [114, 0]
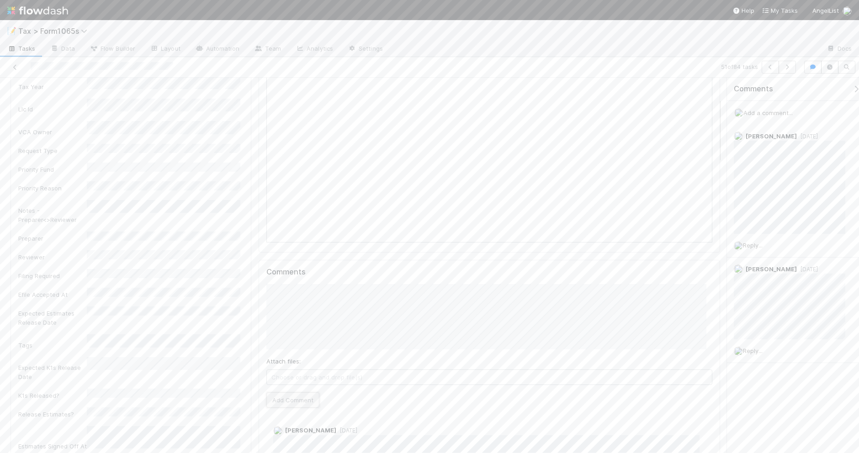
click at [299, 401] on button "Add Comment" at bounding box center [292, 400] width 53 height 16
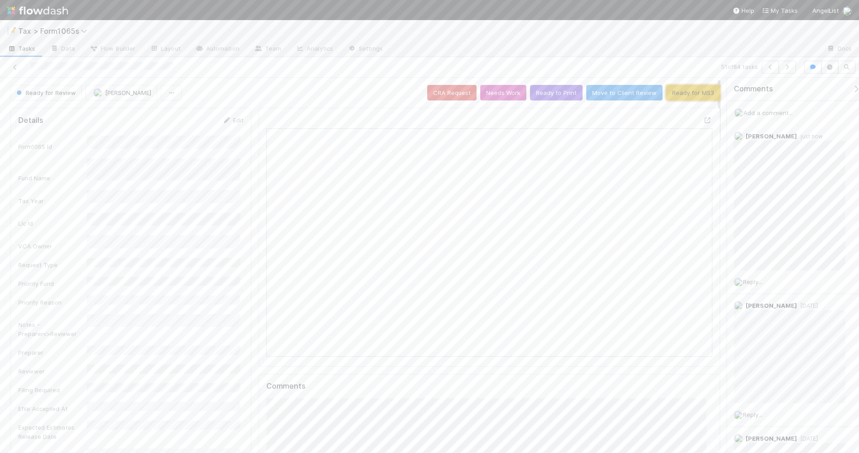
click at [674, 92] on button "Ready for MS3" at bounding box center [693, 93] width 54 height 16
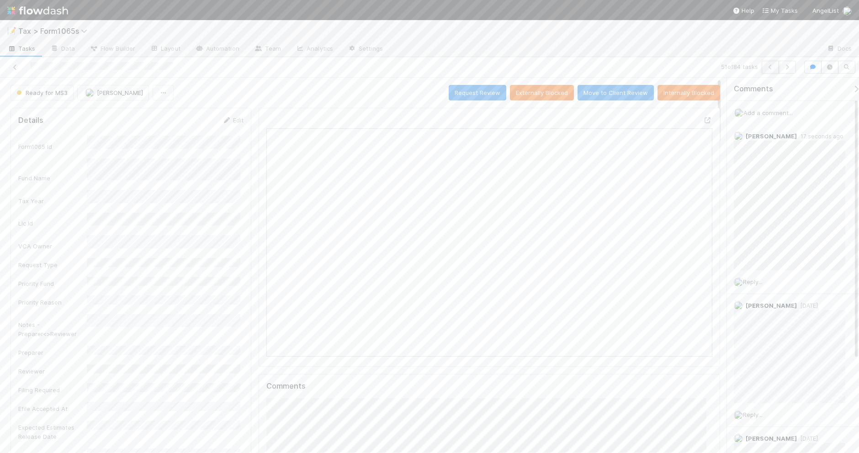
click at [766, 69] on icon "button" at bounding box center [770, 66] width 9 height 5
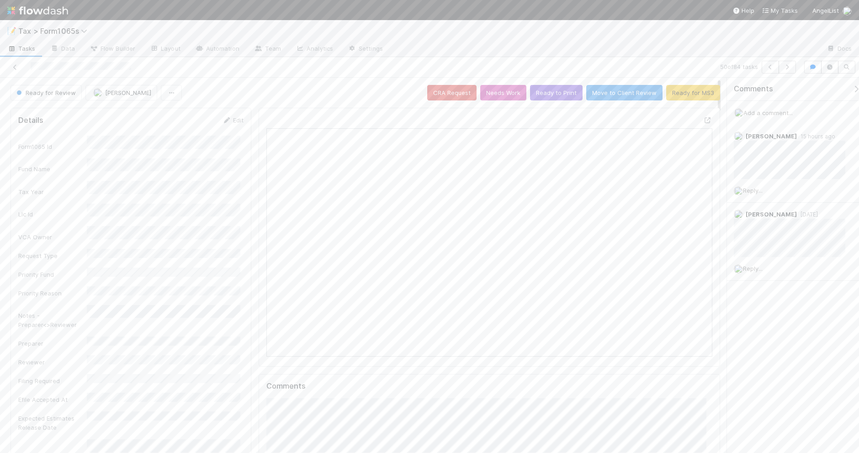
scroll to position [177, 431]
click at [233, 121] on link "Edit" at bounding box center [232, 120] width 21 height 7
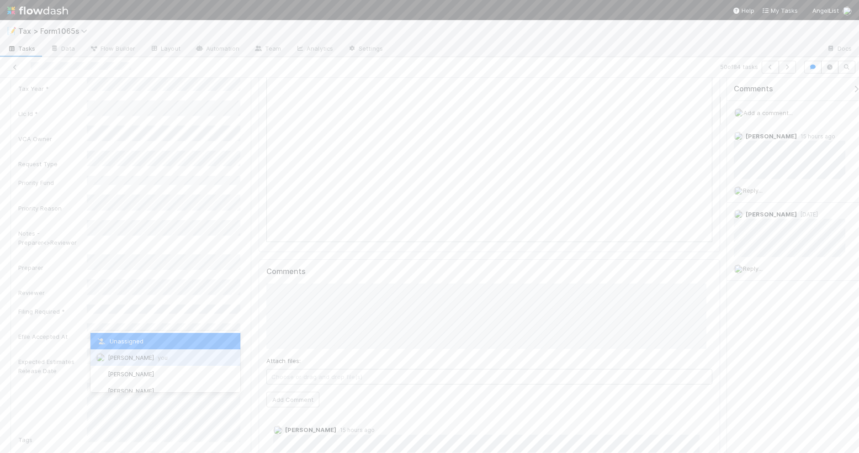
scroll to position [171, 0]
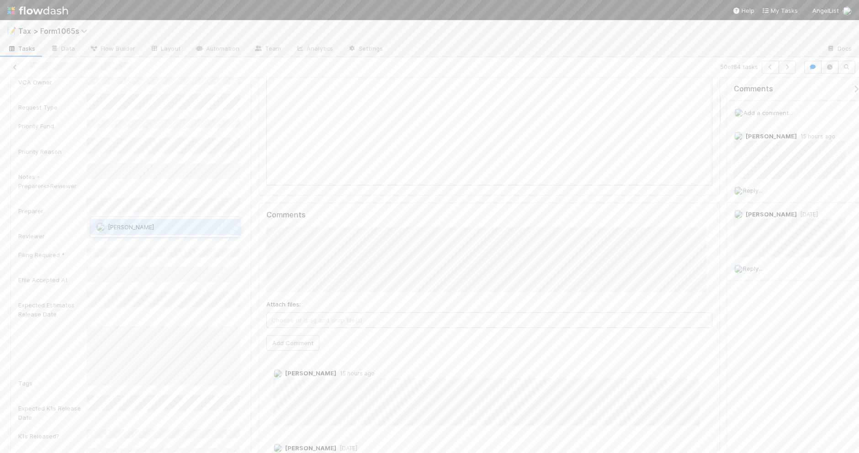
click at [186, 221] on div "[PERSON_NAME]" at bounding box center [165, 227] width 150 height 16
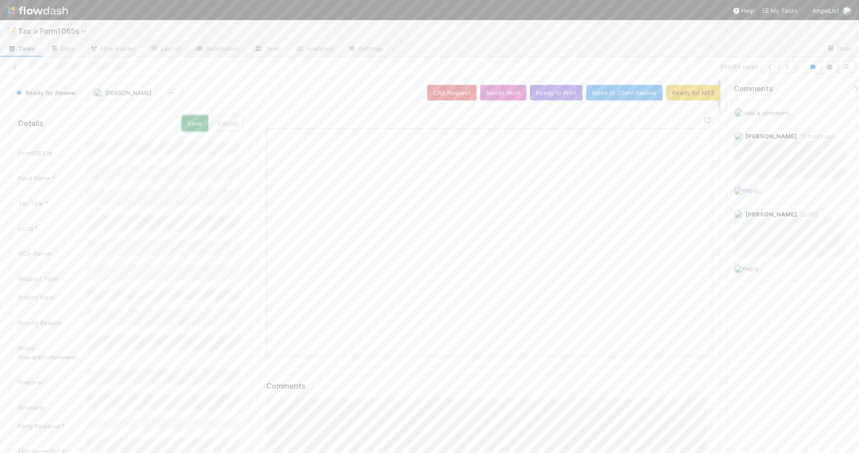
click at [197, 122] on button "Save" at bounding box center [195, 124] width 26 height 16
click at [767, 68] on icon "button" at bounding box center [770, 66] width 9 height 5
click at [236, 120] on link "Edit" at bounding box center [232, 120] width 21 height 7
click at [181, 397] on div "[PERSON_NAME]" at bounding box center [165, 398] width 150 height 16
click at [191, 129] on button "Save" at bounding box center [195, 124] width 26 height 16
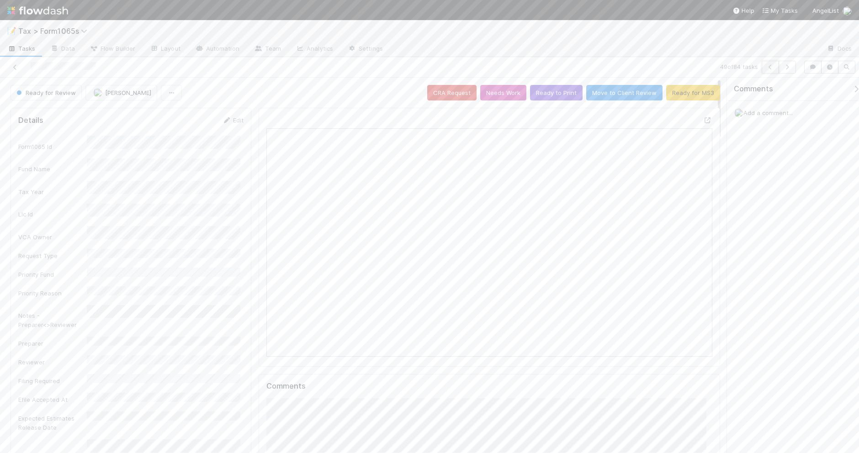
click at [766, 69] on icon "button" at bounding box center [770, 66] width 9 height 5
click at [768, 67] on icon "button" at bounding box center [770, 66] width 9 height 5
click at [766, 65] on icon "button" at bounding box center [770, 66] width 9 height 5
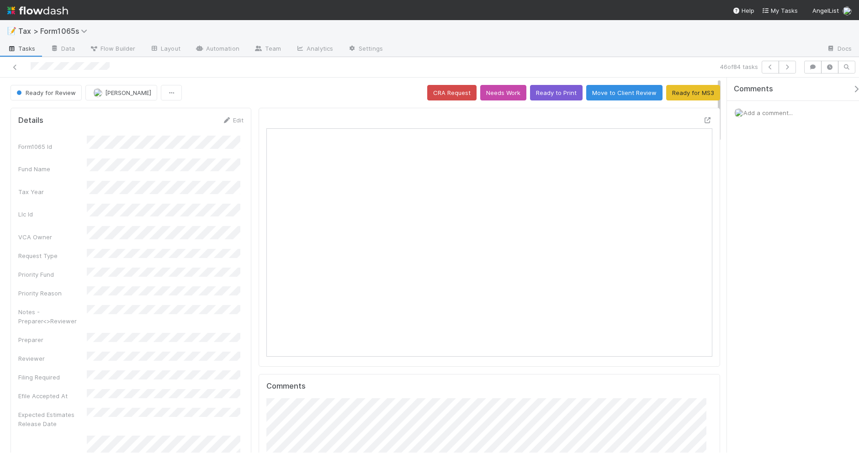
scroll to position [177, 431]
click at [666, 99] on button "Ready for MS3" at bounding box center [693, 93] width 54 height 16
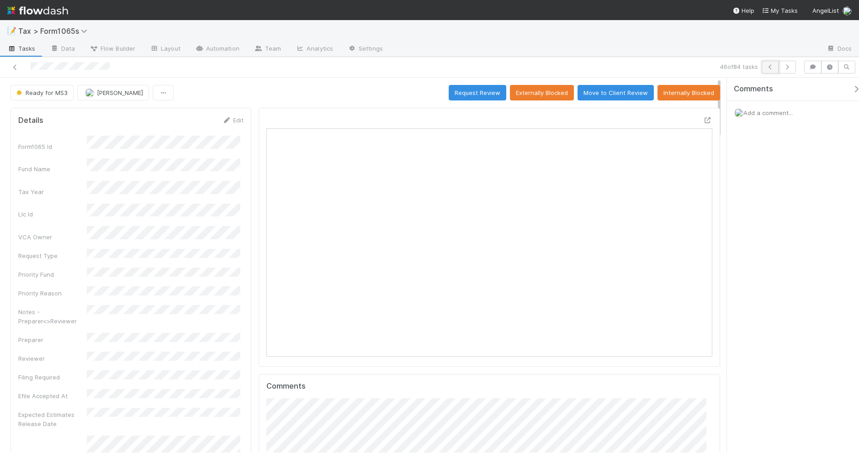
click at [768, 66] on icon "button" at bounding box center [770, 66] width 9 height 5
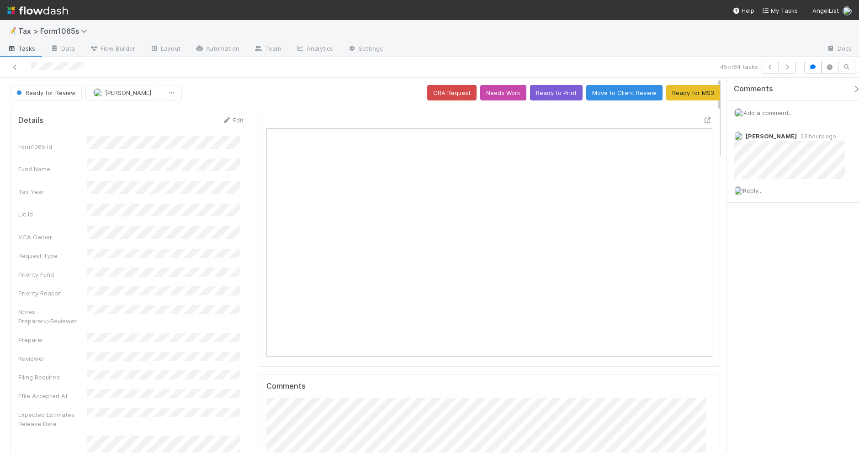
scroll to position [177, 431]
click at [766, 68] on icon "button" at bounding box center [770, 66] width 9 height 5
click at [541, 96] on button "Ready to Print" at bounding box center [556, 93] width 53 height 16
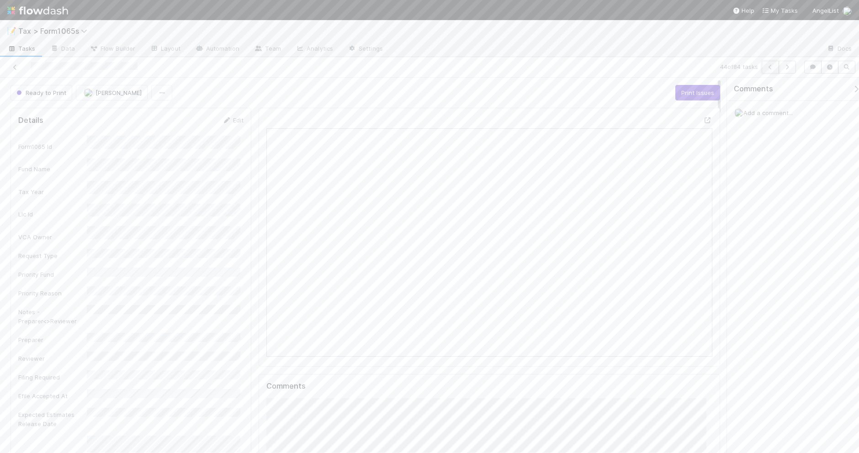
click at [768, 67] on icon "button" at bounding box center [770, 66] width 9 height 5
click at [14, 66] on icon at bounding box center [15, 67] width 9 height 6
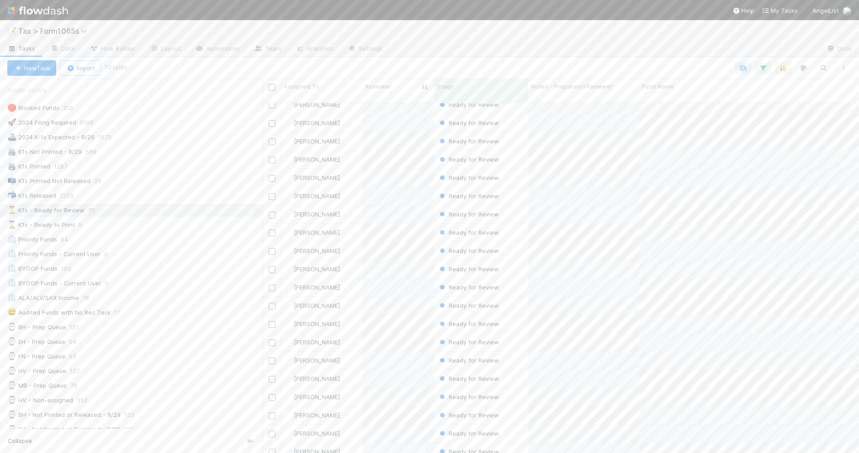
scroll to position [628, 0]
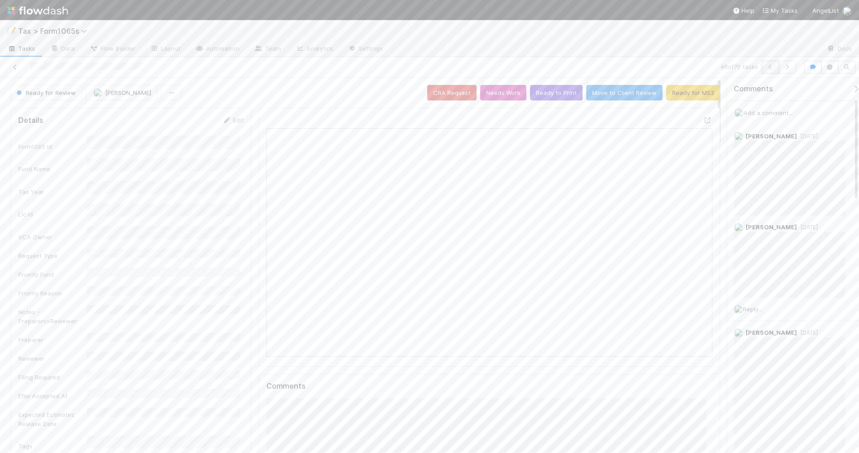
click at [768, 71] on button "button" at bounding box center [770, 67] width 17 height 13
click at [767, 71] on button "button" at bounding box center [770, 67] width 17 height 13
click at [768, 66] on icon "button" at bounding box center [770, 66] width 9 height 5
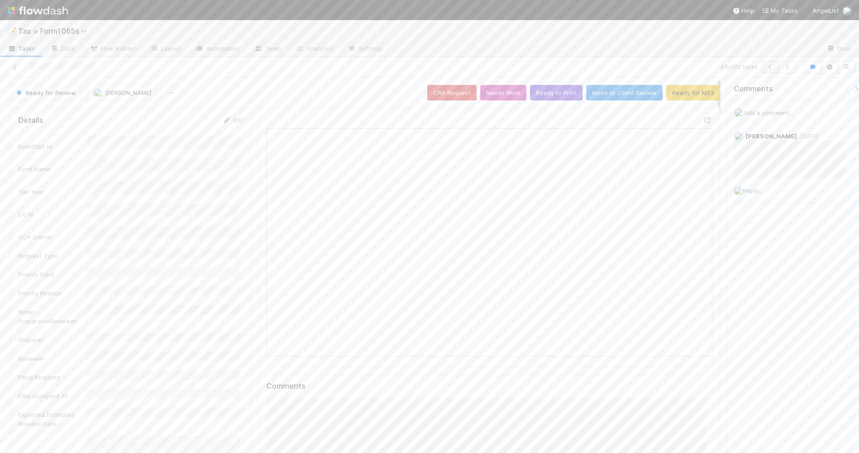
scroll to position [177, 431]
click at [769, 65] on icon "button" at bounding box center [770, 66] width 9 height 5
click at [770, 69] on icon "button" at bounding box center [770, 66] width 9 height 5
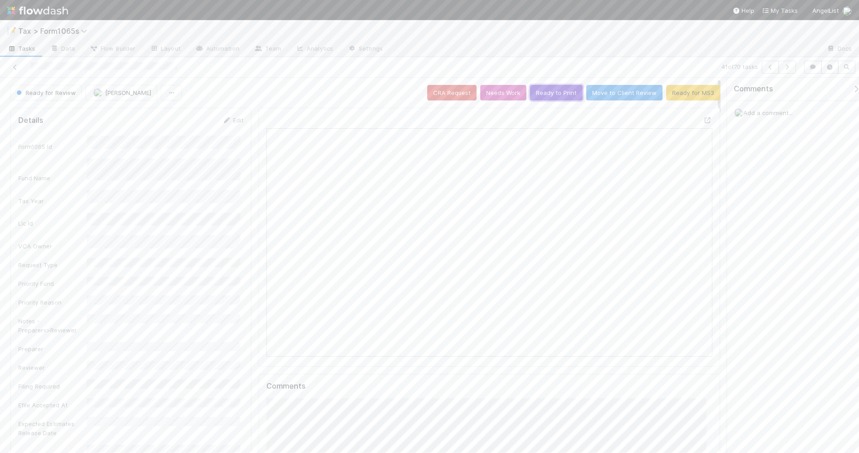
click at [540, 92] on button "Ready to Print" at bounding box center [556, 93] width 53 height 16
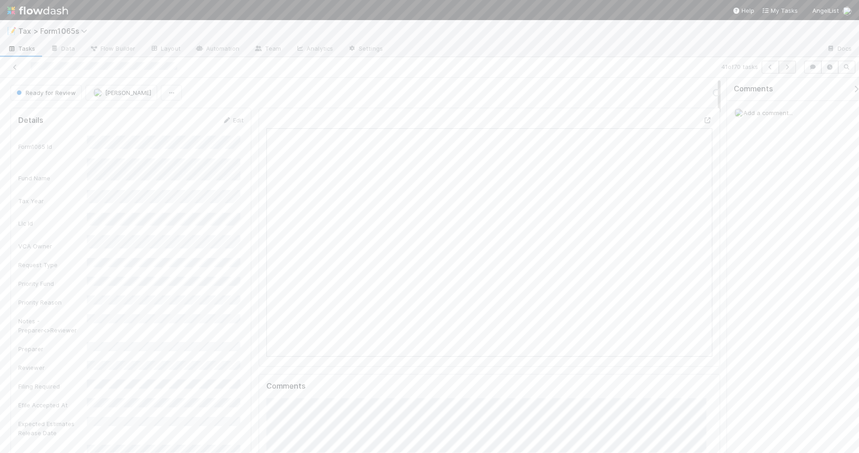
scroll to position [177, 431]
click at [763, 69] on button "button" at bounding box center [770, 67] width 17 height 13
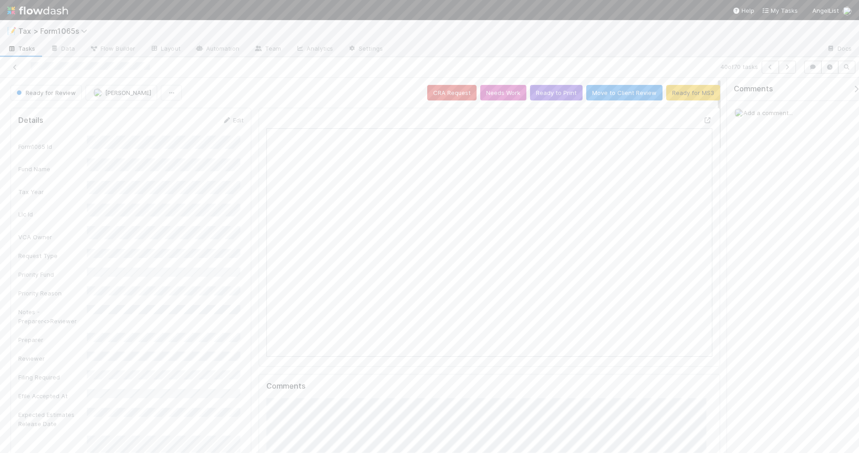
scroll to position [177, 431]
click at [533, 94] on button "Ready to Print" at bounding box center [556, 93] width 53 height 16
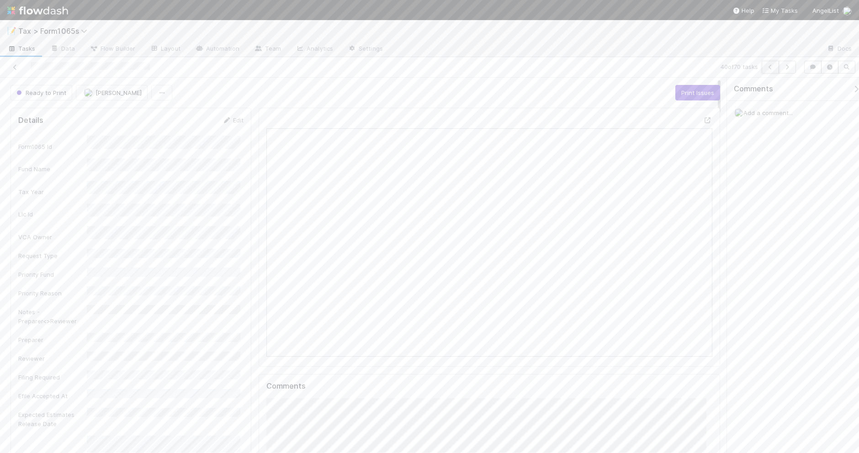
click at [766, 66] on icon "button" at bounding box center [770, 66] width 9 height 5
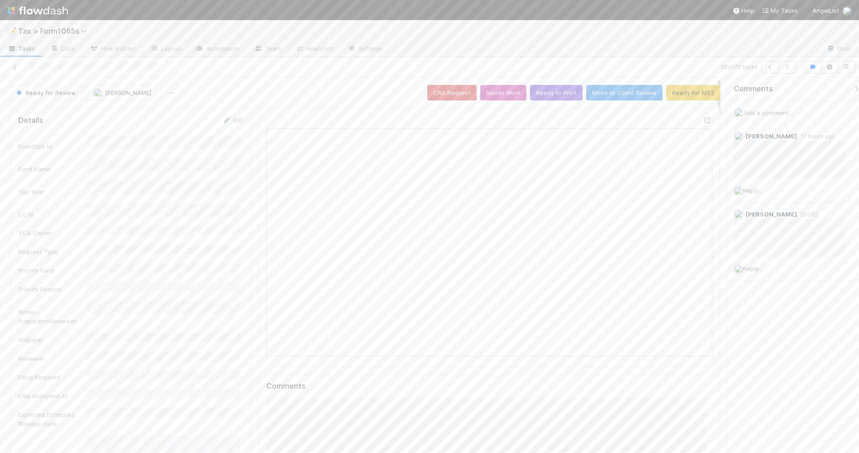
scroll to position [177, 431]
click at [224, 121] on icon at bounding box center [226, 120] width 9 height 6
click at [181, 432] on div "[PERSON_NAME]" at bounding box center [165, 432] width 150 height 16
click at [190, 119] on button "Save" at bounding box center [195, 124] width 26 height 16
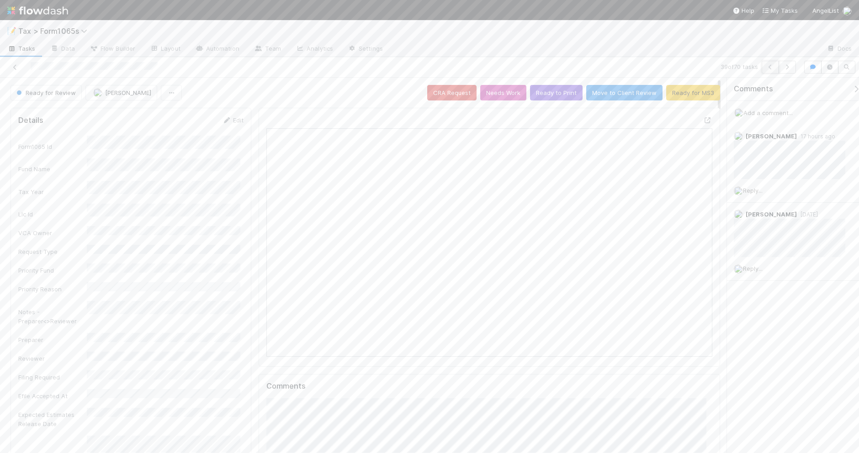
click at [766, 69] on icon "button" at bounding box center [770, 66] width 9 height 5
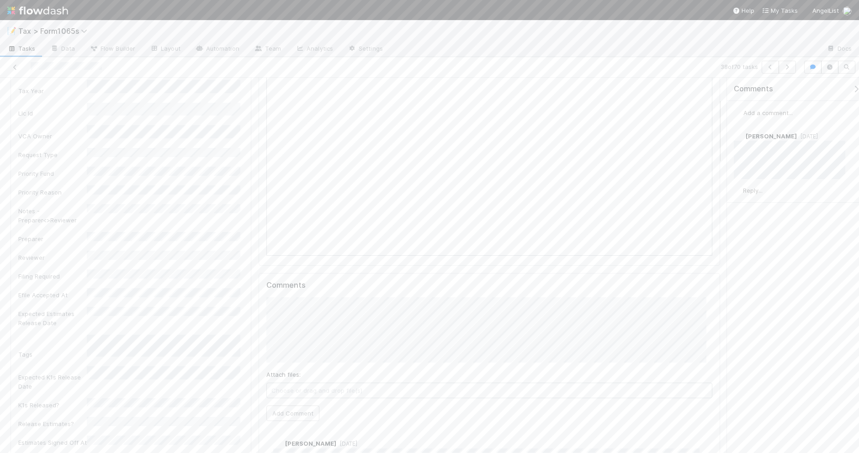
scroll to position [114, 0]
click at [300, 401] on button "Add Comment" at bounding box center [292, 400] width 53 height 16
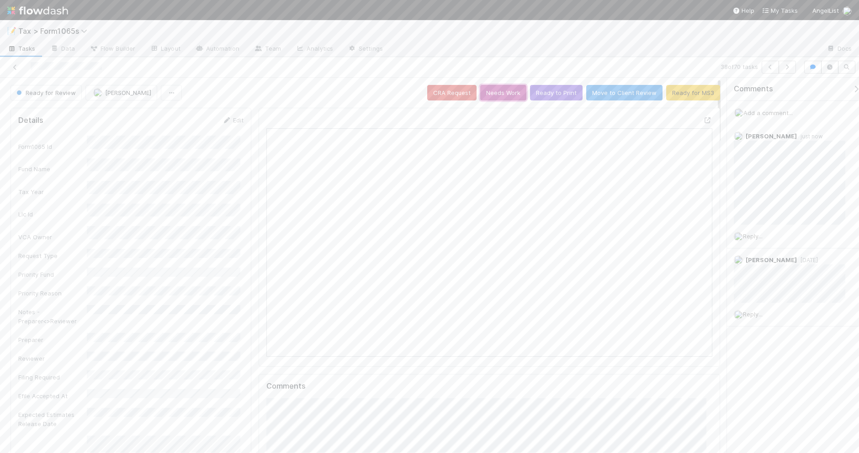
click at [504, 97] on button "Needs Work" at bounding box center [503, 93] width 46 height 16
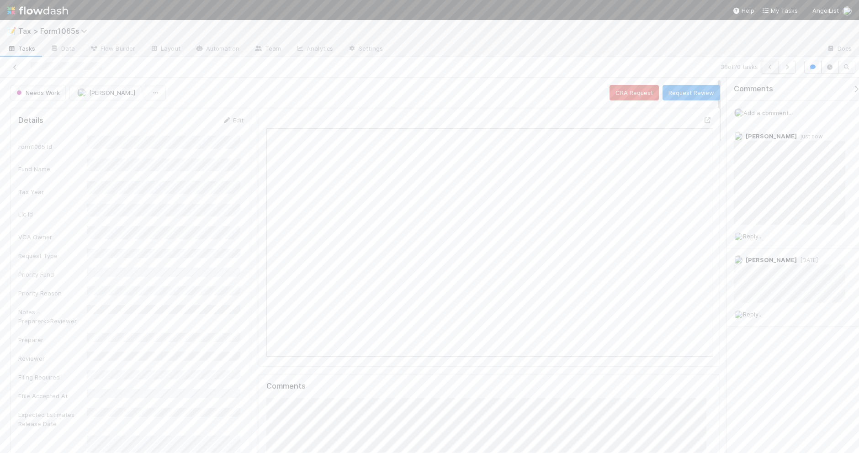
click at [771, 67] on icon "button" at bounding box center [770, 66] width 9 height 5
click at [286, 403] on button "Add Comment" at bounding box center [292, 400] width 53 height 16
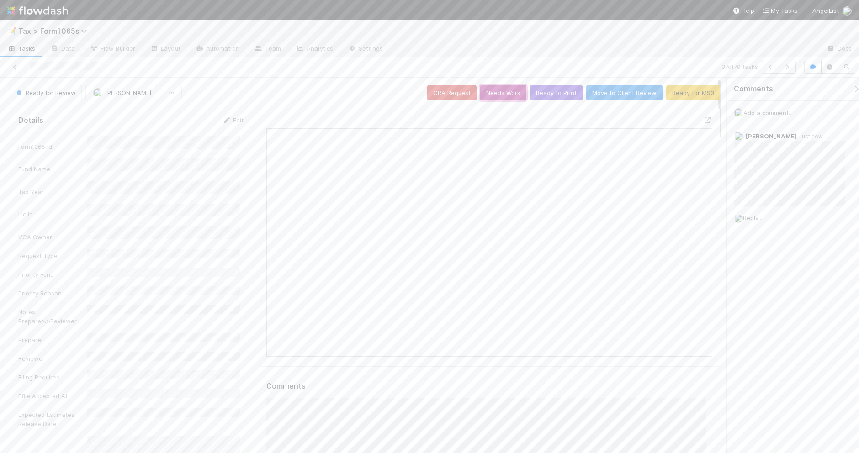
click at [485, 95] on button "Needs Work" at bounding box center [503, 93] width 46 height 16
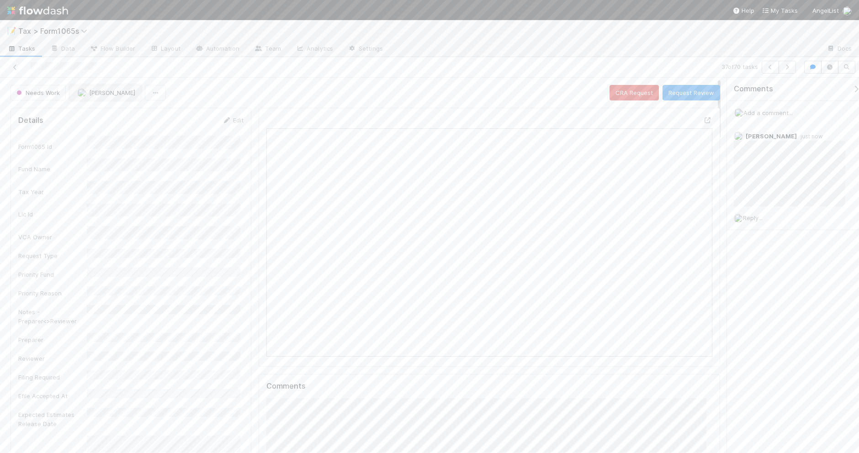
click at [101, 92] on span "[PERSON_NAME]" at bounding box center [112, 92] width 46 height 7
click at [147, 180] on div "[PERSON_NAME]" at bounding box center [130, 185] width 129 height 16
click at [433, 92] on div "Needs Work Helen Vo CRA Request Request Review" at bounding box center [366, 93] width 710 height 16
click at [766, 65] on icon "button" at bounding box center [770, 66] width 9 height 5
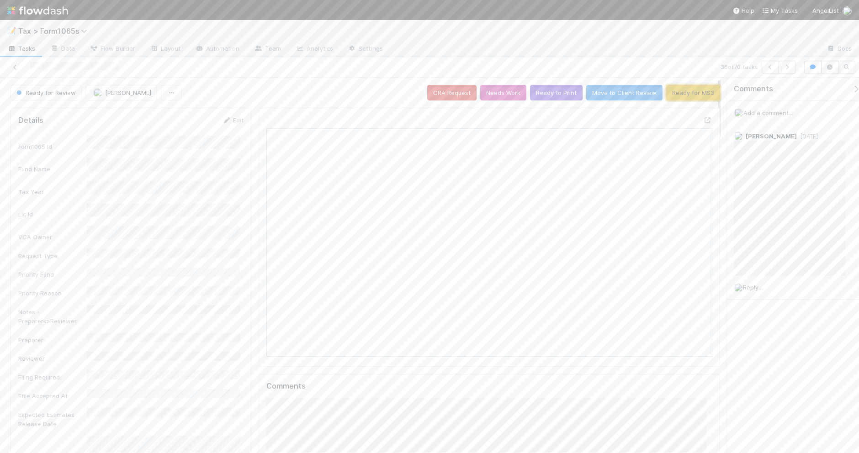
click at [673, 93] on button "Ready for MS3" at bounding box center [693, 93] width 54 height 16
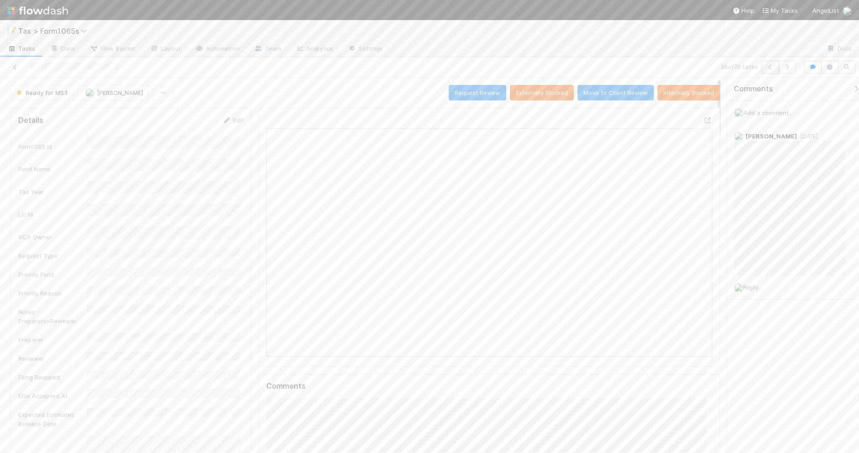
scroll to position [177, 431]
click at [762, 65] on button "button" at bounding box center [770, 67] width 17 height 13
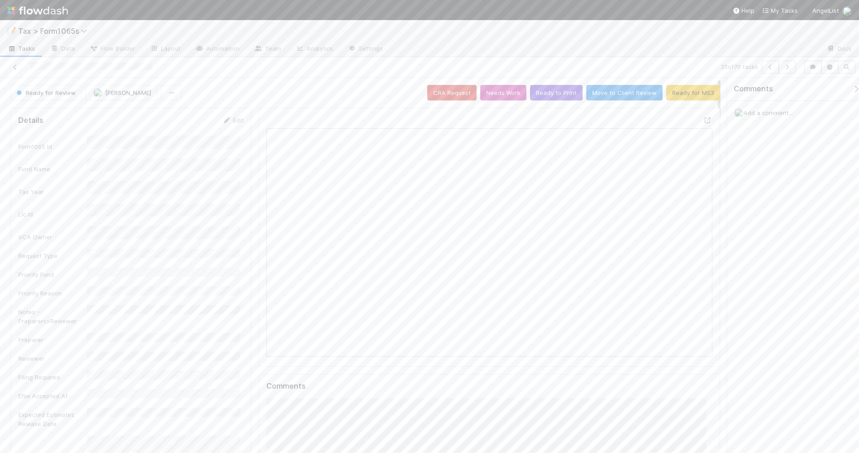
scroll to position [177, 431]
click at [668, 94] on button "Ready for MS3" at bounding box center [693, 93] width 54 height 16
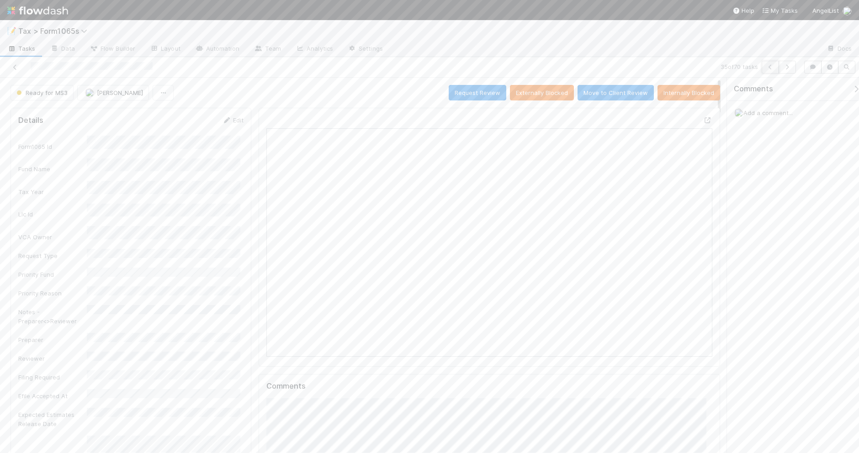
click at [770, 68] on icon "button" at bounding box center [770, 66] width 9 height 5
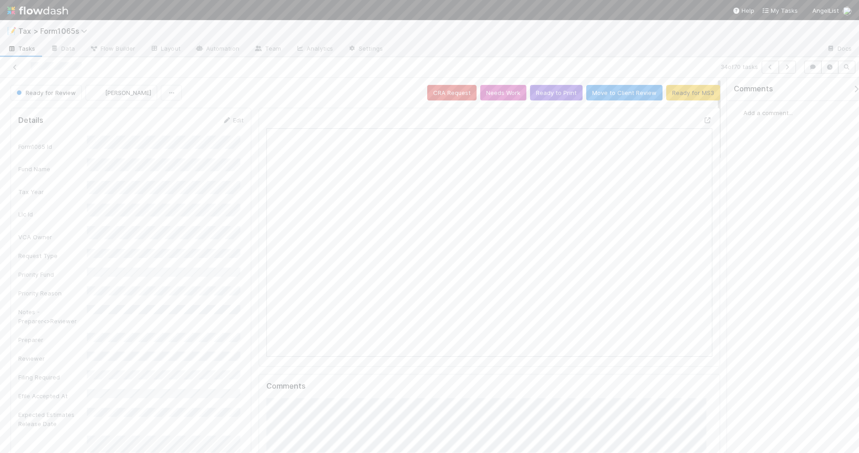
scroll to position [177, 431]
click at [551, 95] on button "Ready to Print" at bounding box center [556, 93] width 53 height 16
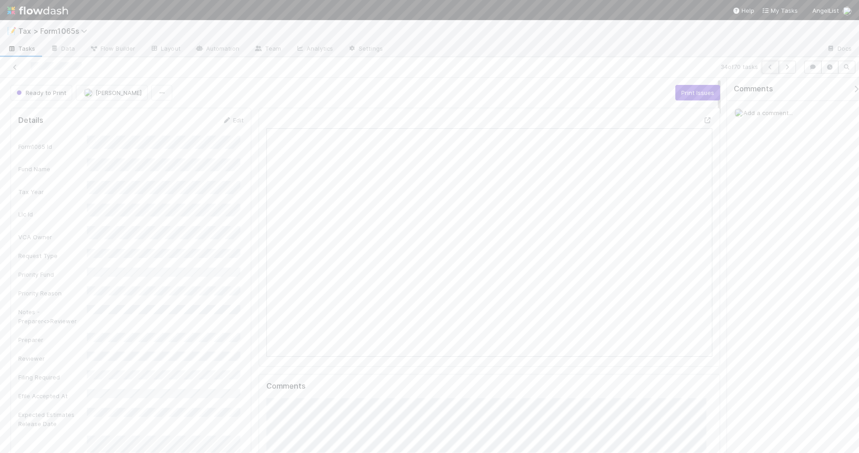
click at [768, 69] on icon "button" at bounding box center [770, 66] width 9 height 5
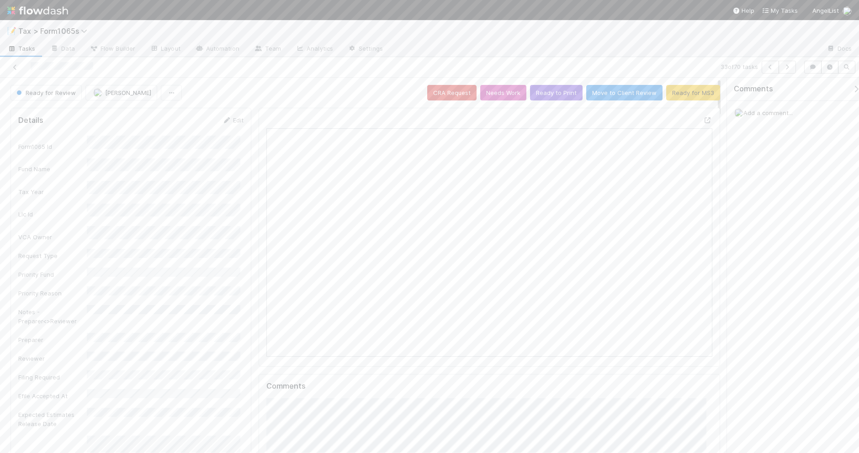
scroll to position [177, 431]
click at [673, 93] on button "Ready for MS3" at bounding box center [693, 93] width 54 height 16
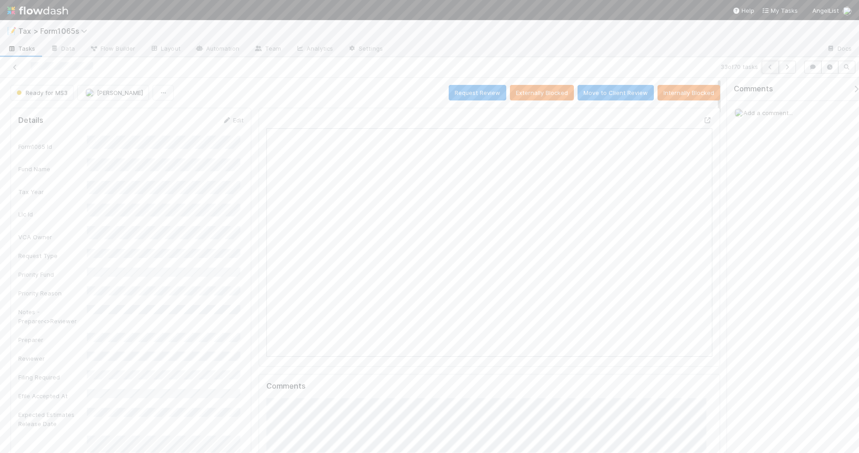
click at [768, 67] on icon "button" at bounding box center [770, 66] width 9 height 5
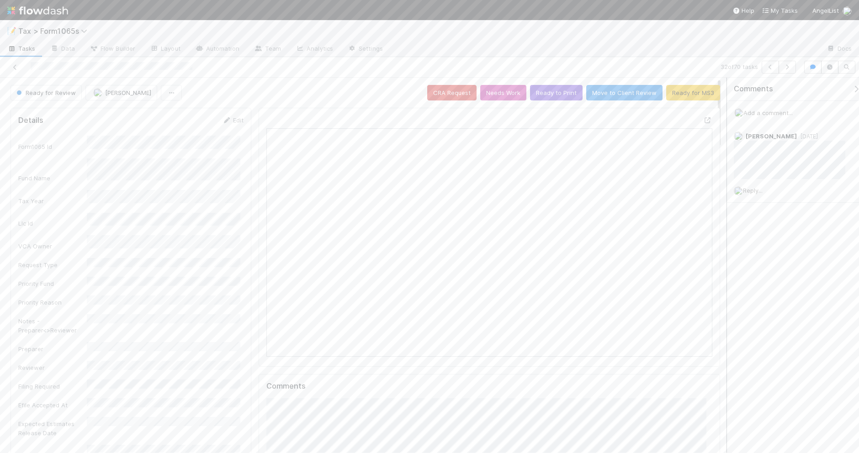
scroll to position [177, 431]
click at [766, 72] on button "button" at bounding box center [770, 67] width 17 height 13
click at [547, 95] on button "Ready to Print" at bounding box center [556, 93] width 53 height 16
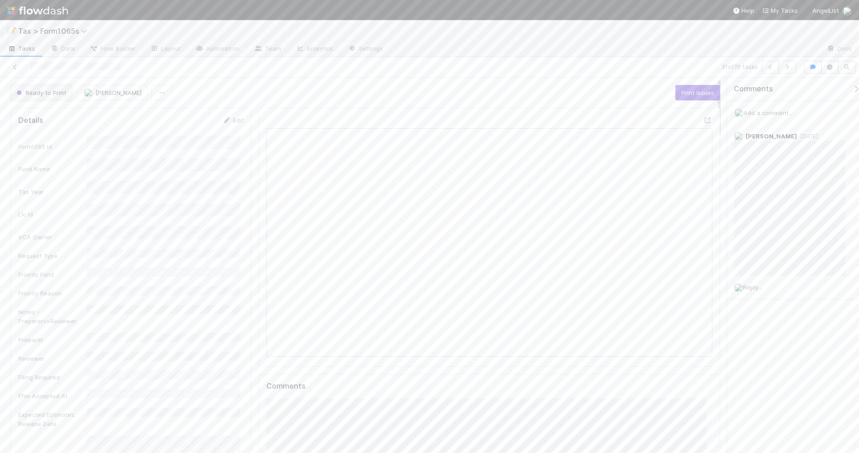
click at [51, 95] on span "Ready to Print" at bounding box center [41, 92] width 52 height 7
click at [73, 163] on div "Ready for MS3" at bounding box center [71, 163] width 129 height 16
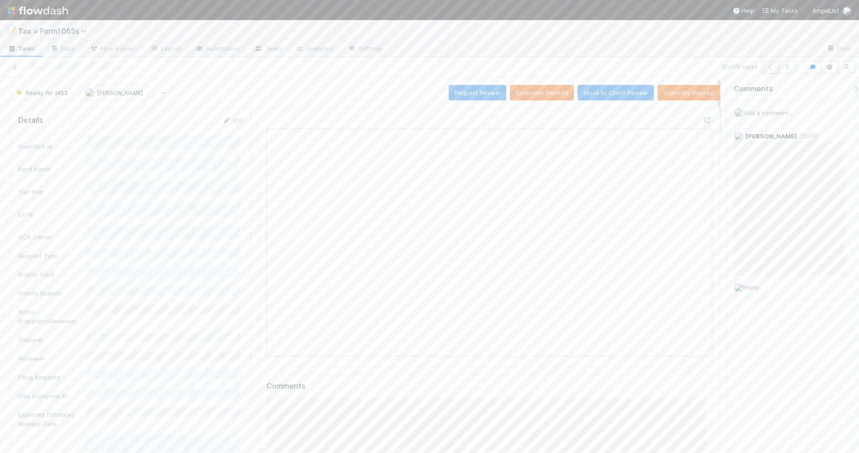
click at [769, 69] on icon "button" at bounding box center [770, 66] width 9 height 5
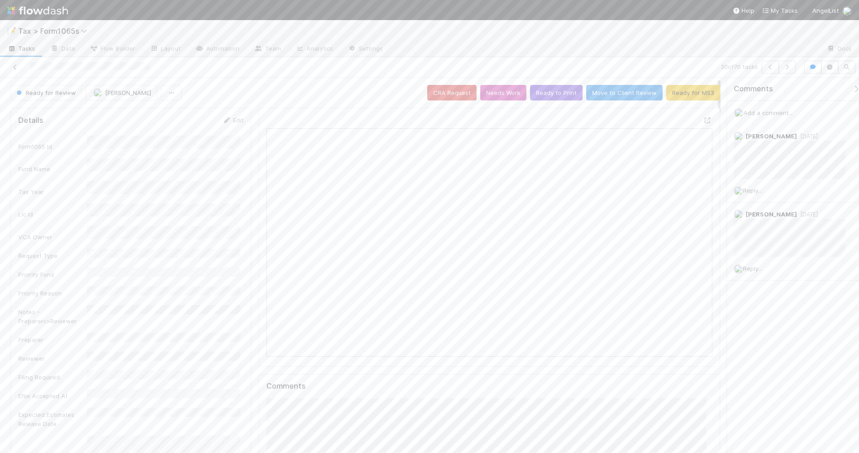
scroll to position [177, 431]
click at [234, 124] on link "Edit" at bounding box center [232, 120] width 21 height 7
click at [165, 398] on div "[PERSON_NAME]" at bounding box center [165, 398] width 150 height 16
click at [184, 123] on button "Save" at bounding box center [195, 124] width 26 height 16
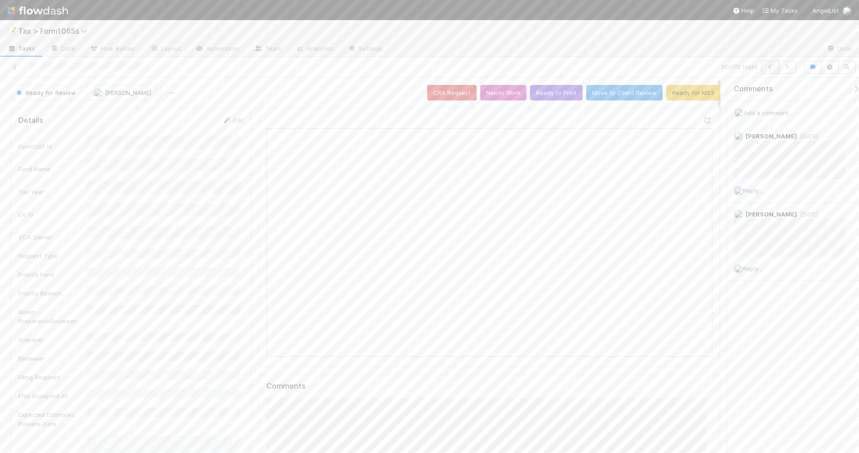
click at [766, 67] on icon "button" at bounding box center [770, 66] width 9 height 5
click at [768, 71] on button "button" at bounding box center [770, 67] width 17 height 13
click at [535, 98] on button "Ready to Print" at bounding box center [556, 93] width 53 height 16
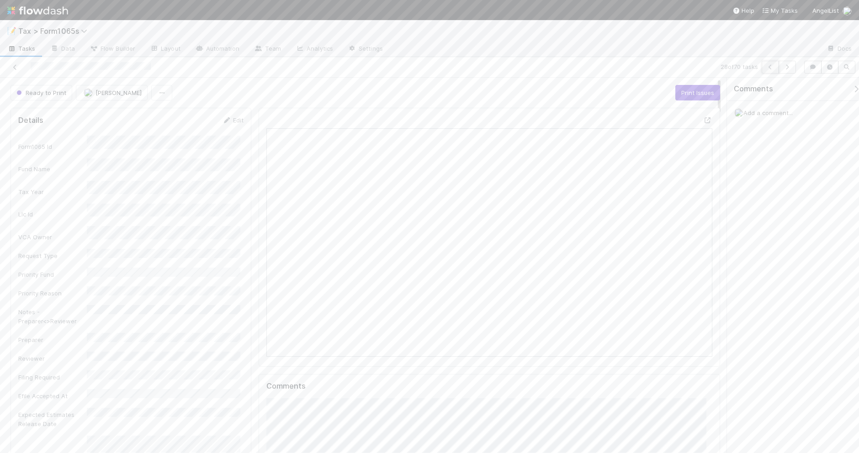
click at [766, 69] on icon "button" at bounding box center [770, 66] width 9 height 5
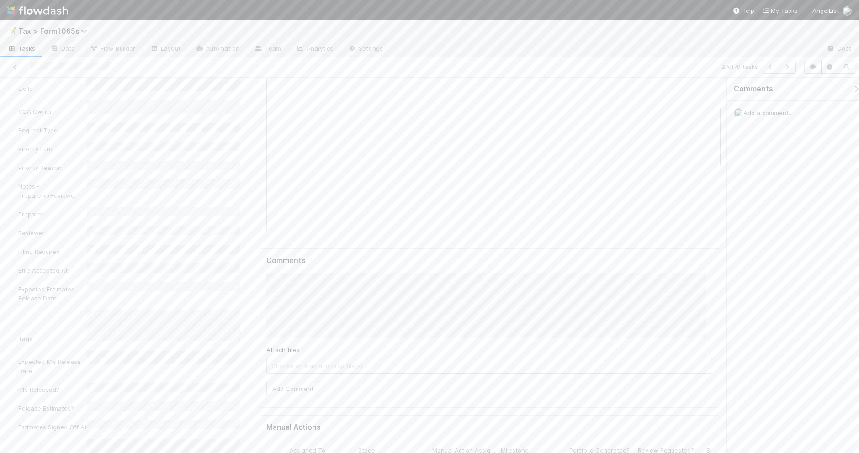
scroll to position [160, 0]
click at [302, 357] on button "Add Comment" at bounding box center [292, 355] width 53 height 16
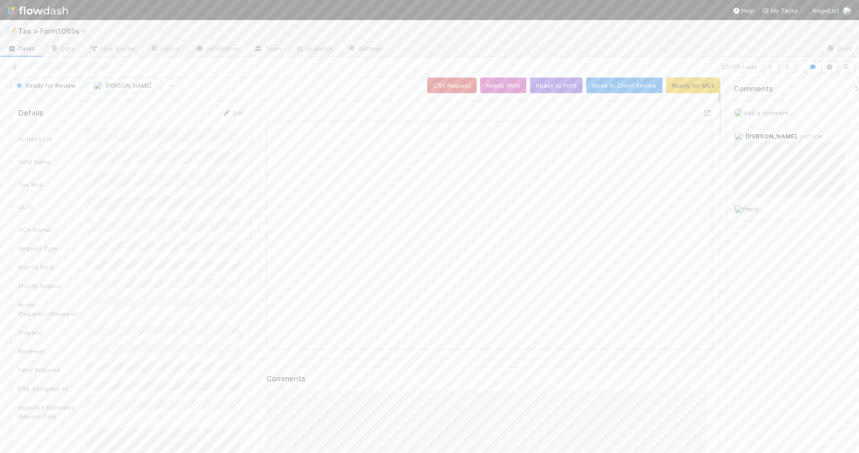
scroll to position [0, 0]
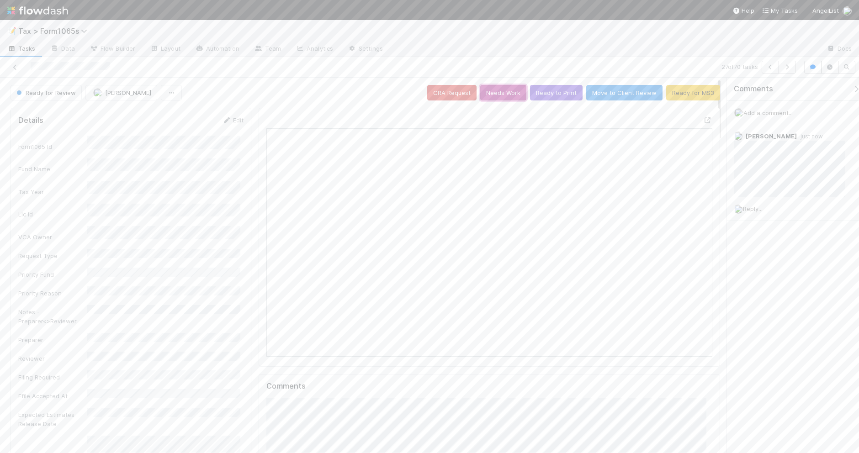
click at [498, 95] on button "Needs Work" at bounding box center [503, 93] width 46 height 16
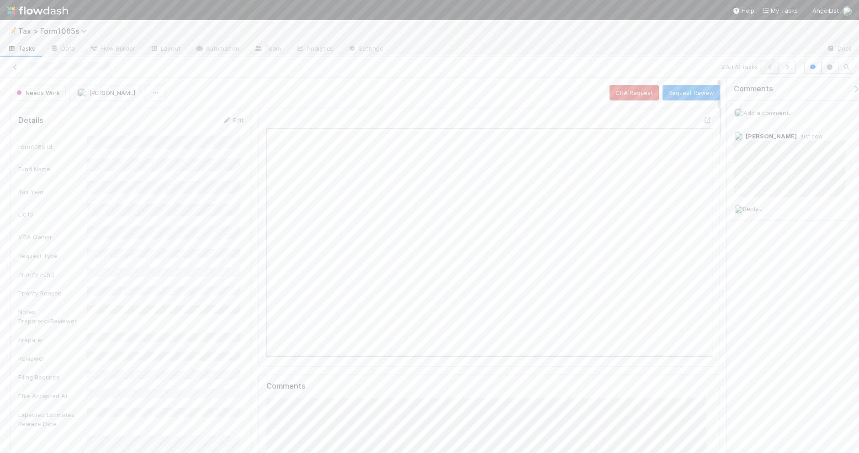
click at [770, 68] on icon "button" at bounding box center [770, 66] width 9 height 5
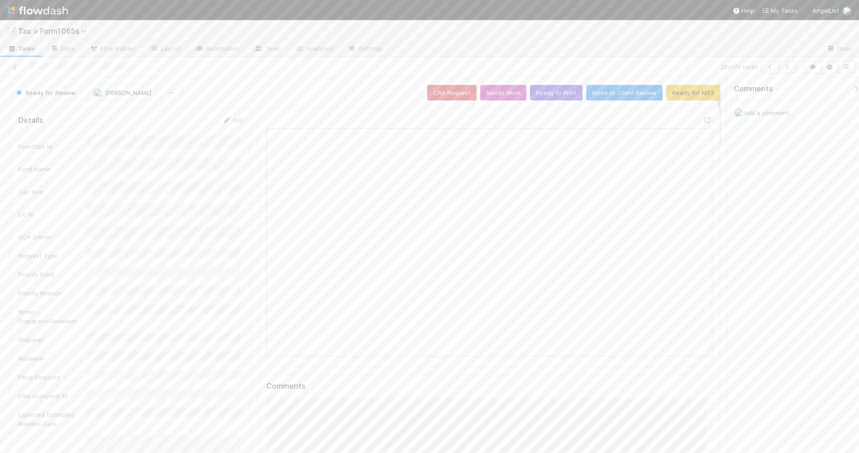
scroll to position [171, 0]
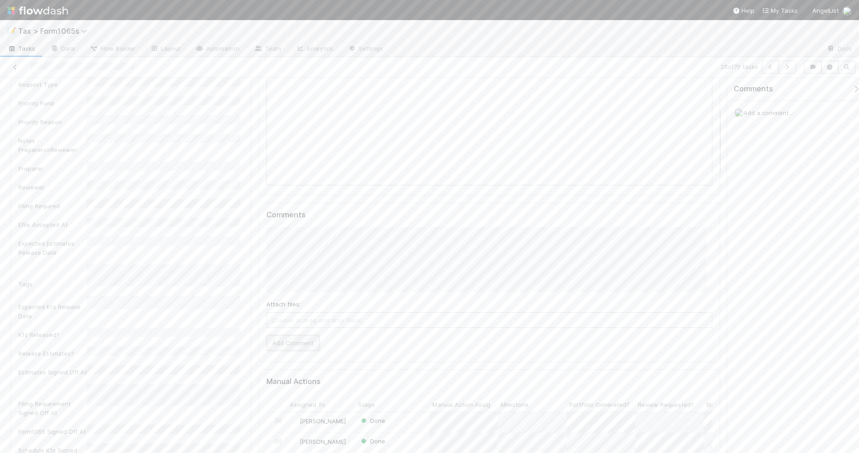
click at [289, 345] on button "Add Comment" at bounding box center [292, 343] width 53 height 16
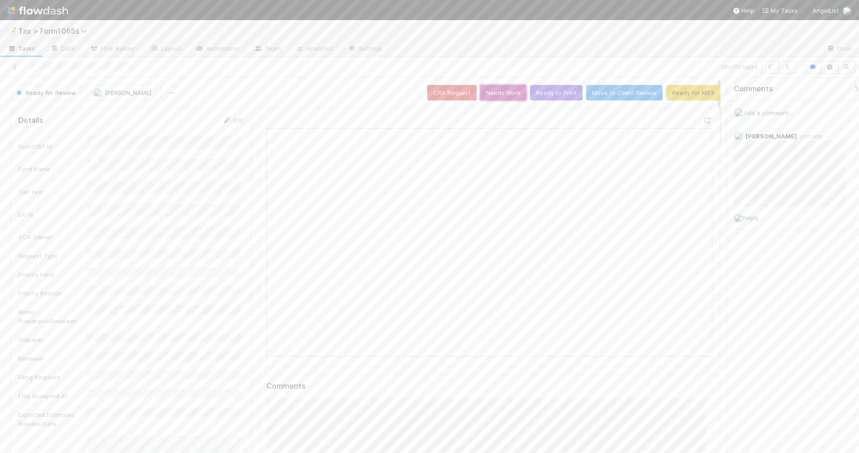
click at [496, 94] on button "Needs Work" at bounding box center [503, 93] width 46 height 16
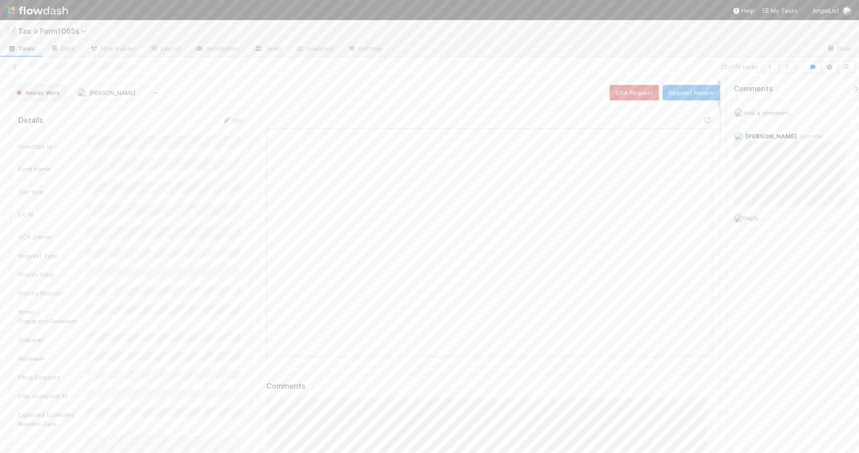
click at [64, 94] on button "Needs Work" at bounding box center [38, 93] width 55 height 16
click at [286, 89] on div at bounding box center [429, 226] width 859 height 453
click at [83, 94] on img "button" at bounding box center [81, 92] width 9 height 9
click at [105, 114] on span "[PERSON_NAME]" at bounding box center [107, 115] width 46 height 7
click at [769, 69] on icon "button" at bounding box center [770, 66] width 9 height 5
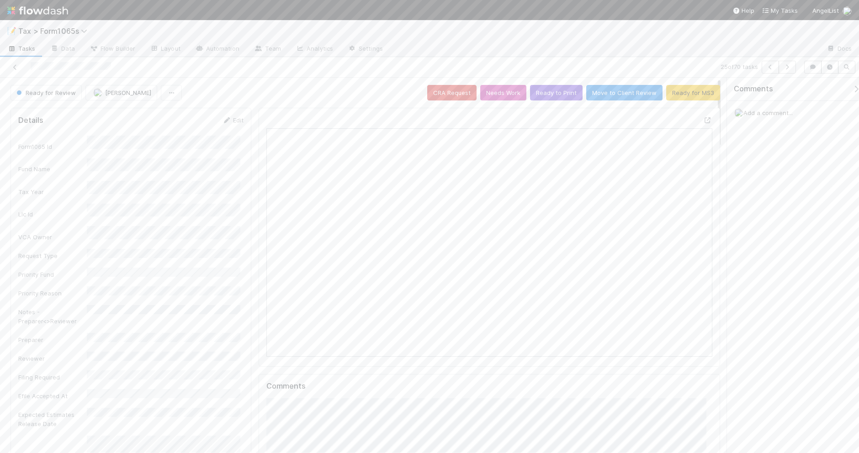
scroll to position [177, 431]
click at [12, 64] on icon at bounding box center [15, 67] width 9 height 6
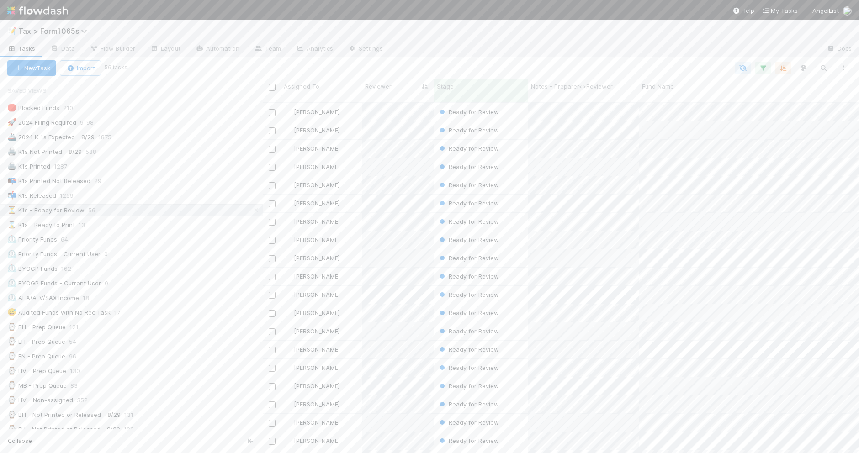
scroll to position [9, 9]
click at [141, 221] on div "⌛ K1s - Ready to Print 13" at bounding box center [134, 224] width 255 height 11
click at [846, 67] on icon "button" at bounding box center [843, 67] width 9 height 5
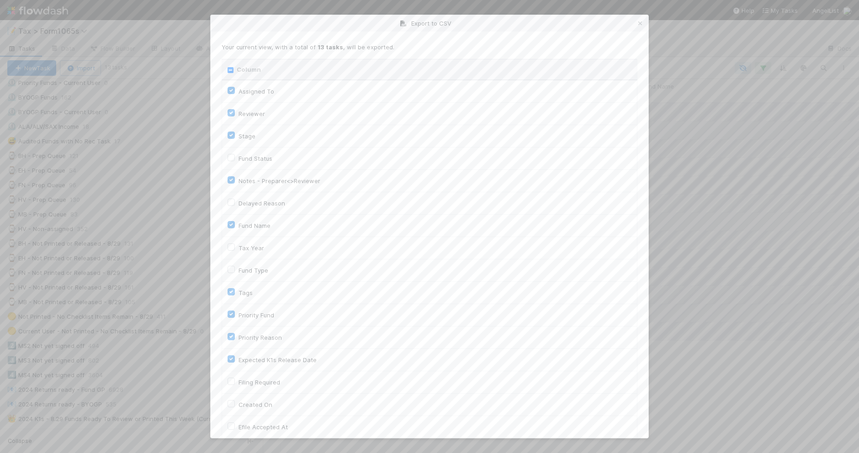
click at [229, 71] on input "Column" at bounding box center [231, 70] width 6 height 6
checkbox input "true"
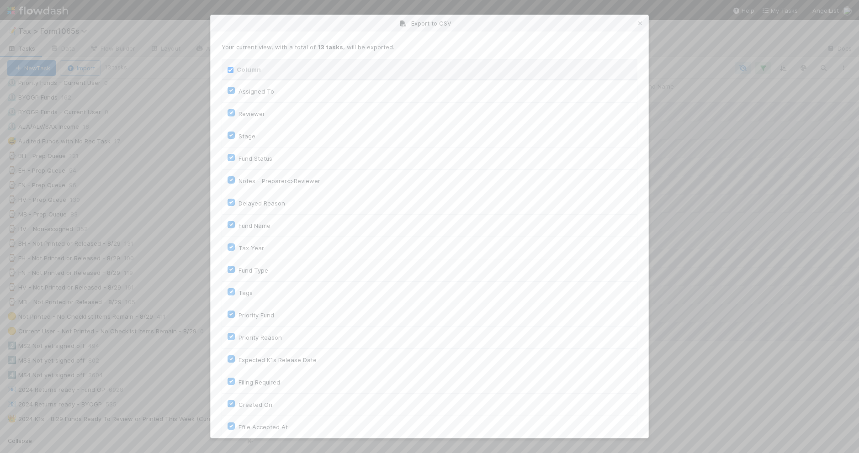
checkbox input "true"
checkbox On "true"
checkbox input "true"
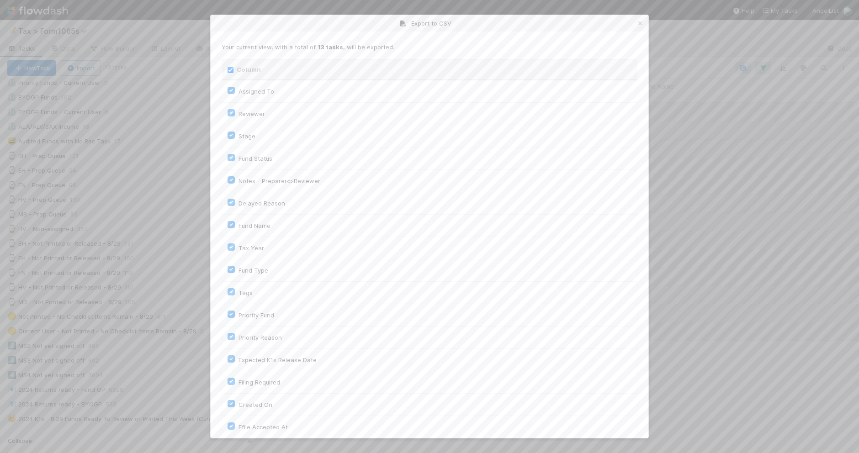
checkbox input "true"
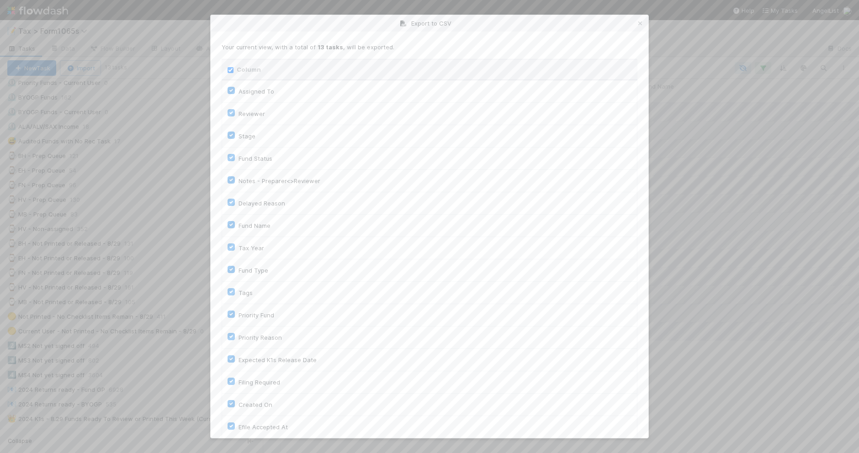
checkbox input "true"
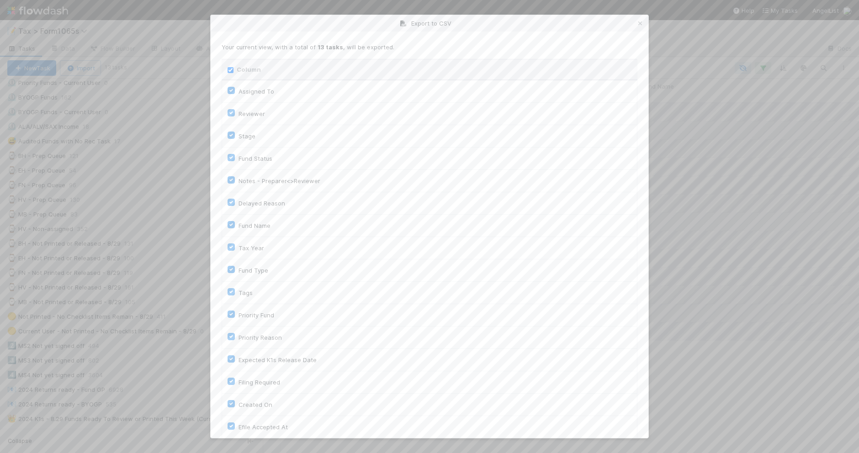
checkbox input "true"
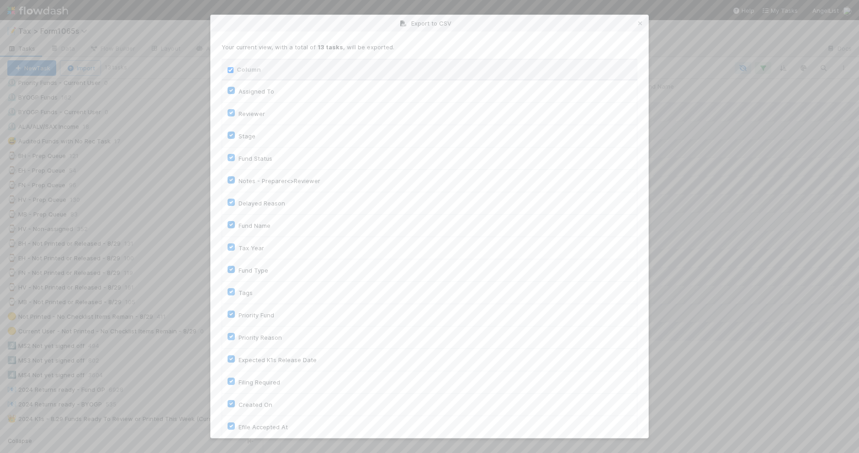
checkbox input "true"
click at [230, 69] on input "Column" at bounding box center [231, 70] width 6 height 6
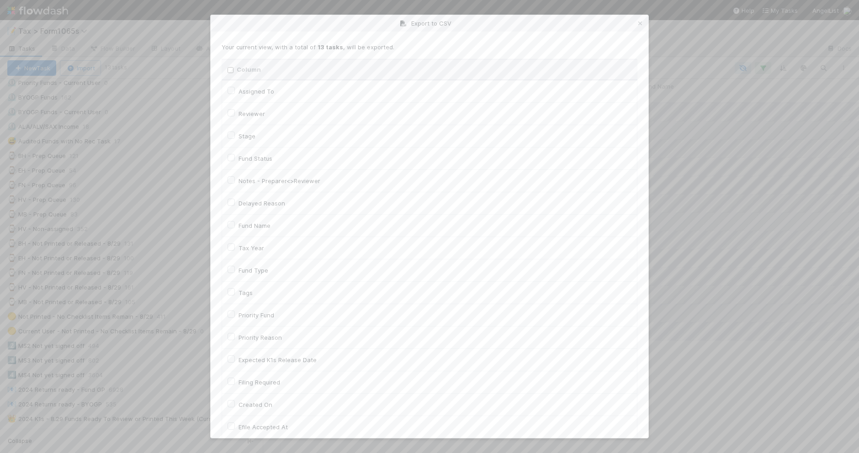
checkbox input "false"
checkbox To "false"
checkbox input "false"
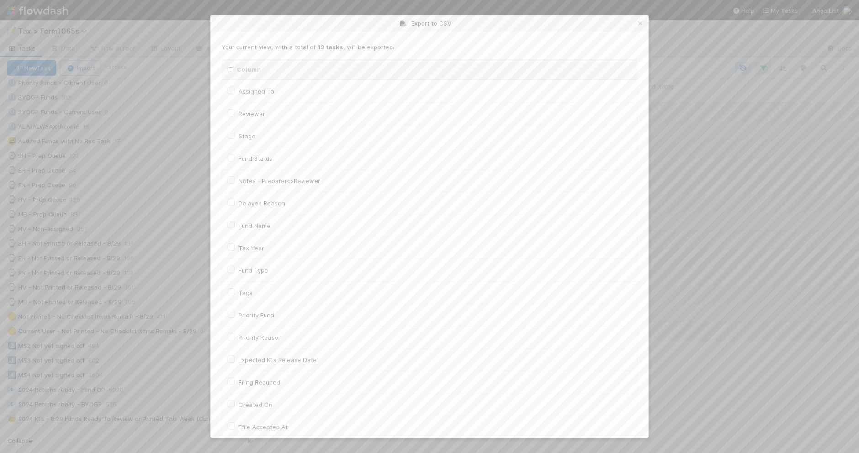
checkbox input "false"
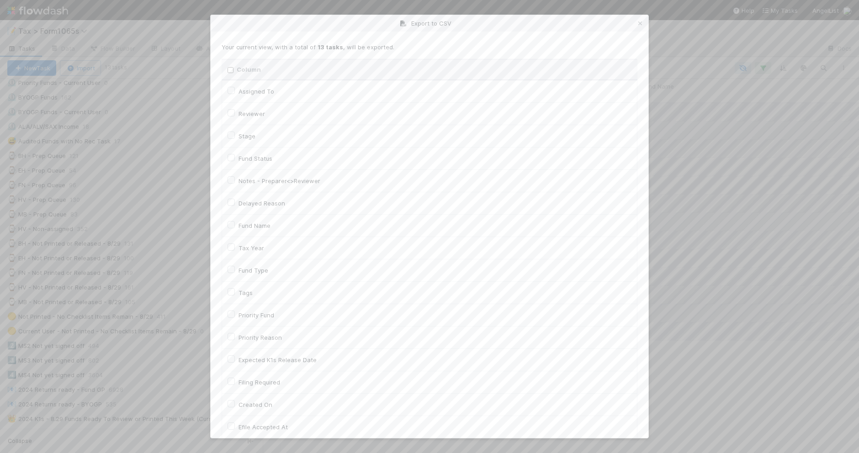
checkbox input "false"
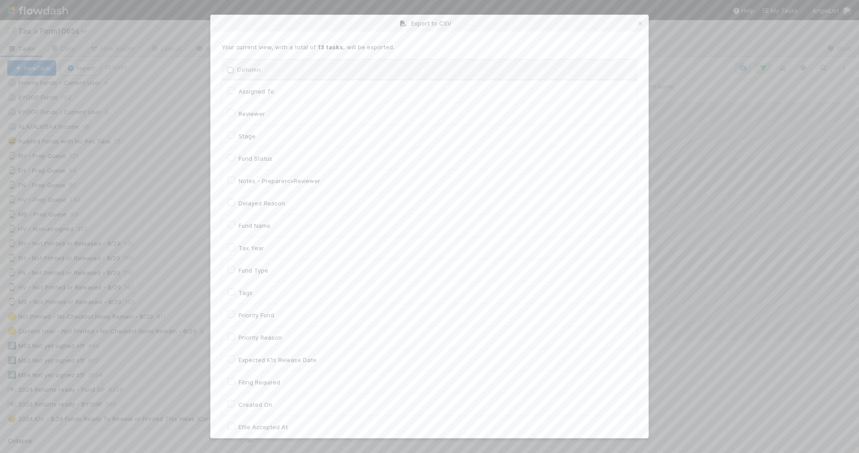
checkbox On "false"
checkbox input "false"
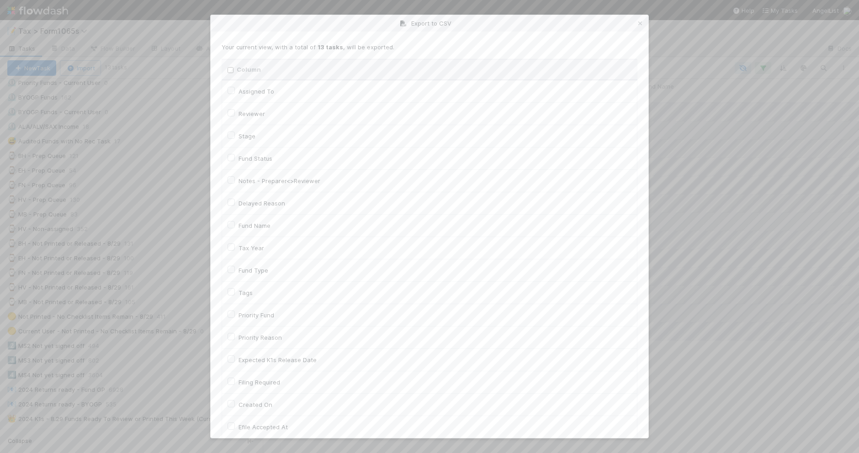
checkbox On "false"
checkbox input "false"
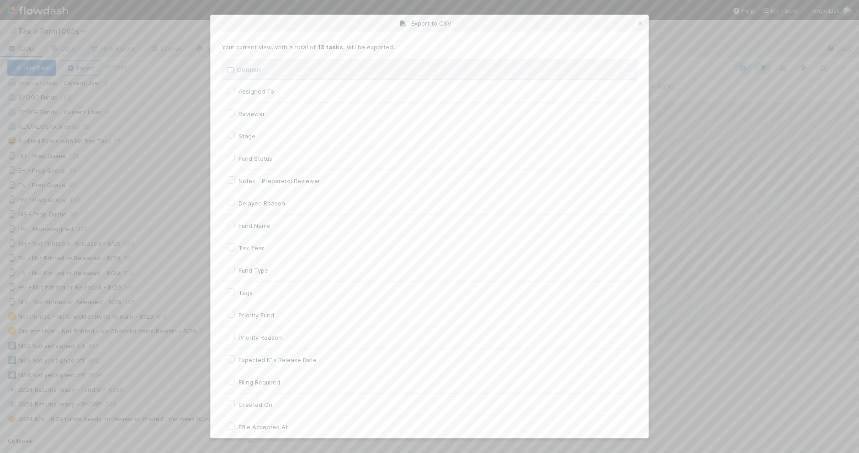
checkbox input "false"
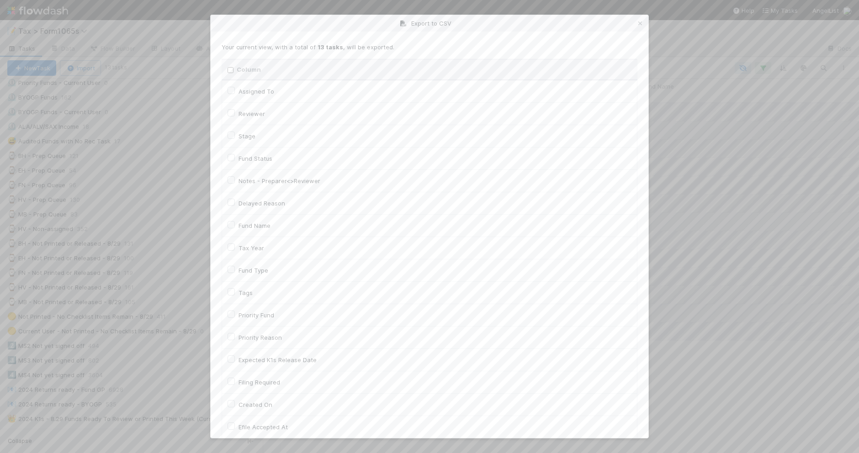
checkbox input "false"
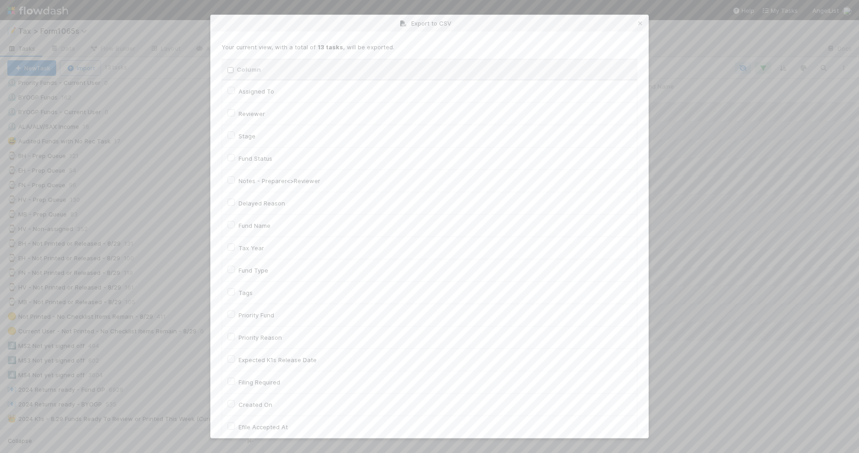
checkbox input "false"
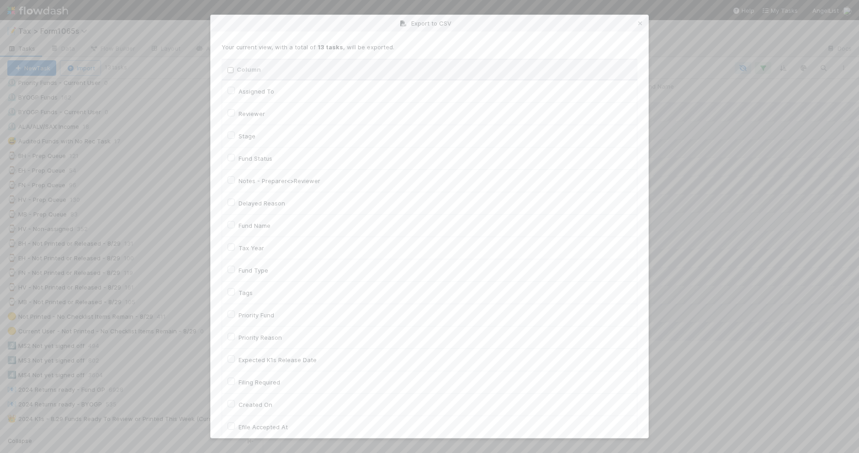
checkbox input "false"
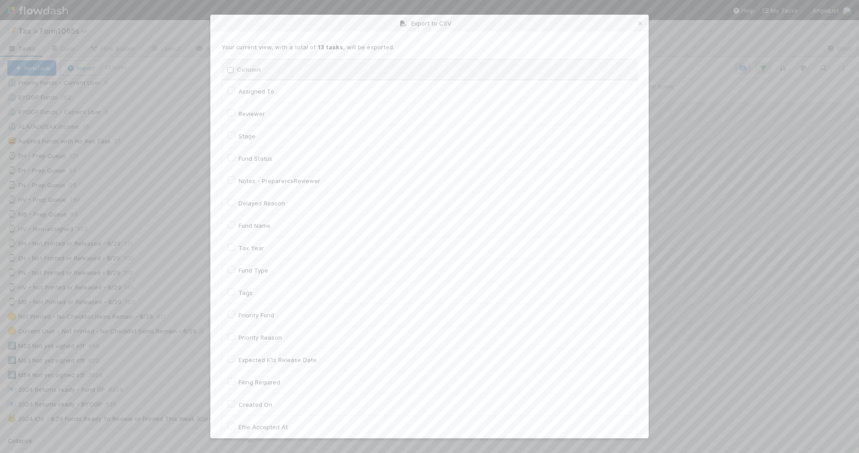
checkbox input "false"
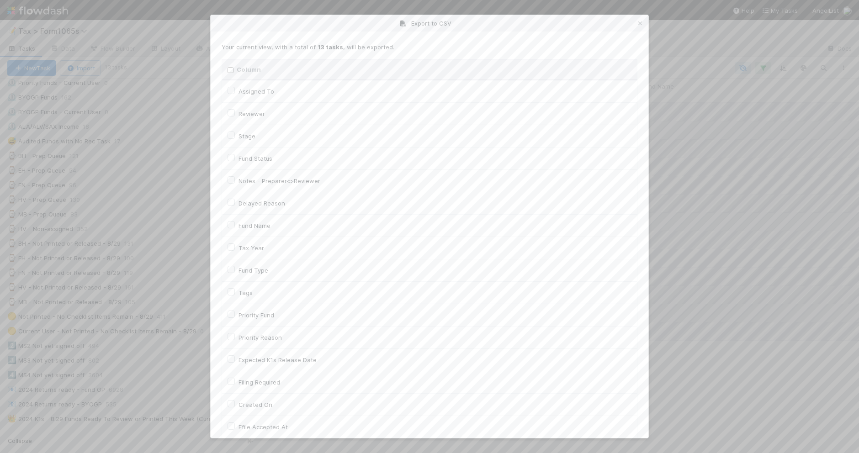
checkbox input "false"
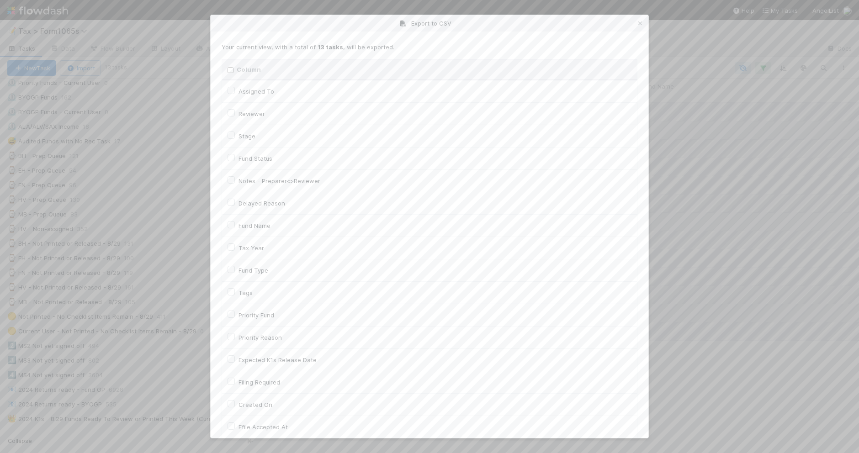
checkbox input "false"
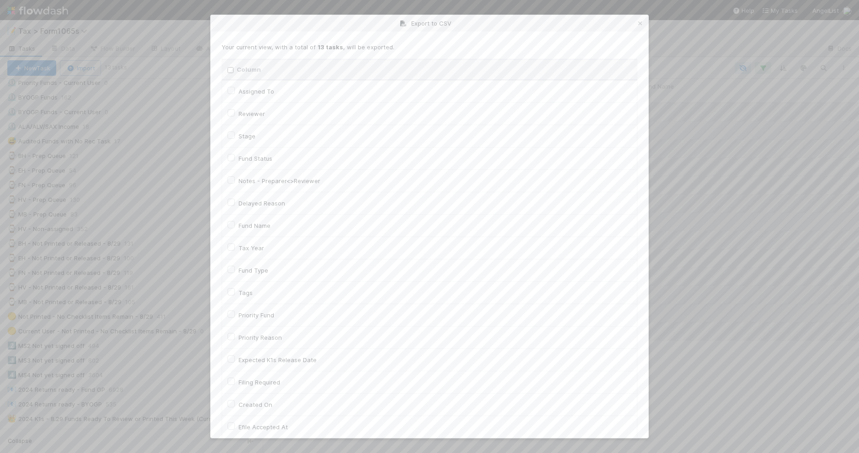
checkbox input "false"
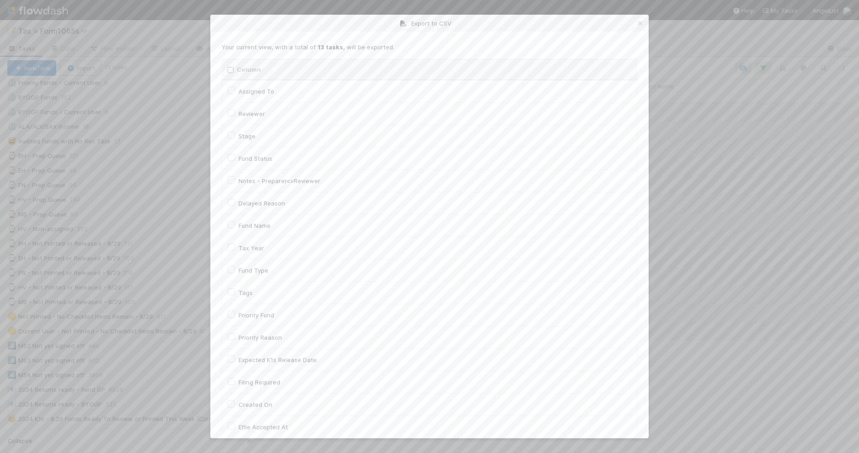
checkbox input "false"
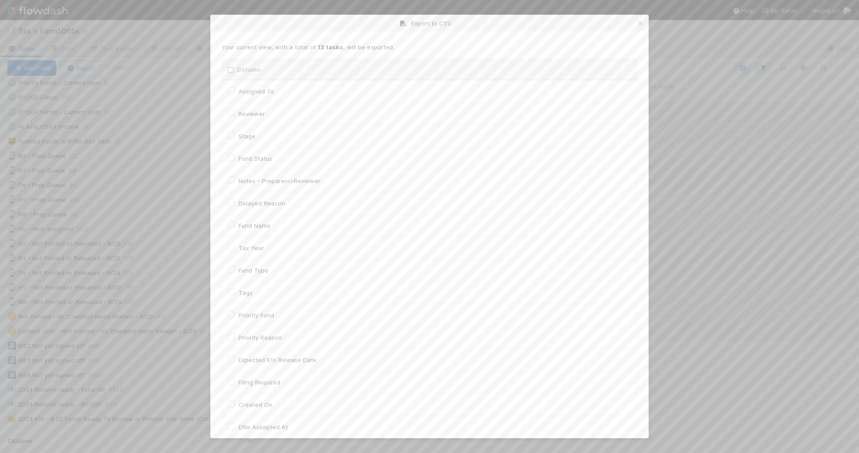
checkbox URL "false"
click at [252, 248] on label "Tax Year" at bounding box center [251, 248] width 26 height 11
click at [235, 248] on input "Tax Year" at bounding box center [231, 247] width 7 height 8
checkbox input "true"
click at [247, 300] on label "Llc Id" at bounding box center [245, 298] width 15 height 11
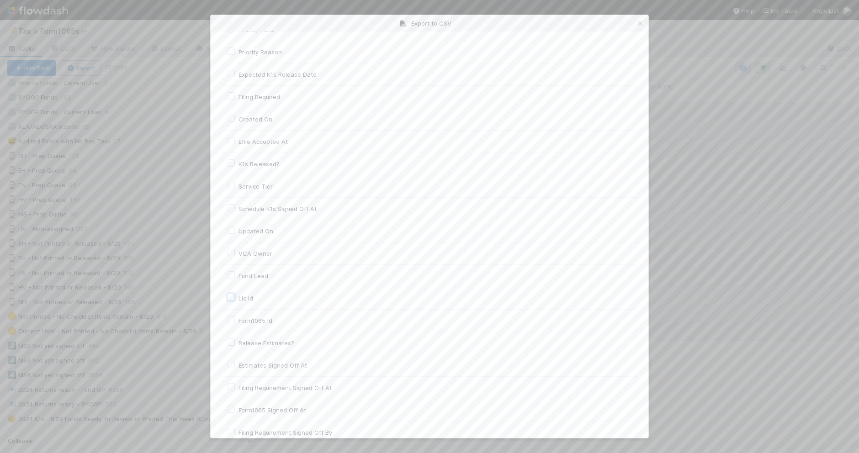
click at [235, 300] on input "Llc Id" at bounding box center [231, 297] width 7 height 8
checkbox input "true"
click at [237, 419] on button "Generate CSV" at bounding box center [248, 420] width 53 height 16
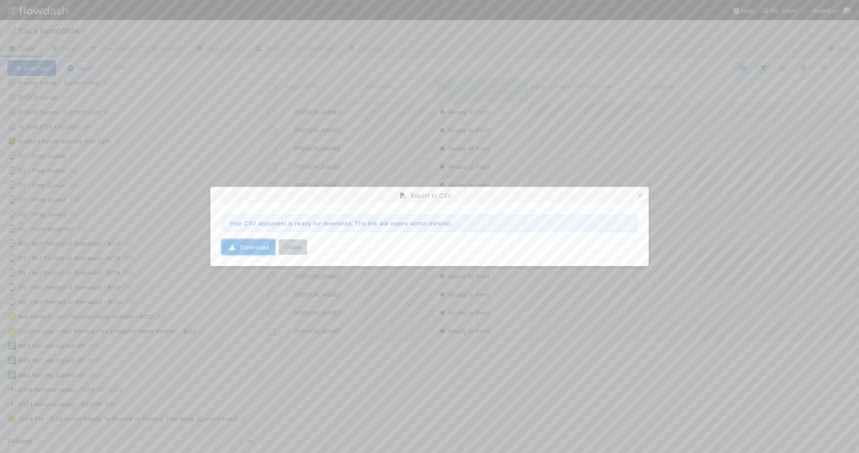
click at [260, 243] on link "Download" at bounding box center [248, 247] width 53 height 16
click at [640, 191] on link at bounding box center [640, 195] width 9 height 9
